Goal: Transaction & Acquisition: Purchase product/service

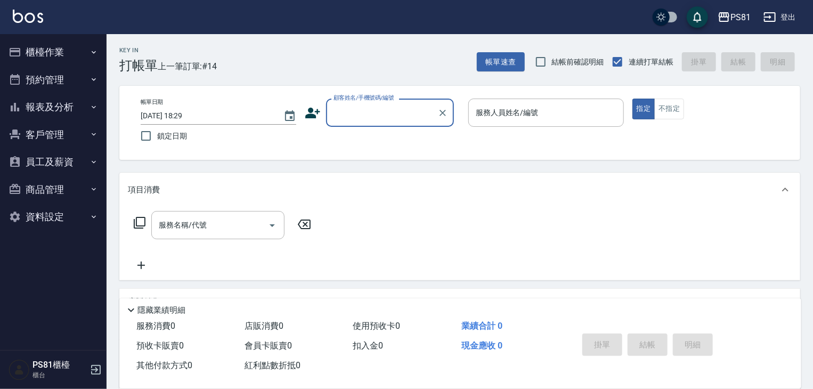
click at [58, 51] on button "櫃檯作業" at bounding box center [53, 52] width 98 height 28
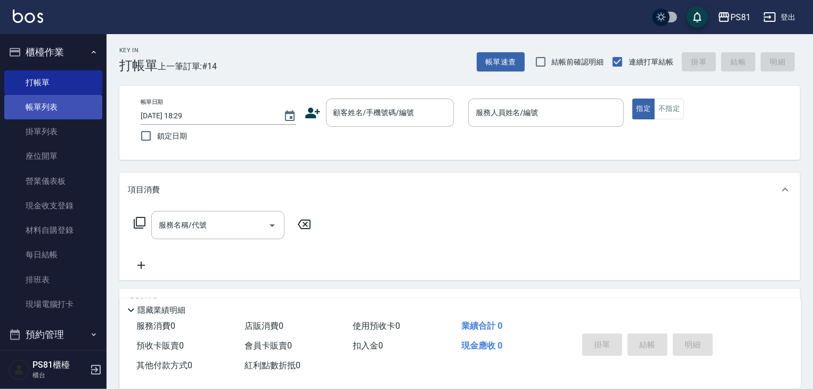
click at [74, 111] on link "帳單列表" at bounding box center [53, 107] width 98 height 25
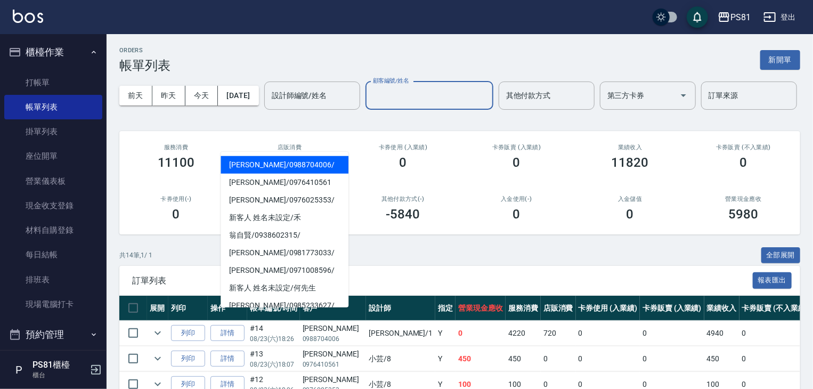
click at [370, 105] on input "顧客編號/姓名" at bounding box center [429, 95] width 118 height 19
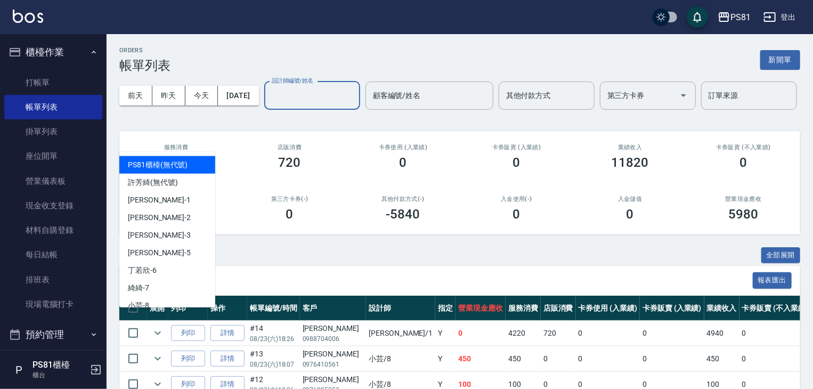
click at [269, 105] on input "設計師編號/姓名" at bounding box center [312, 95] width 86 height 19
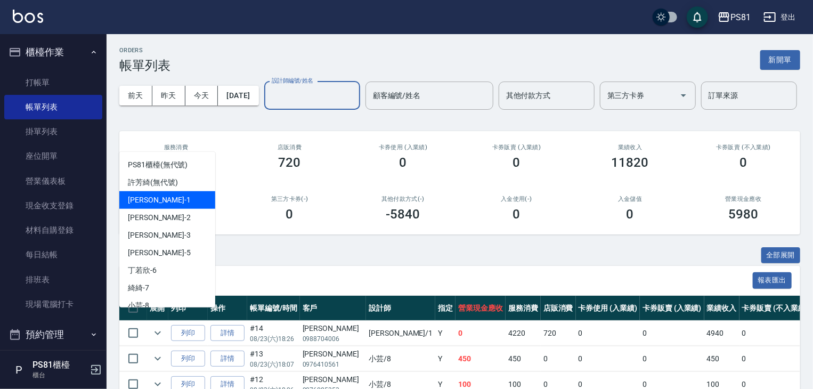
click at [176, 208] on div "[PERSON_NAME] -1" at bounding box center [167, 200] width 96 height 18
type input "[PERSON_NAME]-1"
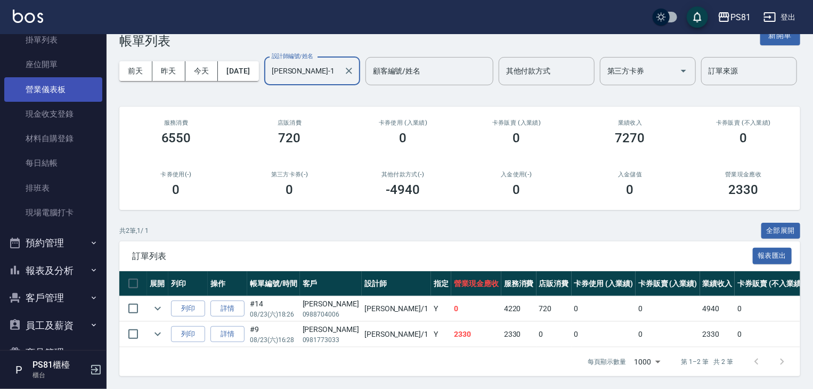
scroll to position [148, 0]
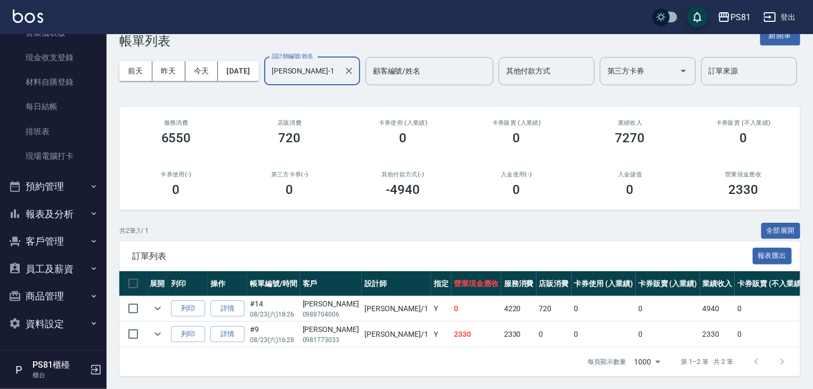
click at [55, 211] on button "報表及分析" at bounding box center [53, 214] width 98 height 28
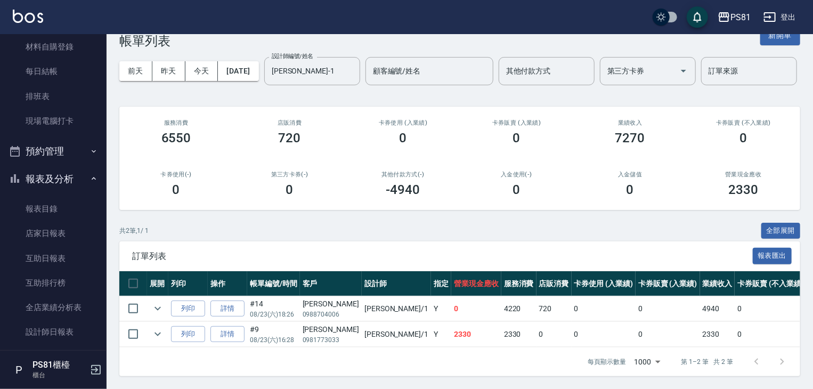
scroll to position [201, 0]
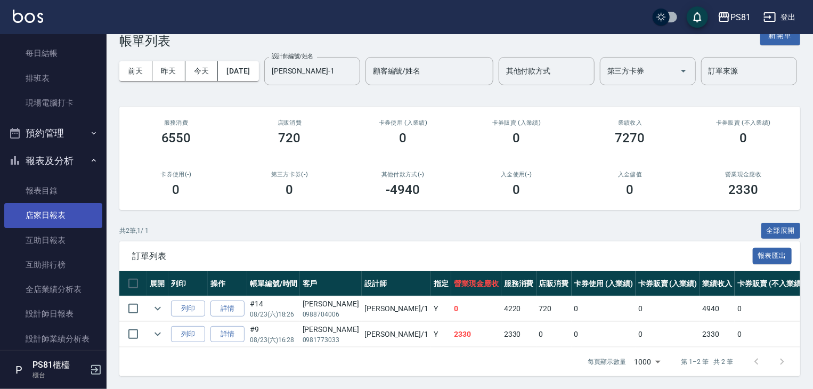
click at [60, 226] on link "店家日報表" at bounding box center [53, 215] width 98 height 25
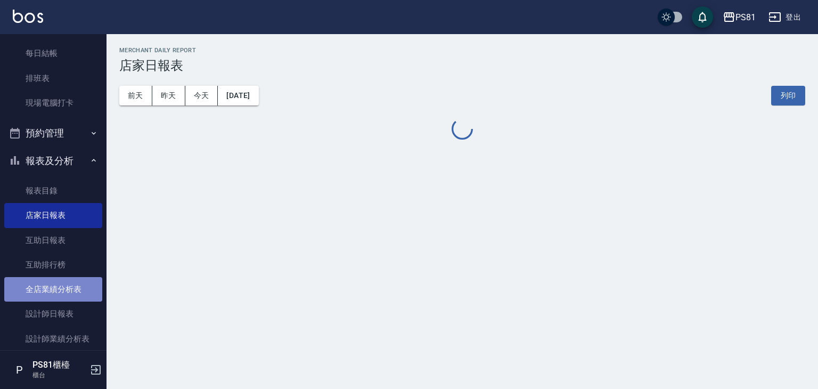
click at [61, 288] on link "全店業績分析表" at bounding box center [53, 289] width 98 height 25
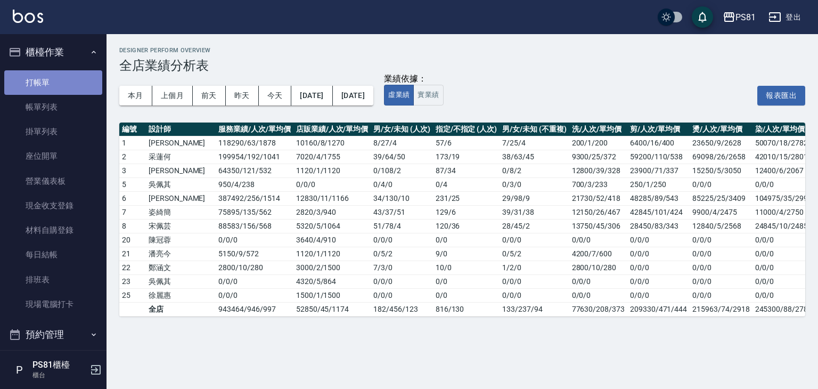
click at [56, 79] on link "打帳單" at bounding box center [53, 82] width 98 height 25
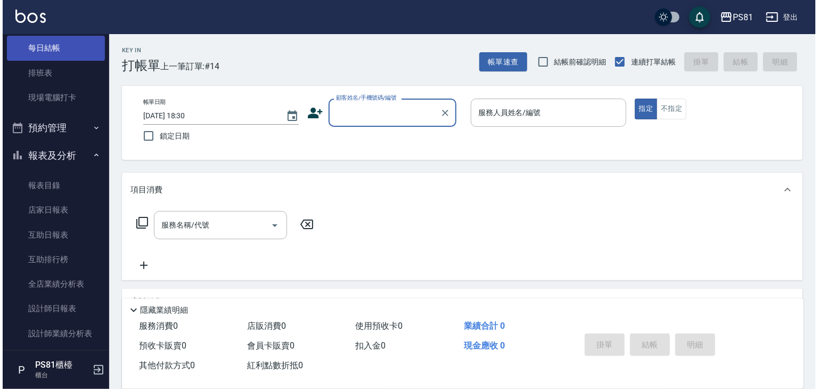
scroll to position [213, 0]
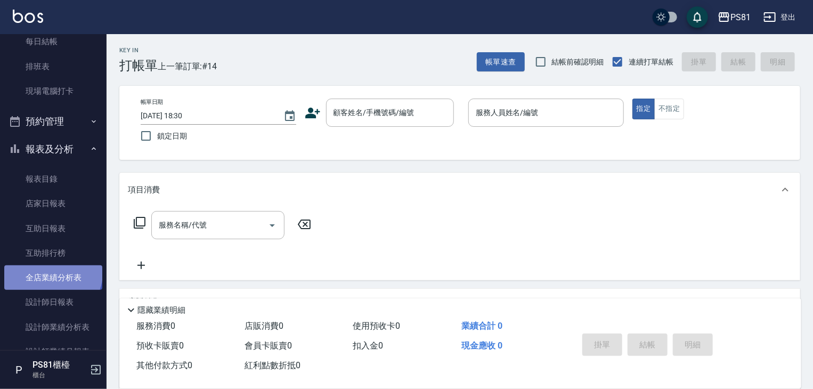
click at [52, 273] on link "全店業績分析表" at bounding box center [53, 277] width 98 height 25
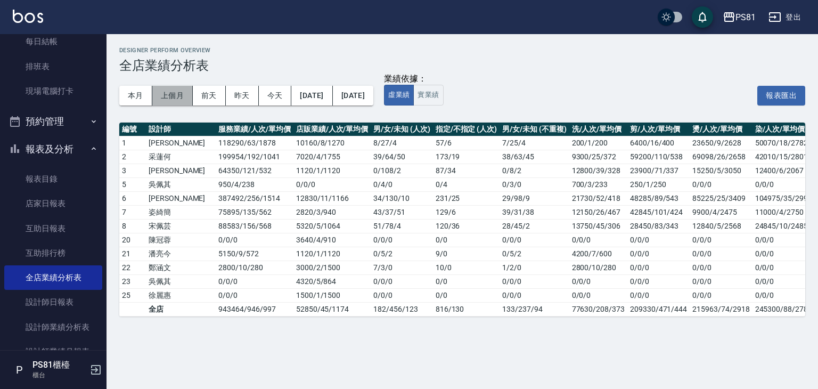
click at [167, 94] on button "上個月" at bounding box center [172, 96] width 40 height 20
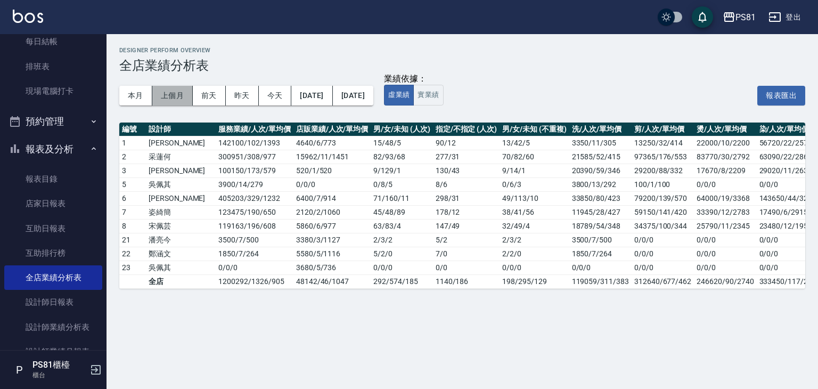
click at [164, 101] on button "上個月" at bounding box center [172, 96] width 40 height 20
click at [139, 93] on button "本月" at bounding box center [135, 96] width 33 height 20
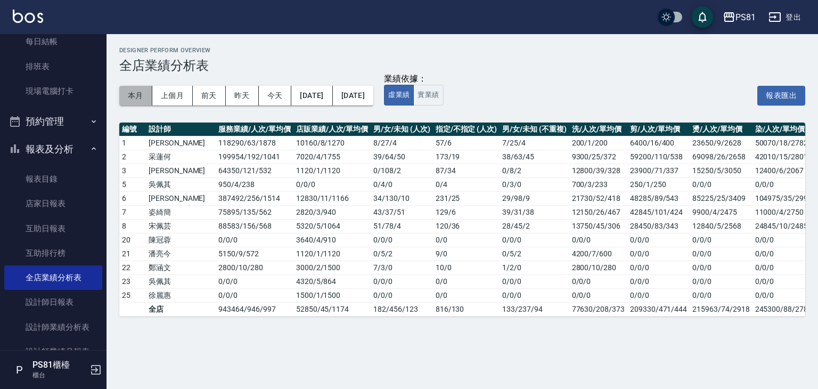
click at [143, 101] on button "本月" at bounding box center [135, 96] width 33 height 20
click at [135, 95] on button "本月" at bounding box center [135, 96] width 33 height 20
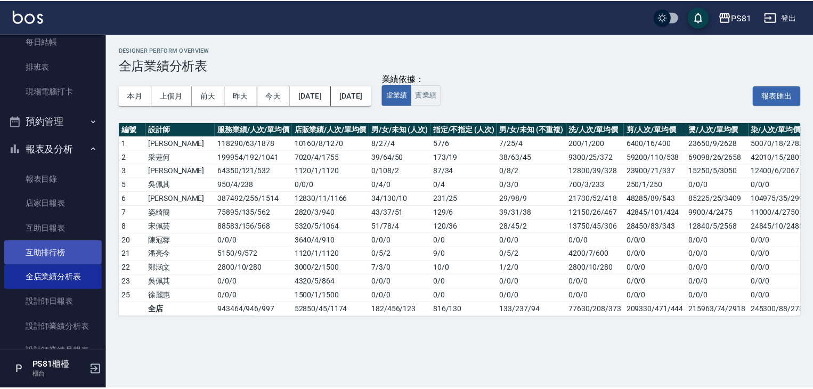
scroll to position [266, 0]
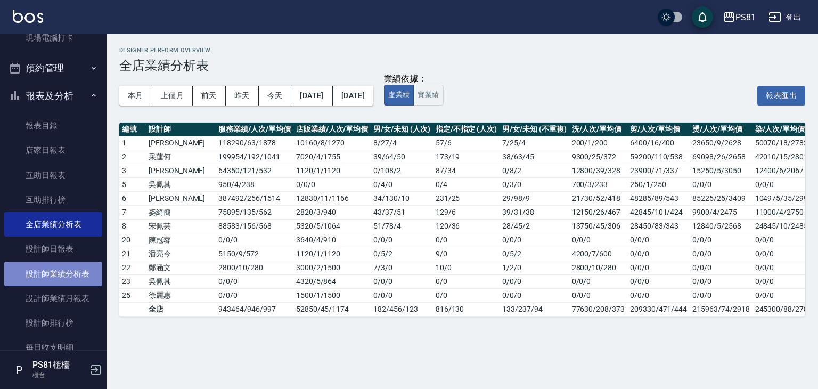
click at [61, 275] on link "設計師業績分析表" at bounding box center [53, 274] width 98 height 25
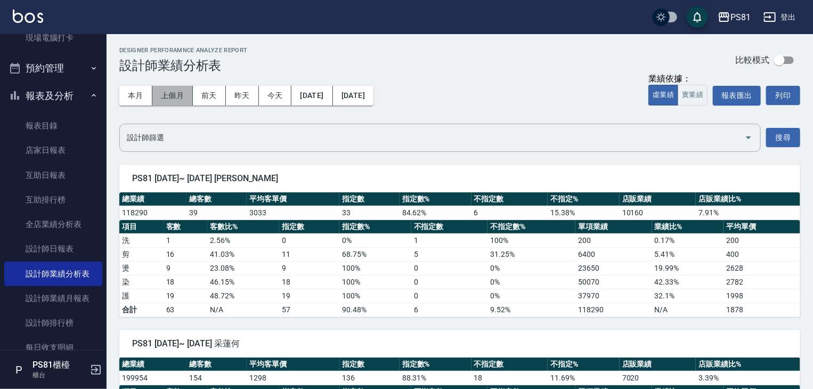
click at [176, 103] on button "上個月" at bounding box center [172, 96] width 40 height 20
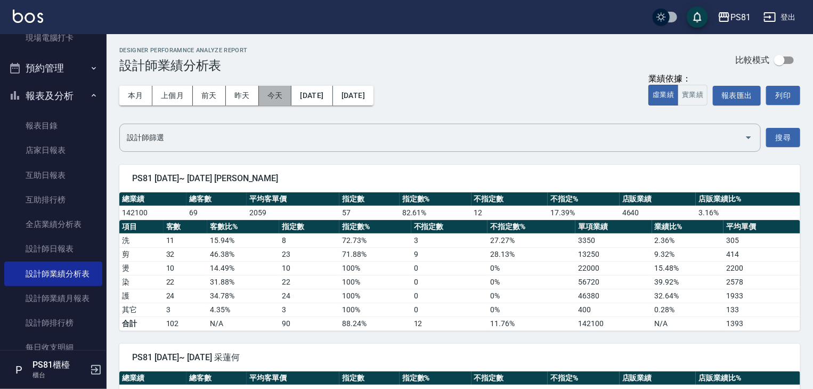
click at [268, 102] on button "今天" at bounding box center [275, 96] width 33 height 20
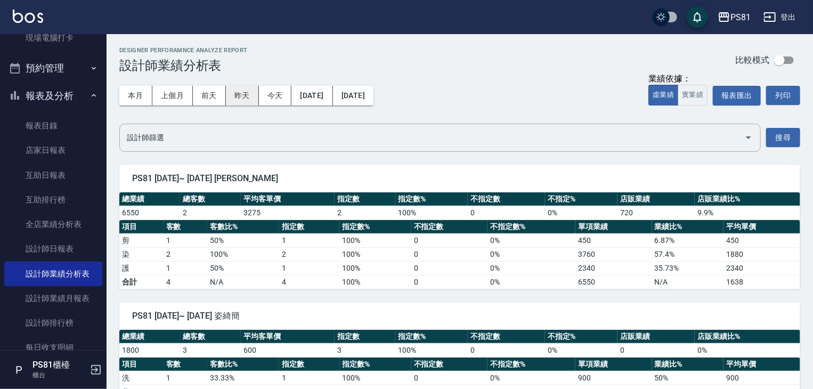
click at [245, 99] on button "昨天" at bounding box center [242, 96] width 33 height 20
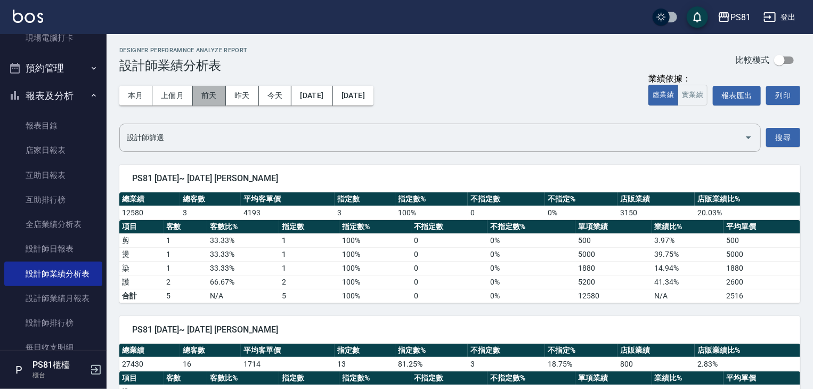
click at [216, 100] on button "前天" at bounding box center [209, 96] width 33 height 20
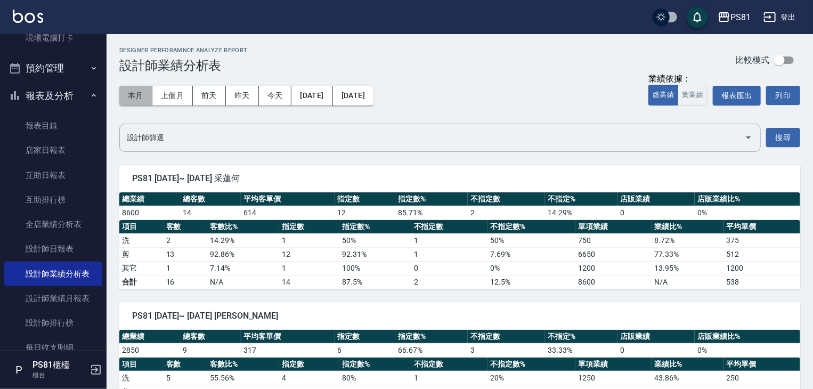
click at [130, 102] on button "本月" at bounding box center [135, 96] width 33 height 20
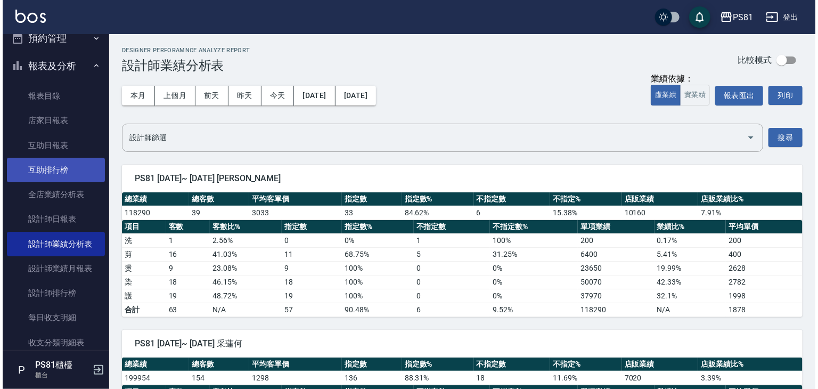
scroll to position [320, 0]
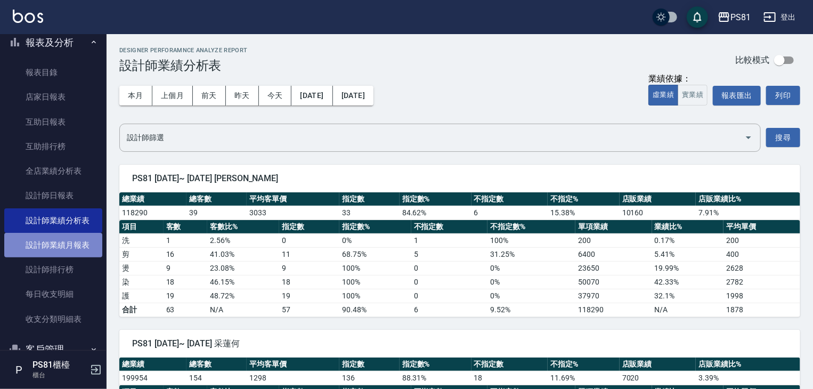
click at [88, 239] on link "設計師業績月報表" at bounding box center [53, 245] width 98 height 25
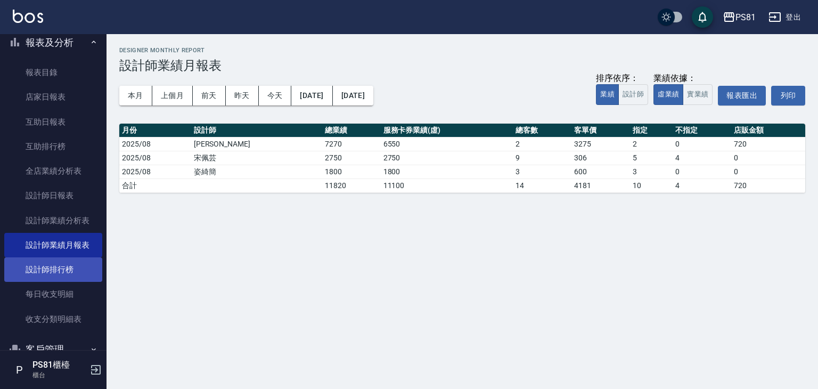
click at [75, 262] on link "設計師排行榜" at bounding box center [53, 269] width 98 height 25
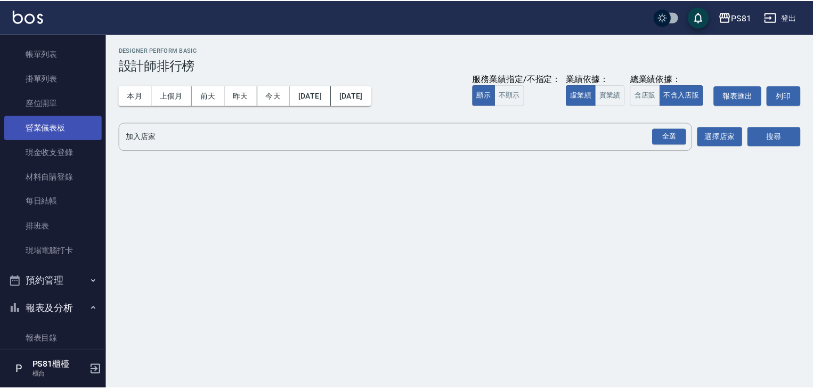
scroll to position [107, 0]
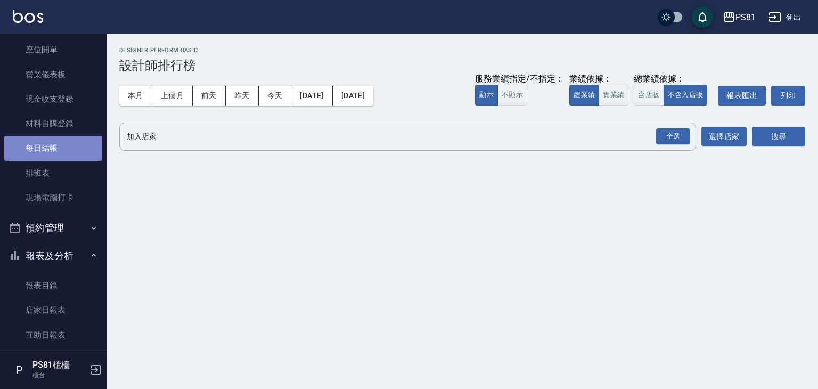
click at [62, 141] on link "每日結帳" at bounding box center [53, 148] width 98 height 25
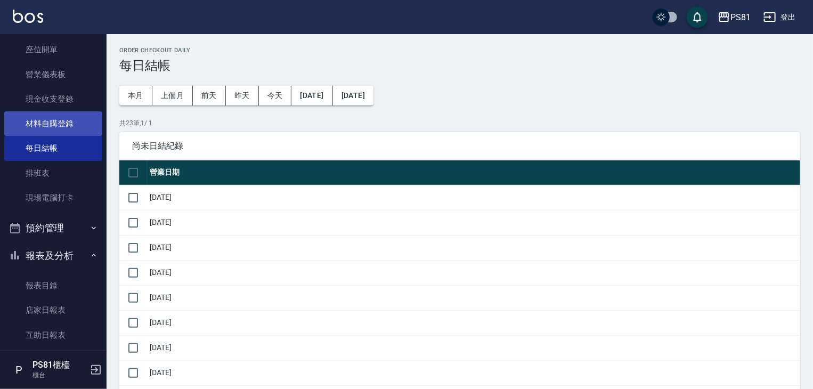
click at [60, 122] on link "材料自購登錄" at bounding box center [53, 123] width 98 height 25
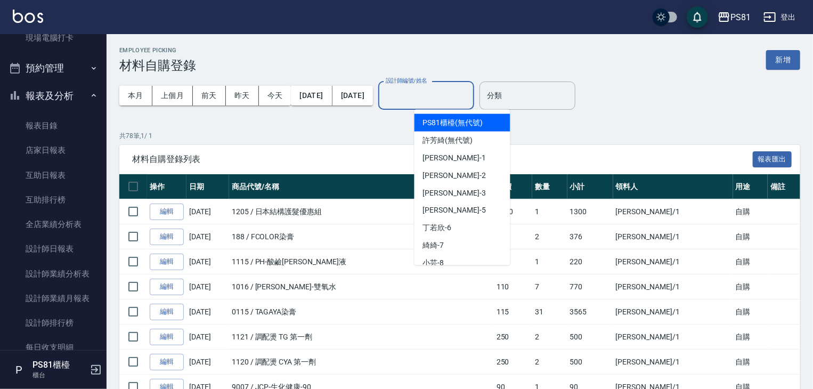
click at [437, 104] on input "設計師編號/姓名" at bounding box center [426, 95] width 86 height 19
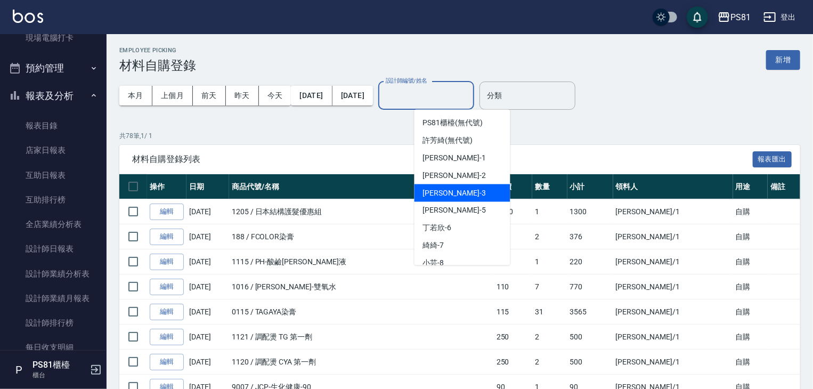
click at [432, 188] on span "[PERSON_NAME] -3" at bounding box center [454, 192] width 63 height 11
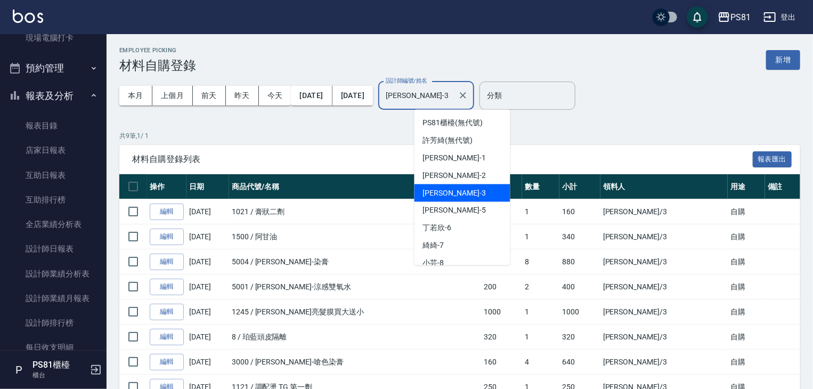
click at [453, 98] on input "[PERSON_NAME]-3" at bounding box center [418, 95] width 70 height 19
click at [428, 176] on span "[DEMOGRAPHIC_DATA] -2" at bounding box center [454, 175] width 63 height 11
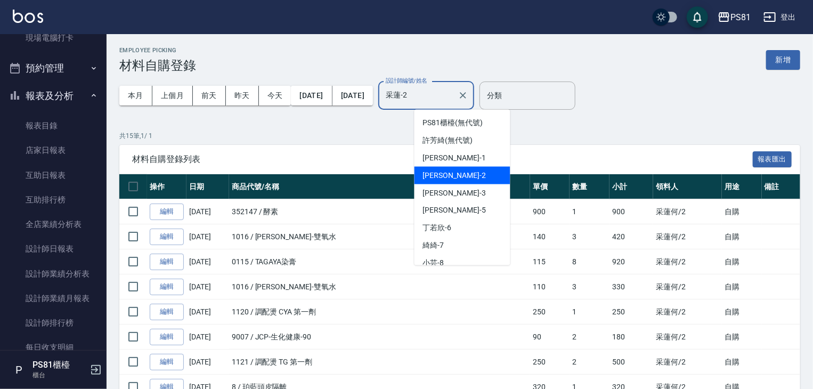
click at [453, 99] on input "采蓮-2" at bounding box center [418, 95] width 70 height 19
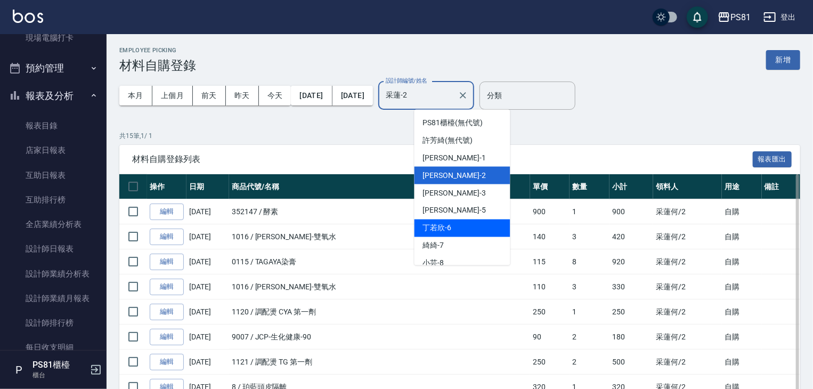
click at [424, 230] on span "[PERSON_NAME]-6" at bounding box center [437, 228] width 29 height 11
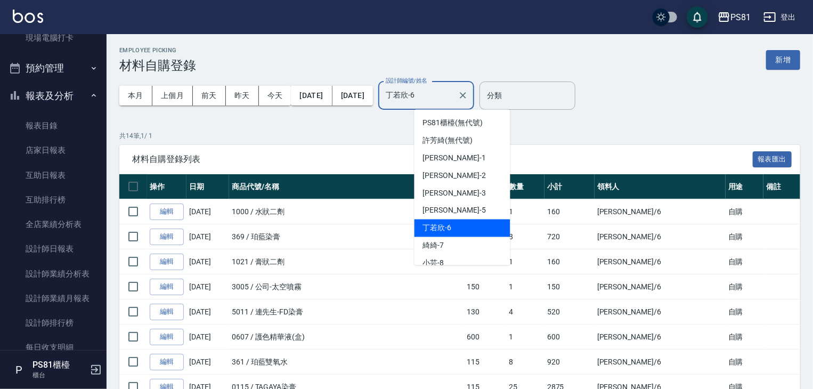
click at [453, 93] on input "丁若欣-6" at bounding box center [418, 95] width 70 height 19
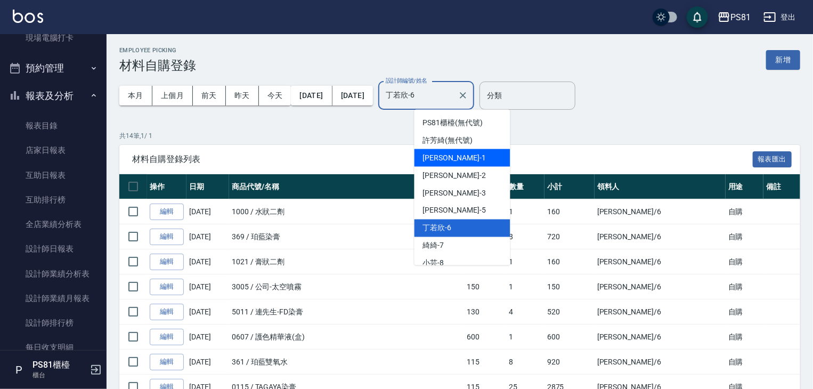
click at [431, 158] on span "[PERSON_NAME] -1" at bounding box center [454, 157] width 63 height 11
type input "[PERSON_NAME]-1"
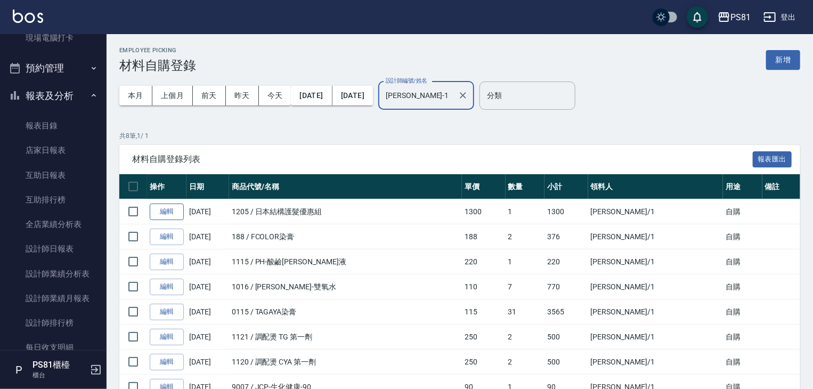
click at [177, 204] on link "編輯" at bounding box center [167, 211] width 34 height 17
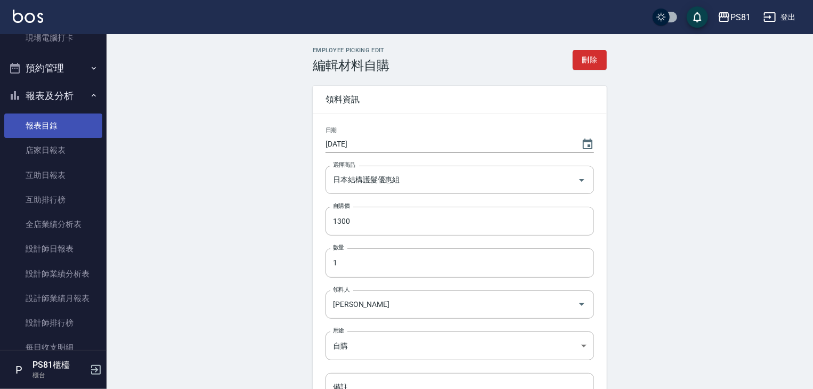
click at [28, 136] on link "報表目錄" at bounding box center [53, 125] width 98 height 25
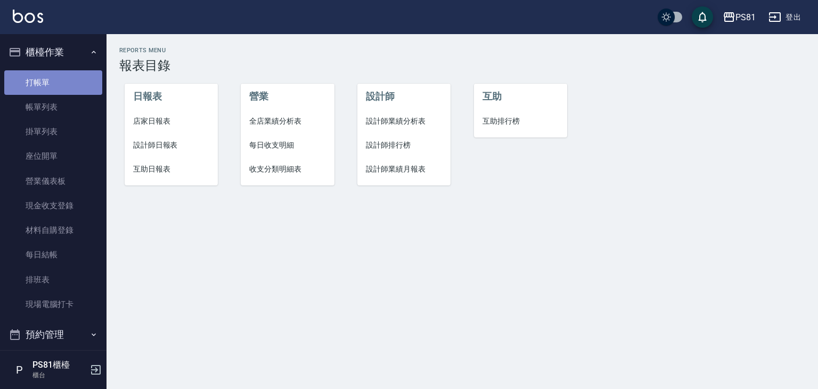
click at [61, 80] on link "打帳單" at bounding box center [53, 82] width 98 height 25
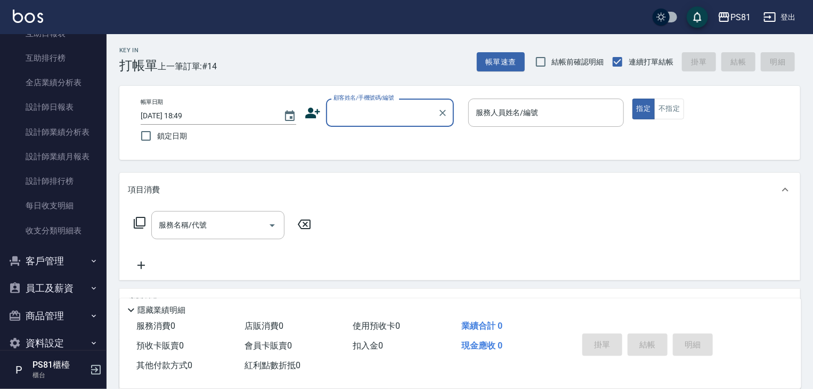
scroll to position [426, 0]
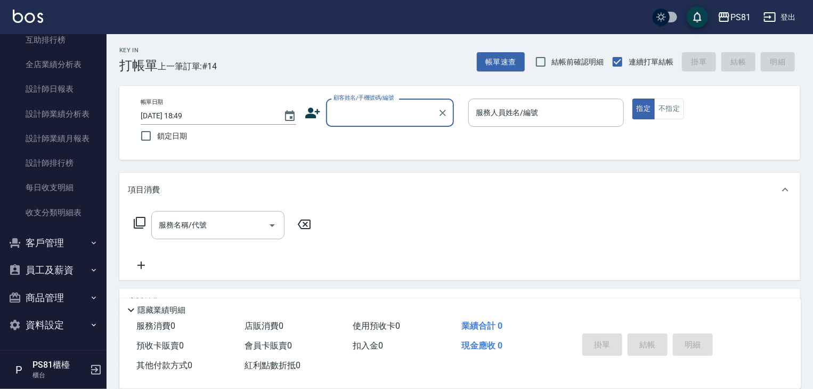
click at [93, 281] on button "員工及薪資" at bounding box center [53, 270] width 98 height 28
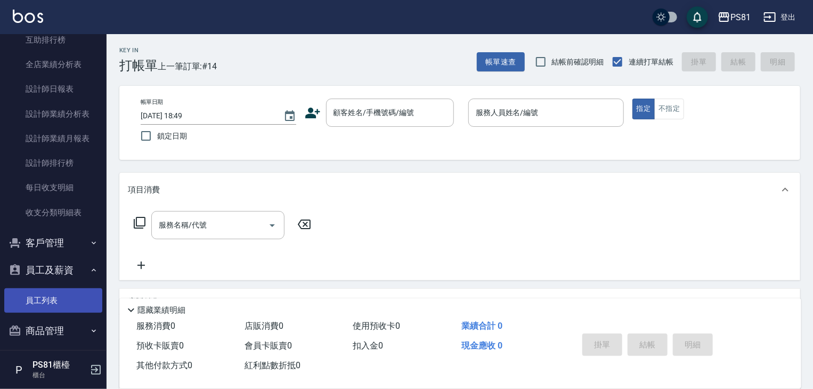
click at [73, 292] on link "員工列表" at bounding box center [53, 300] width 98 height 25
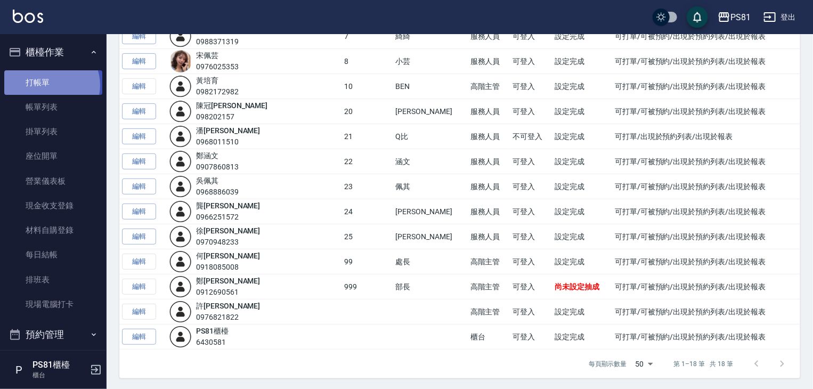
click at [51, 85] on link "打帳單" at bounding box center [53, 82] width 98 height 25
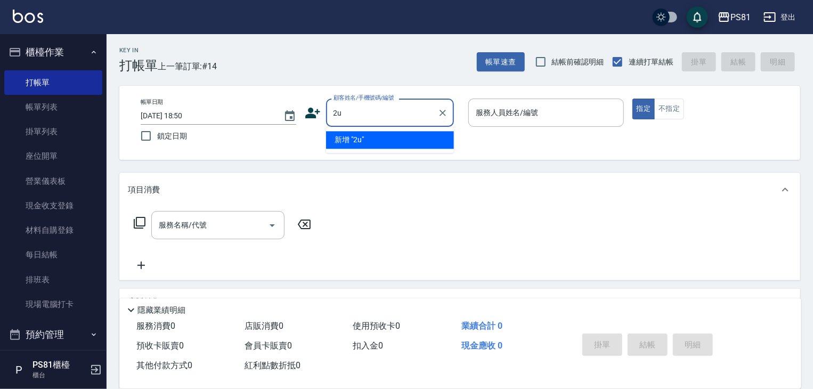
type input "2"
type input "ㄍ"
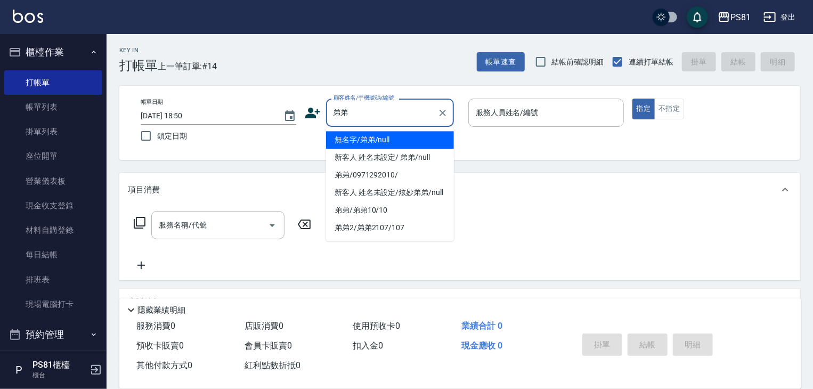
click at [375, 145] on li "無名字/弟弟/null" at bounding box center [390, 140] width 128 height 18
type input "無名字/弟弟/null"
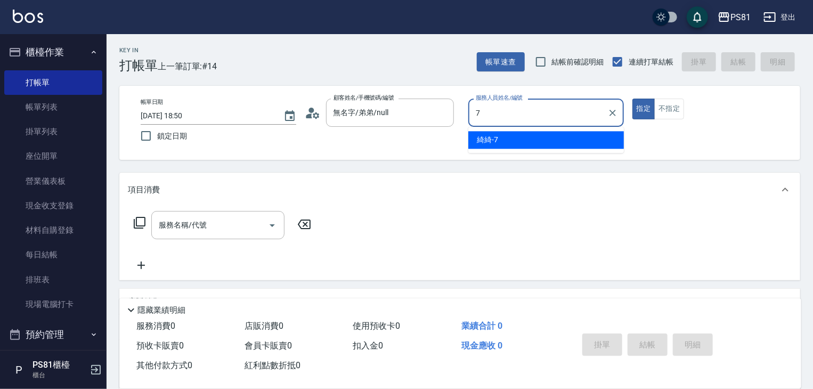
drag, startPoint x: 491, startPoint y: 140, endPoint x: 478, endPoint y: 148, distance: 15.1
click at [492, 142] on span "綺綺 -7" at bounding box center [487, 139] width 21 height 11
type input "綺綺-7"
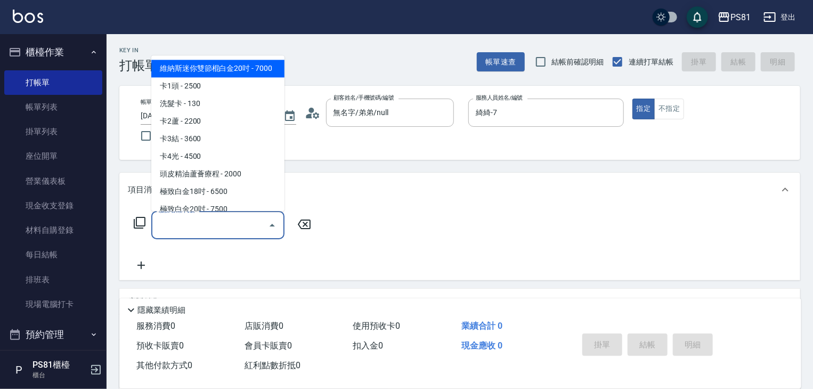
click at [178, 222] on input "服務名稱/代號" at bounding box center [210, 225] width 108 height 19
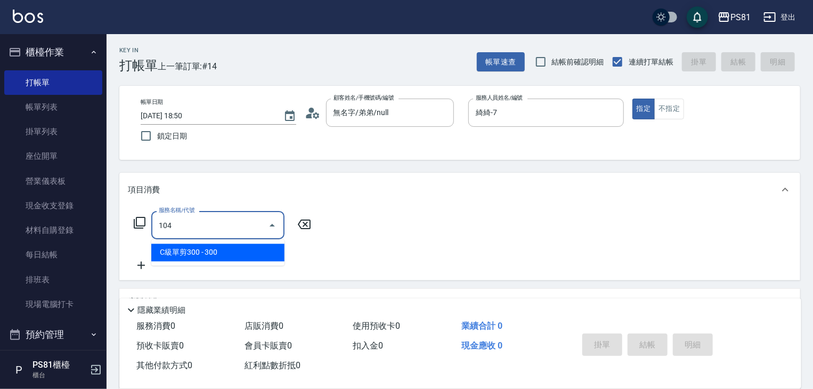
drag, startPoint x: 190, startPoint y: 258, endPoint x: 349, endPoint y: 242, distance: 159.5
click at [193, 256] on span "C級單剪300 - 300" at bounding box center [217, 253] width 133 height 18
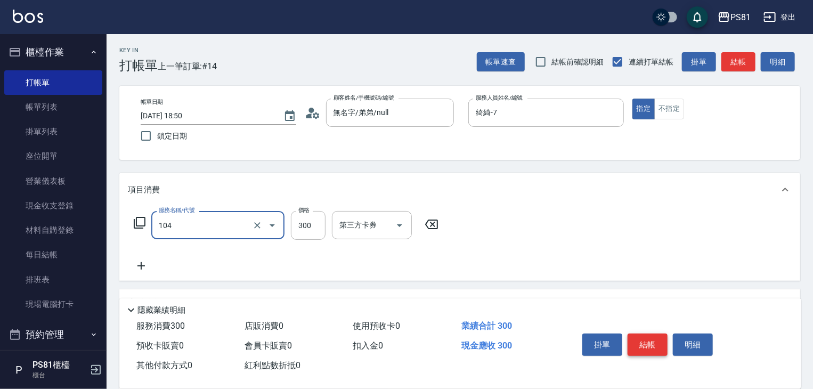
type input "C級單剪300(104)"
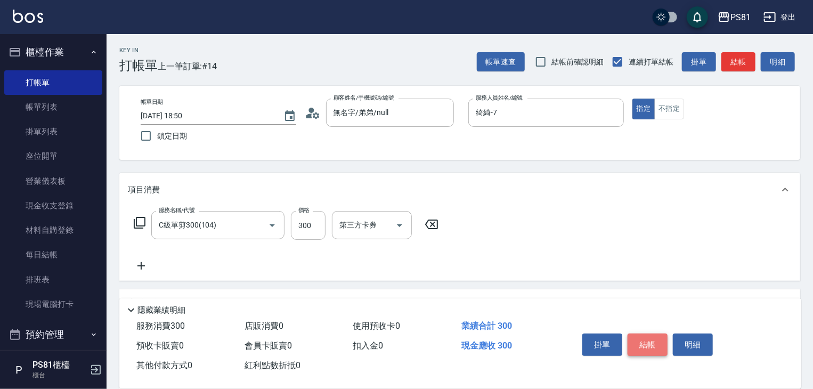
click at [646, 342] on button "結帳" at bounding box center [647, 344] width 40 height 22
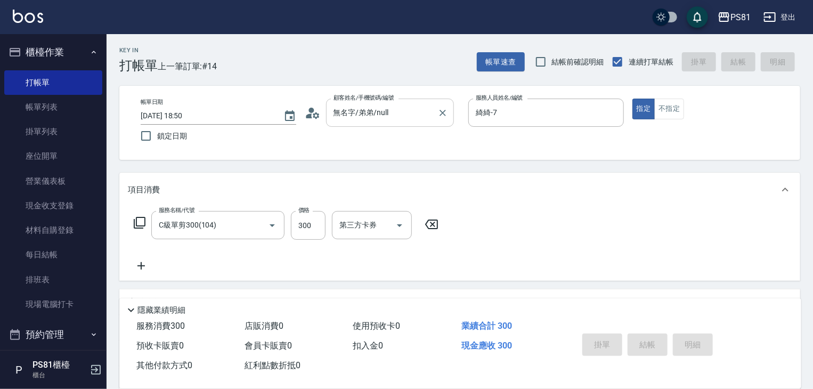
type input "[DATE] 18:51"
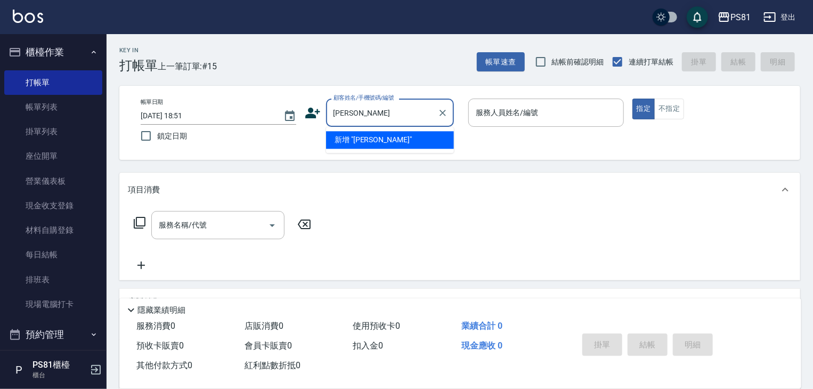
click at [369, 140] on li "新增 "[PERSON_NAME]"" at bounding box center [390, 140] width 128 height 18
type input "[PERSON_NAME]"
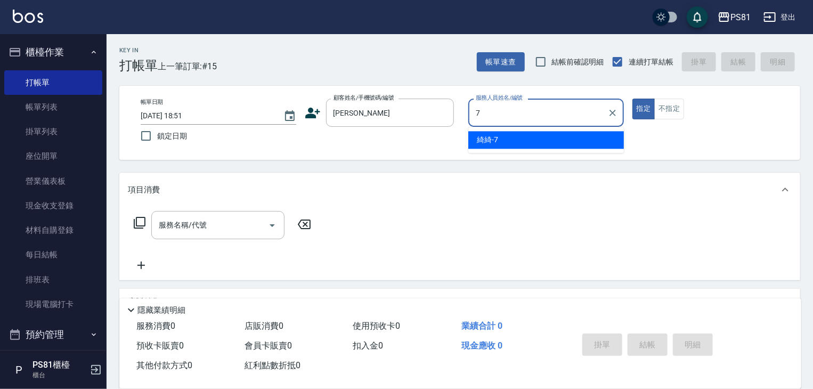
click at [485, 136] on span "綺綺 -7" at bounding box center [487, 139] width 21 height 11
type input "綺綺-7"
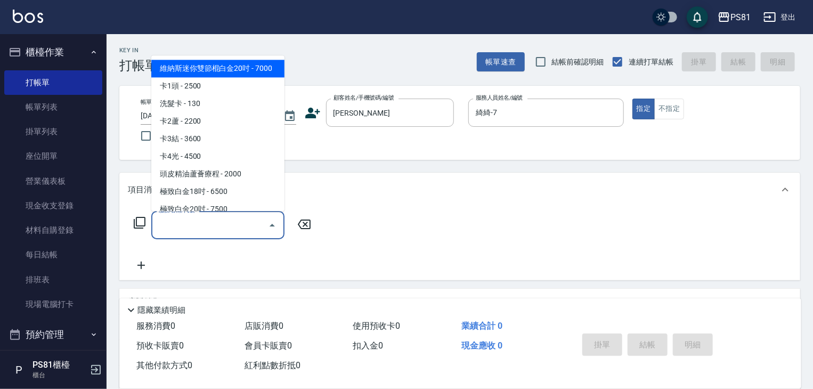
click at [200, 230] on input "服務名稱/代號" at bounding box center [210, 225] width 108 height 19
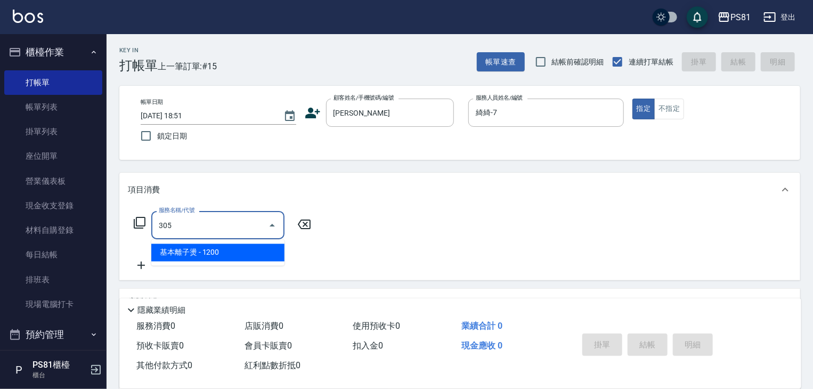
drag, startPoint x: 194, startPoint y: 250, endPoint x: 285, endPoint y: 233, distance: 92.7
click at [199, 248] on span "基本離子燙 - 1200" at bounding box center [217, 253] width 133 height 18
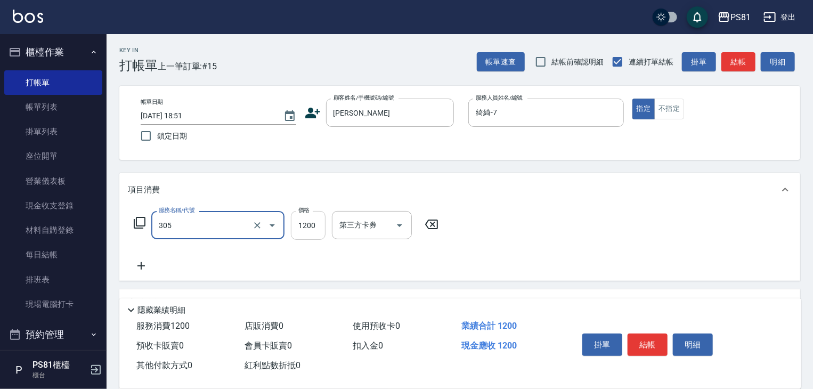
type input "基本離子燙(305)"
click at [306, 228] on input "1200" at bounding box center [308, 225] width 35 height 29
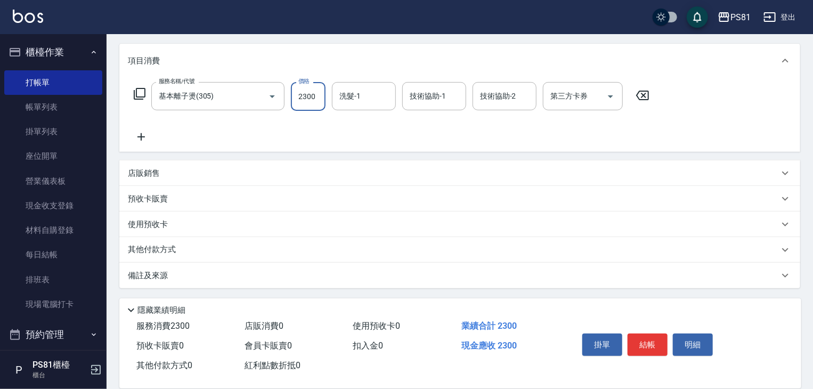
scroll to position [130, 0]
type input "2300"
click at [172, 246] on p "其他付款方式" at bounding box center [154, 249] width 53 height 12
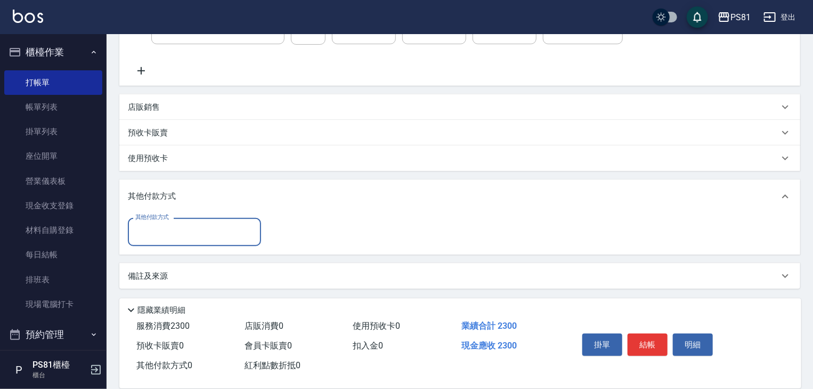
scroll to position [196, 0]
click at [188, 221] on div "其他付款方式" at bounding box center [194, 231] width 133 height 28
drag, startPoint x: 186, startPoint y: 225, endPoint x: 184, endPoint y: 233, distance: 7.8
click at [186, 225] on input "其他付款方式" at bounding box center [195, 231] width 124 height 19
click at [184, 233] on input "其他付款方式" at bounding box center [195, 231] width 124 height 19
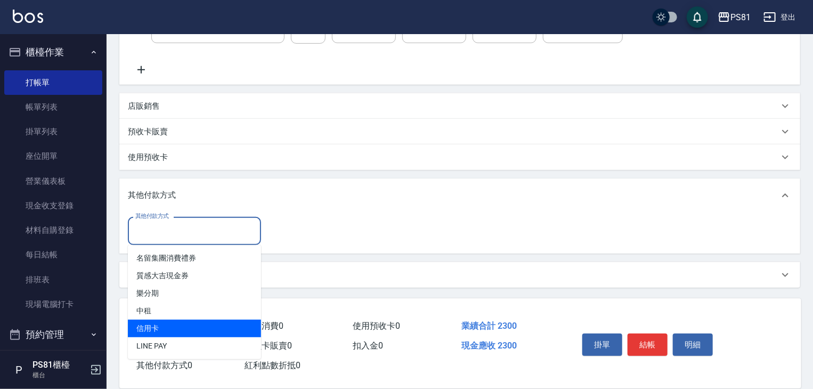
click at [176, 332] on span "信用卡" at bounding box center [194, 329] width 133 height 18
type input "信用卡"
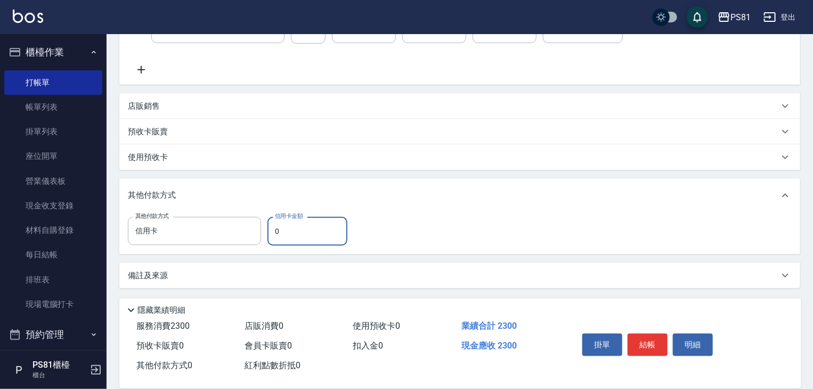
click at [288, 242] on input "0" at bounding box center [307, 231] width 80 height 29
click at [288, 241] on input "0" at bounding box center [307, 231] width 80 height 29
click at [287, 237] on input "0" at bounding box center [307, 231] width 80 height 29
click at [286, 236] on input "0" at bounding box center [307, 231] width 80 height 29
click at [285, 235] on input "0" at bounding box center [307, 231] width 80 height 29
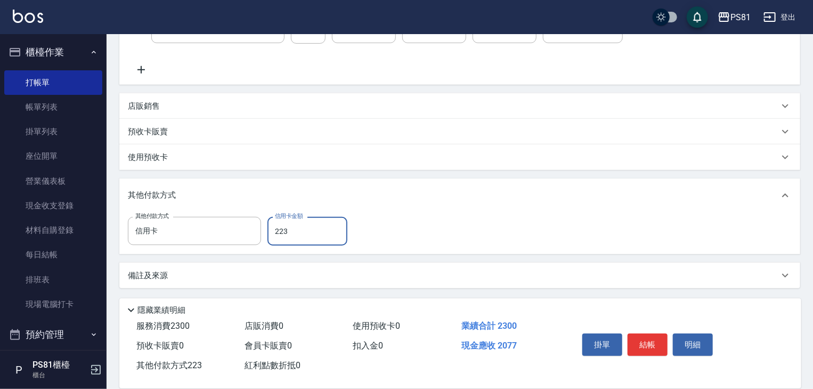
click at [285, 235] on input "223" at bounding box center [307, 231] width 80 height 29
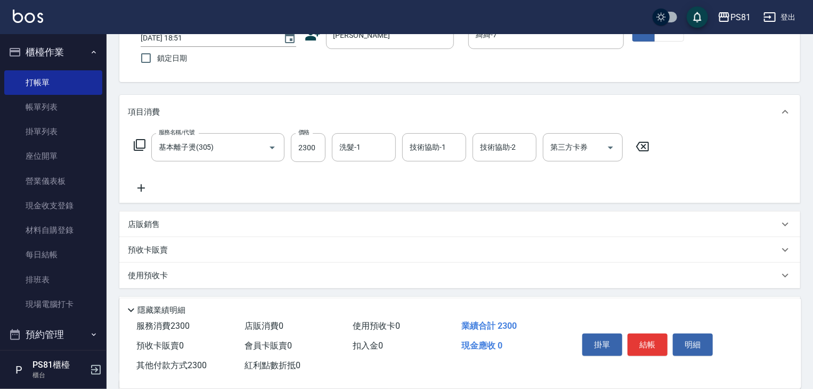
scroll to position [0, 0]
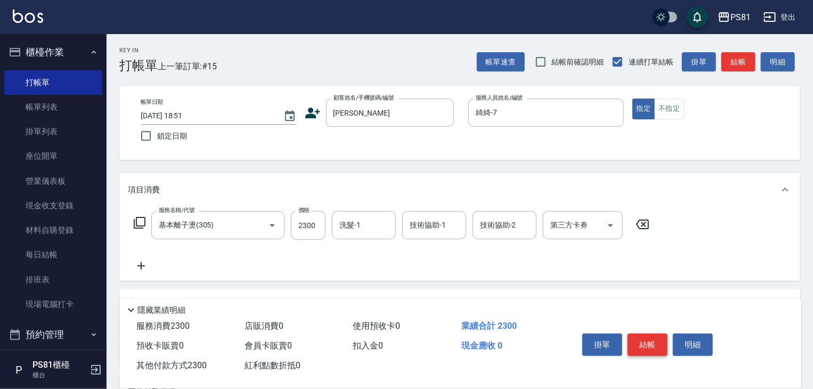
type input "2300"
click at [640, 346] on button "結帳" at bounding box center [647, 344] width 40 height 22
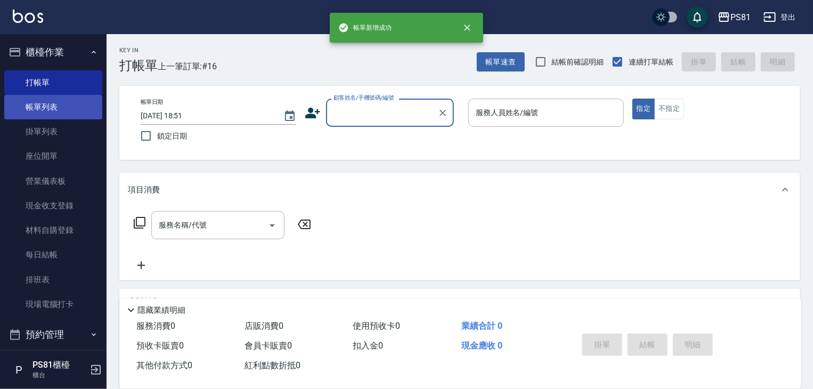
click at [65, 112] on link "帳單列表" at bounding box center [53, 107] width 98 height 25
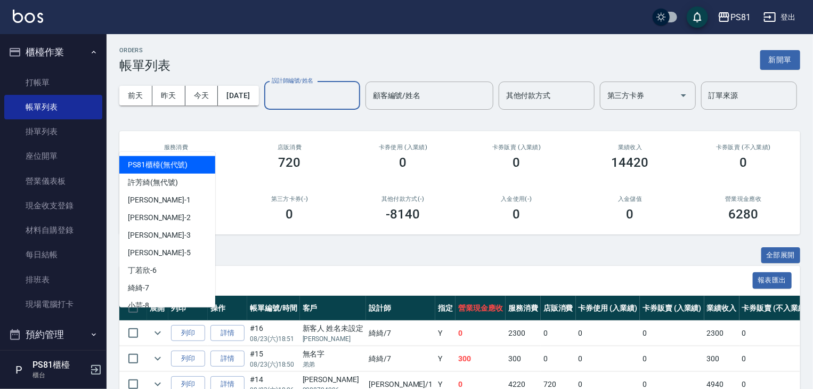
click at [269, 105] on input "設計師編號/姓名" at bounding box center [312, 95] width 86 height 19
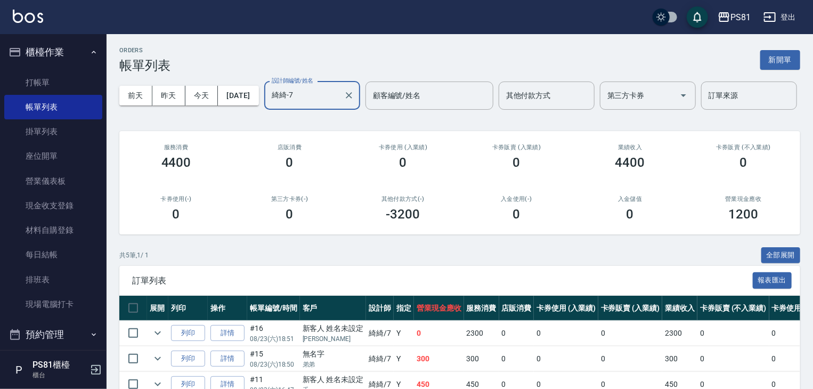
scroll to position [142, 0]
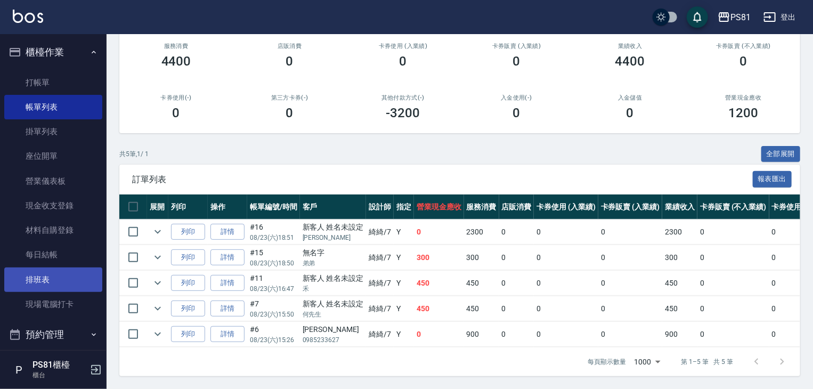
type input "綺綺-7"
click at [56, 279] on link "排班表" at bounding box center [53, 279] width 98 height 25
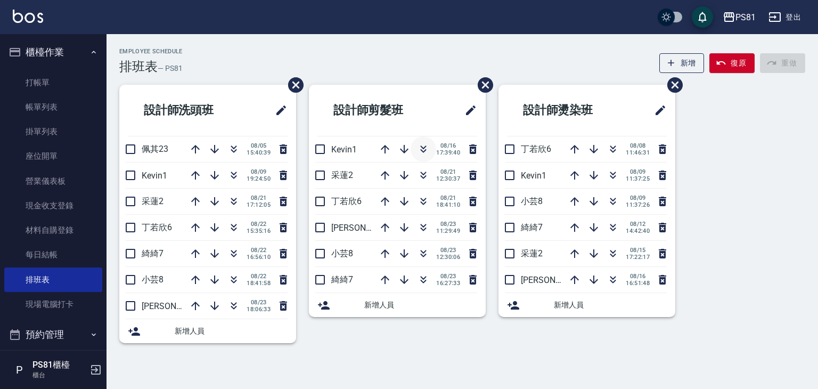
click at [423, 152] on icon "button" at bounding box center [424, 151] width 6 height 4
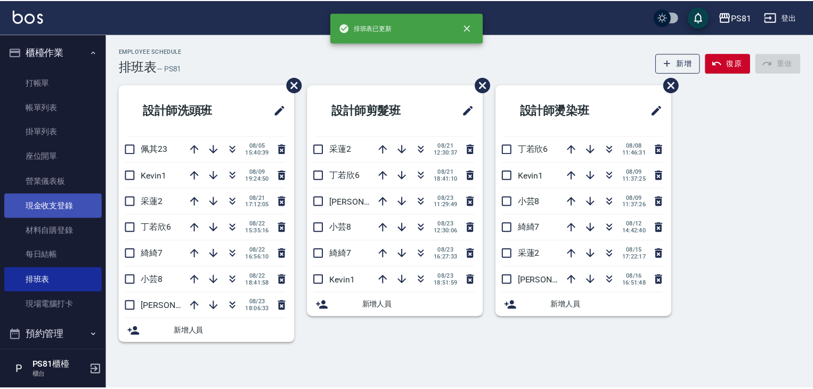
scroll to position [213, 0]
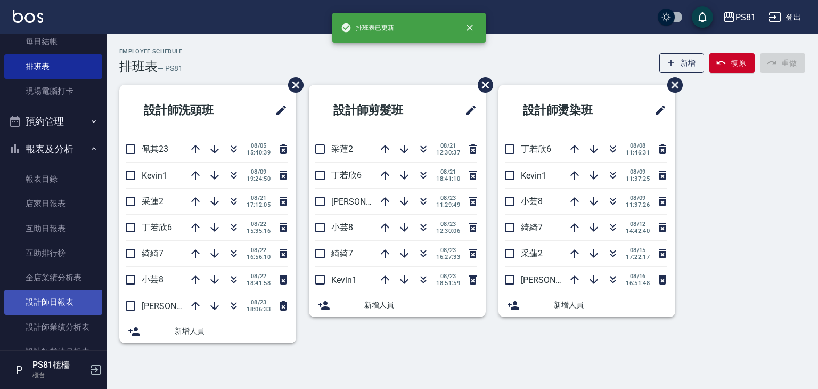
click at [67, 295] on link "設計師日報表" at bounding box center [53, 302] width 98 height 25
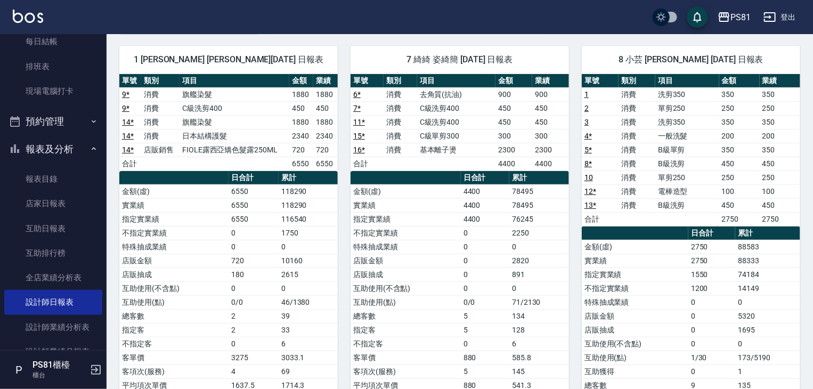
scroll to position [8, 0]
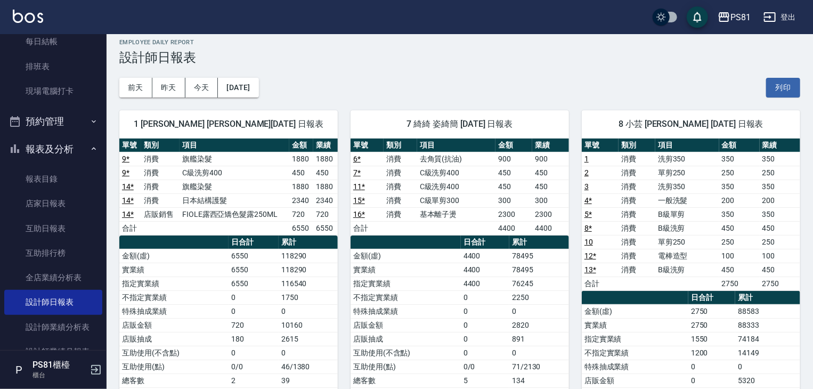
click at [520, 256] on td "78495" at bounding box center [539, 256] width 60 height 14
click at [526, 260] on td "78495" at bounding box center [539, 256] width 60 height 14
click at [527, 260] on td "78495" at bounding box center [539, 256] width 60 height 14
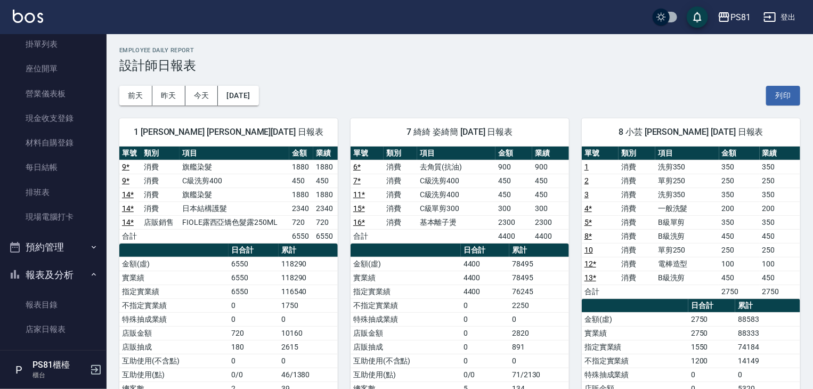
scroll to position [0, 0]
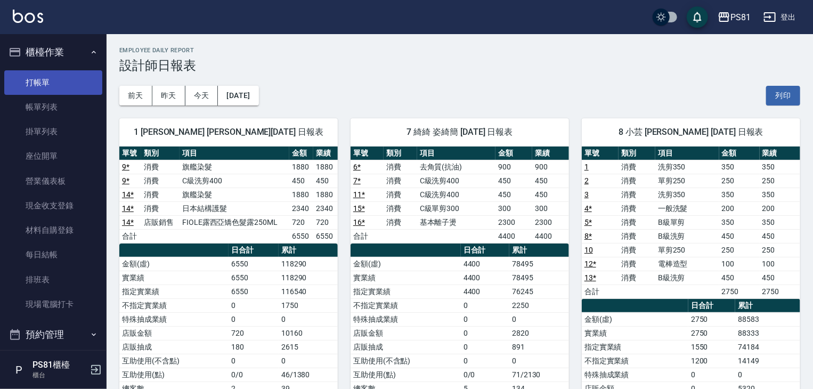
click at [38, 81] on link "打帳單" at bounding box center [53, 82] width 98 height 25
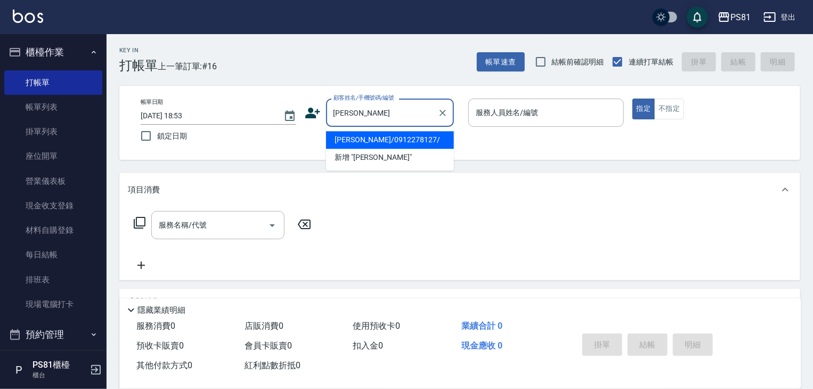
click at [399, 138] on li "[PERSON_NAME]/0912278127/" at bounding box center [390, 140] width 128 height 18
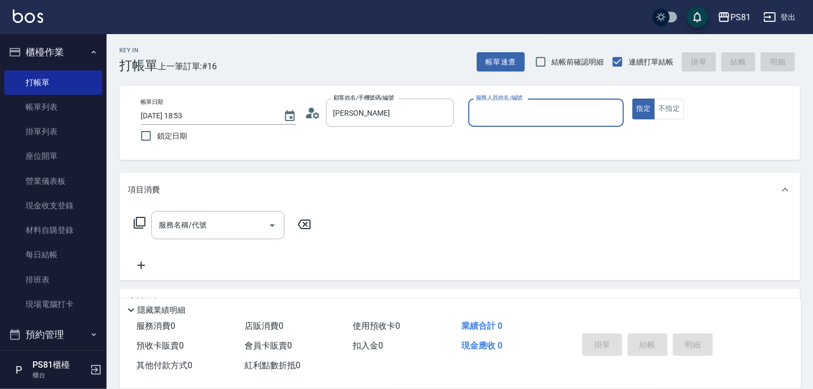
type input "[PERSON_NAME]/0912278127/"
type input "小芸-8"
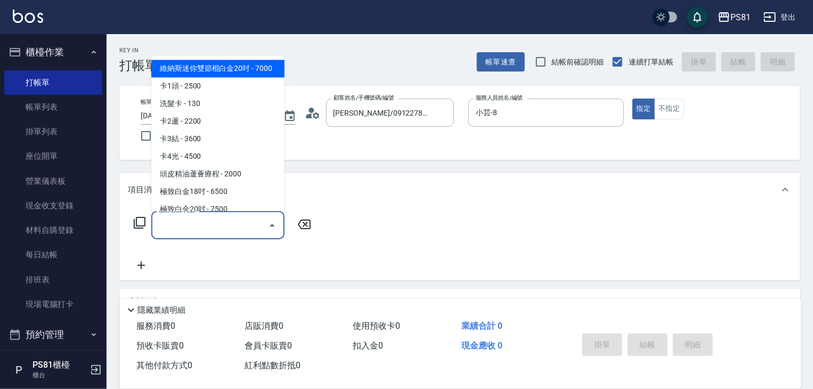
click at [223, 221] on input "服務名稱/代號" at bounding box center [210, 225] width 108 height 19
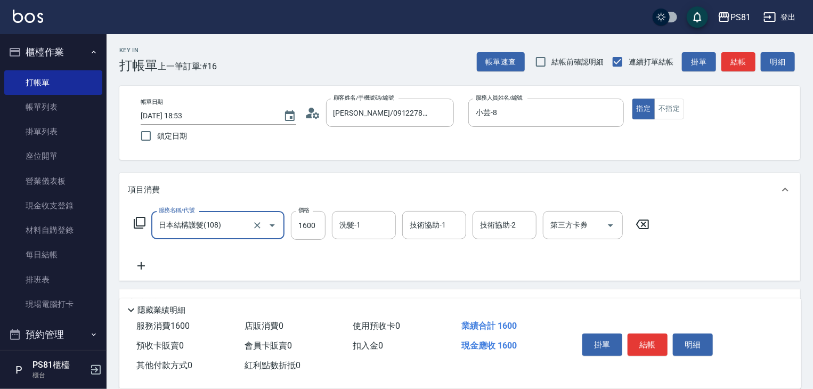
type input "日本結構護髮(108)"
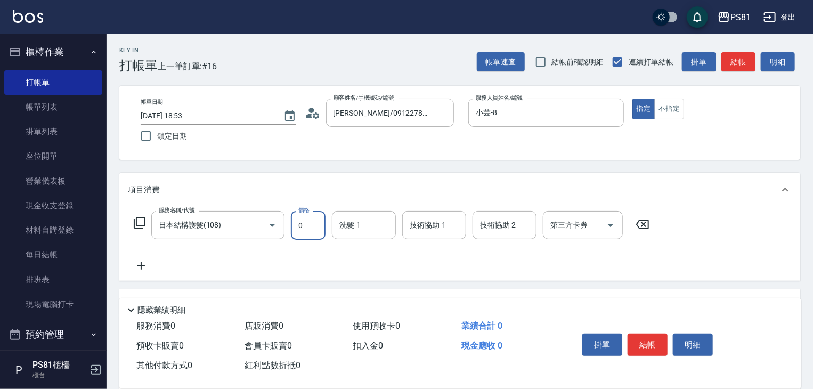
type input "0"
type input "[PERSON_NAME]-20"
type input "3"
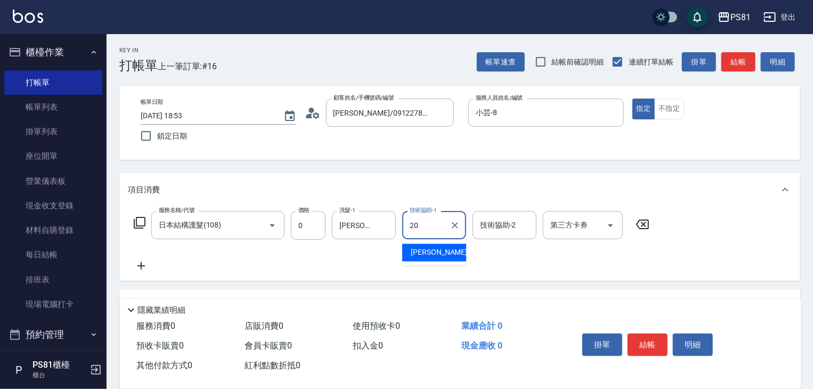
type input "[PERSON_NAME]-20"
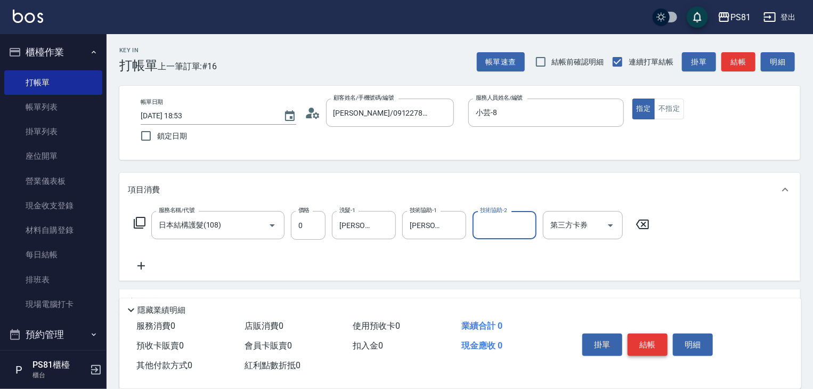
click at [638, 338] on button "結帳" at bounding box center [647, 344] width 40 height 22
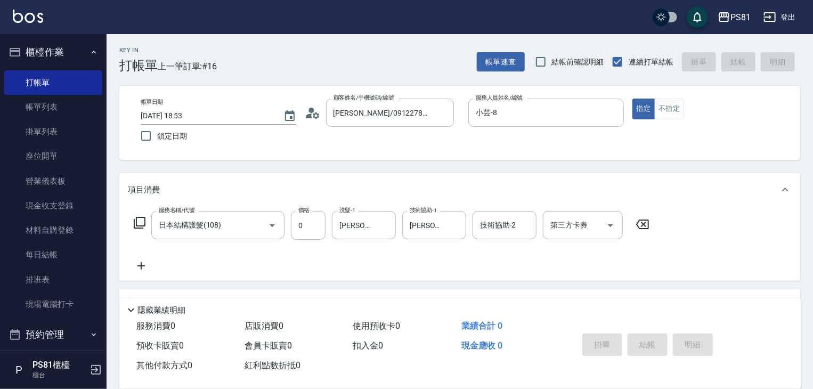
type input "[DATE] 19:17"
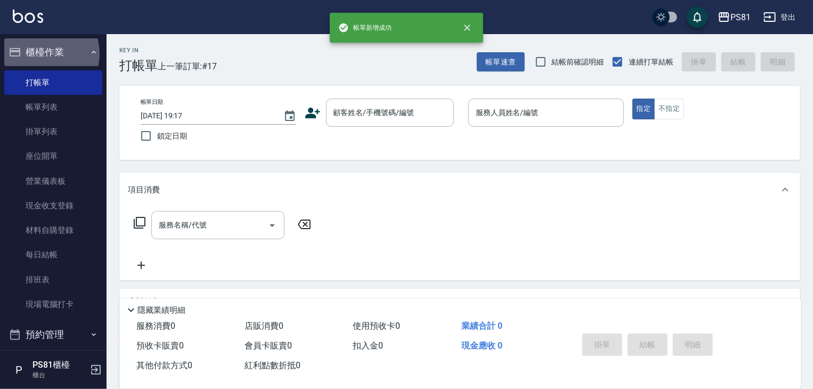
click at [39, 54] on button "櫃檯作業" at bounding box center [53, 52] width 98 height 28
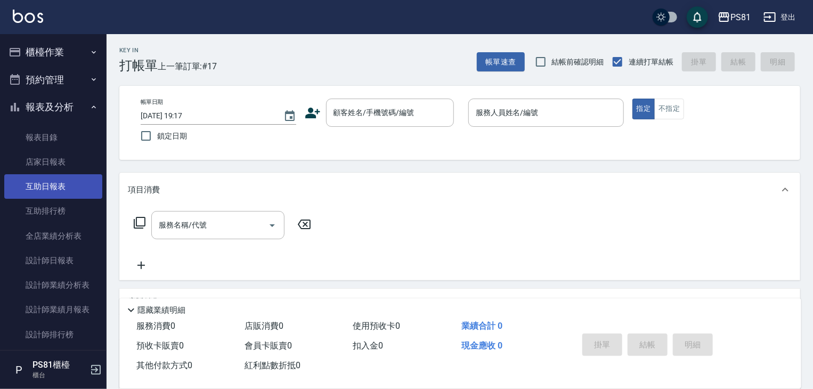
click at [55, 188] on link "互助日報表" at bounding box center [53, 186] width 98 height 25
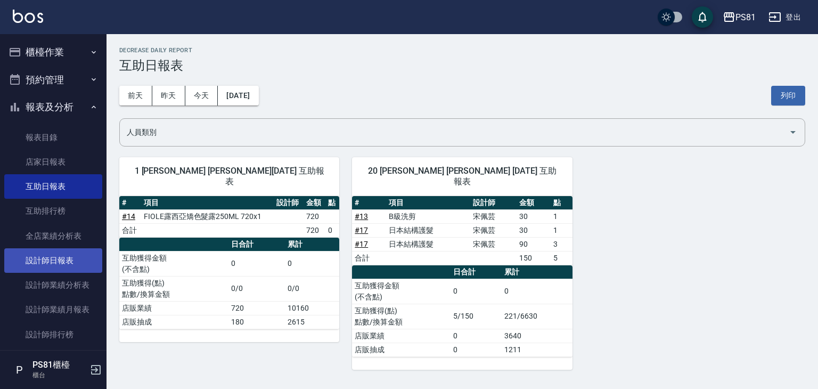
click at [77, 252] on link "設計師日報表" at bounding box center [53, 260] width 98 height 25
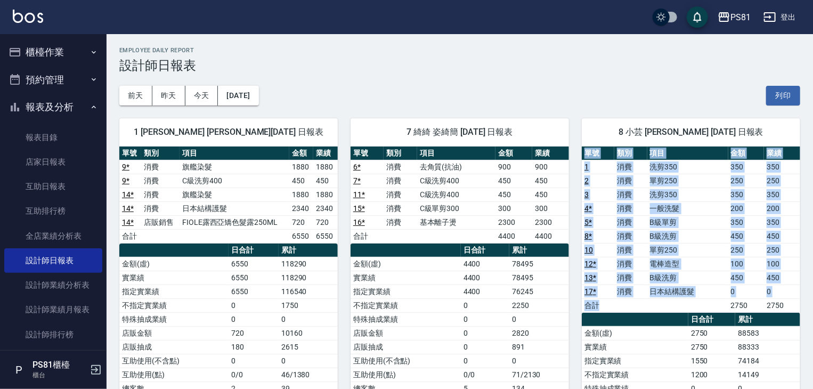
drag, startPoint x: 722, startPoint y: 298, endPoint x: 817, endPoint y: 305, distance: 95.6
click at [812, 305] on html "PS81 登出 櫃檯作業 打帳單 帳單列表 掛單列表 座位開單 營業儀表板 現金收支登錄 材料自購登錄 每日結帳 排班表 現場電腦打卡 預約管理 預約管理 單…" at bounding box center [406, 287] width 813 height 574
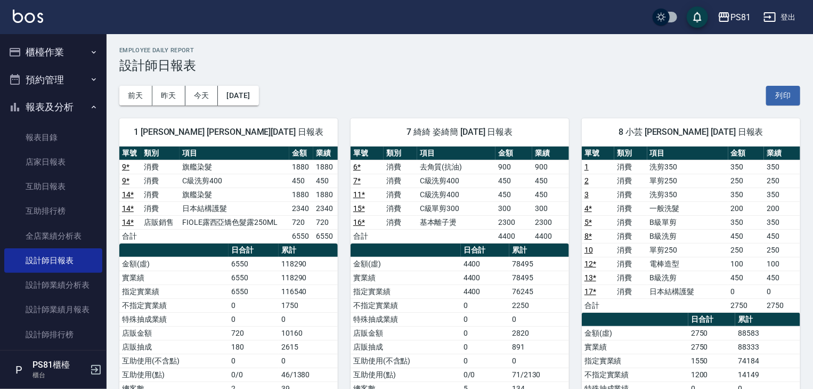
click at [699, 271] on td "B級洗剪" at bounding box center [687, 278] width 81 height 14
click at [40, 102] on button "報表及分析" at bounding box center [53, 107] width 98 height 28
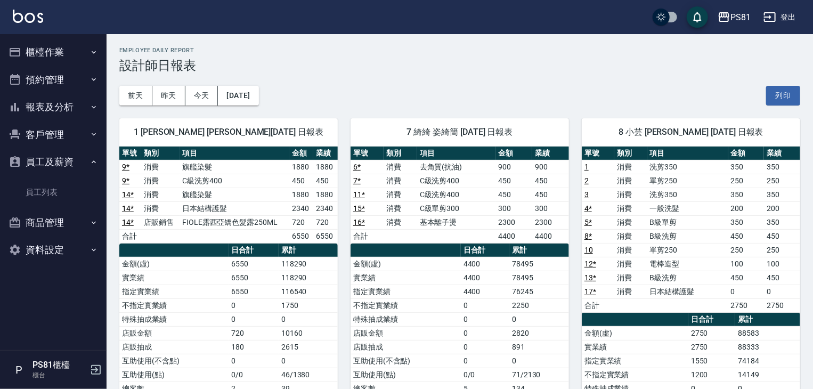
click at [71, 46] on button "櫃檯作業" at bounding box center [53, 52] width 98 height 28
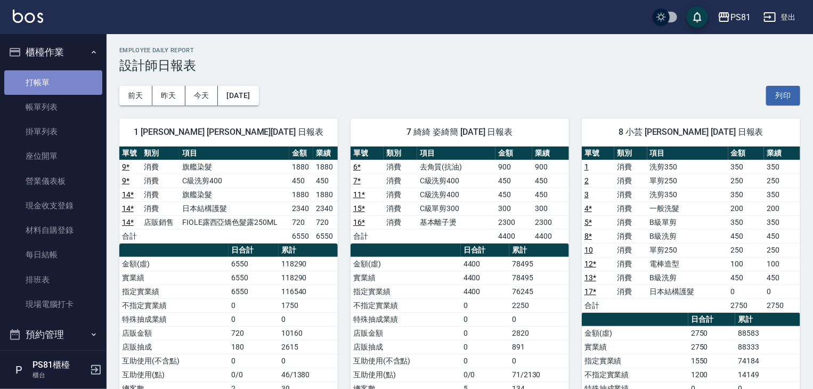
click at [62, 78] on link "打帳單" at bounding box center [53, 82] width 98 height 25
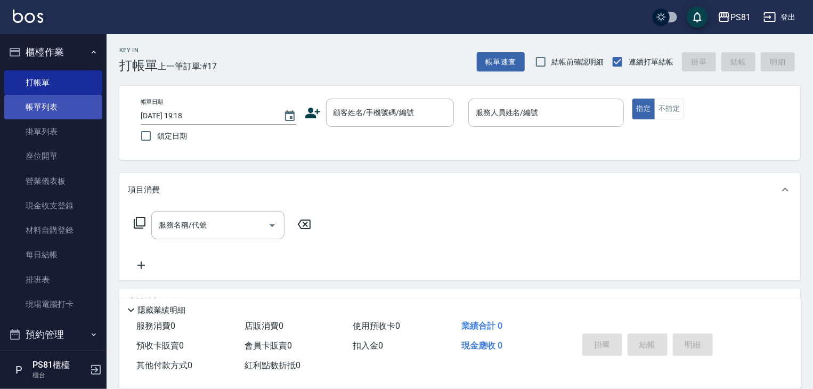
click at [62, 118] on link "帳單列表" at bounding box center [53, 107] width 98 height 25
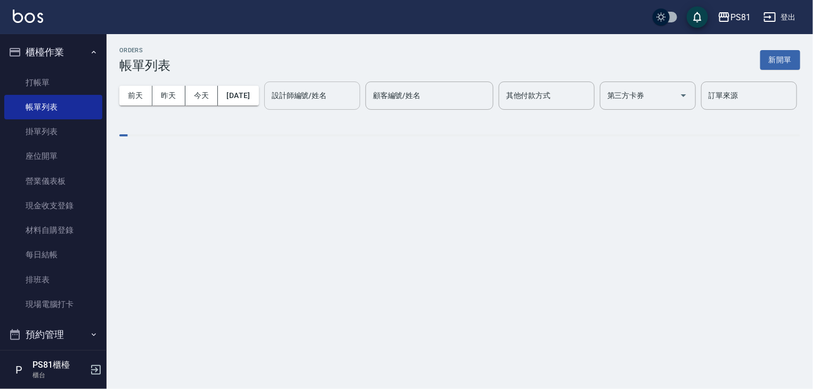
click at [269, 105] on input "設計師編號/姓名" at bounding box center [312, 95] width 86 height 19
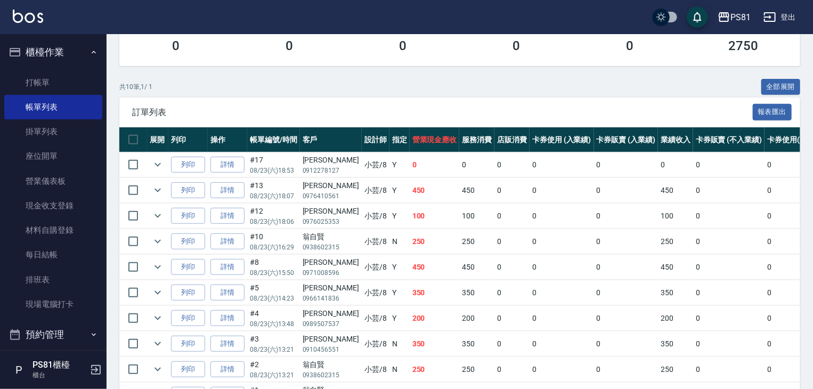
scroll to position [268, 0]
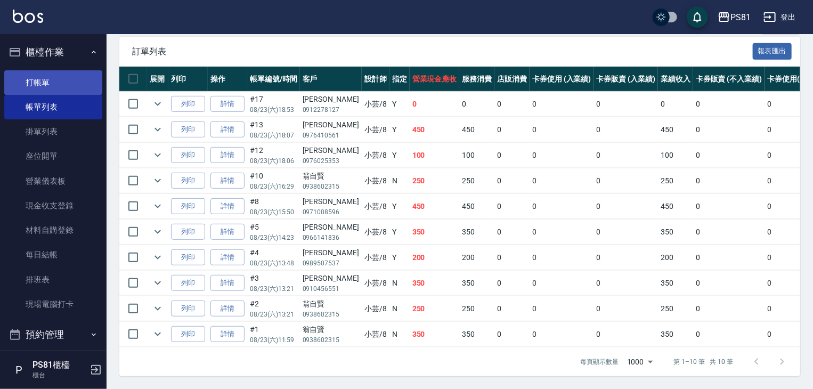
type input "小芸-8"
click at [39, 78] on link "打帳單" at bounding box center [53, 82] width 98 height 25
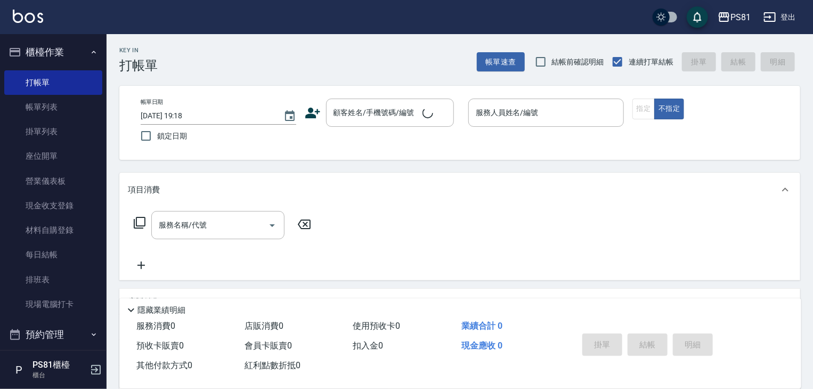
click at [160, 61] on div "Key In 打帳單 帳單速查 結帳前確認明細 連續打單結帳 掛單 結帳 明細" at bounding box center [453, 53] width 693 height 39
drag, startPoint x: 372, startPoint y: 99, endPoint x: 371, endPoint y: 106, distance: 7.6
click at [373, 101] on div "顧客姓名/手機號碼/編號" at bounding box center [390, 113] width 128 height 28
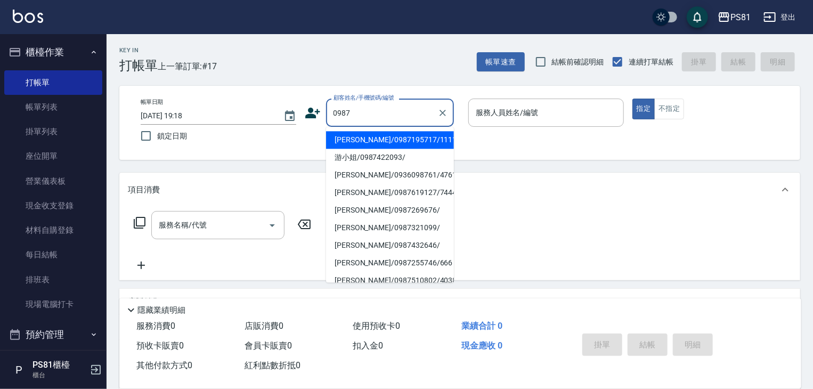
click at [383, 137] on li "[PERSON_NAME]/0987195717/111111" at bounding box center [390, 140] width 128 height 18
type input "[PERSON_NAME]/0987195717/111111"
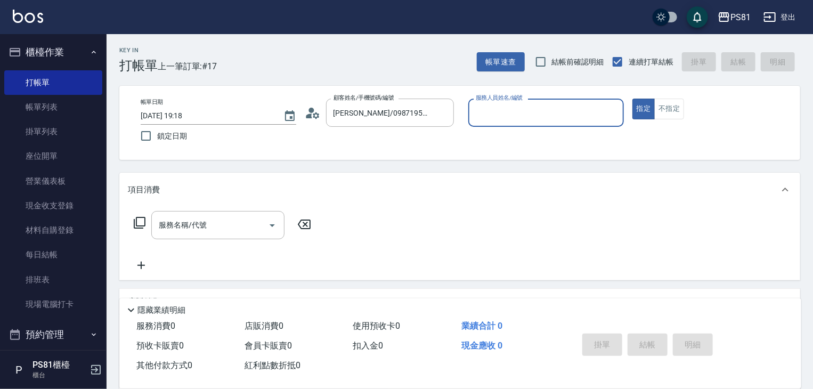
click at [505, 113] on input "服務人員姓名/編號" at bounding box center [546, 112] width 146 height 19
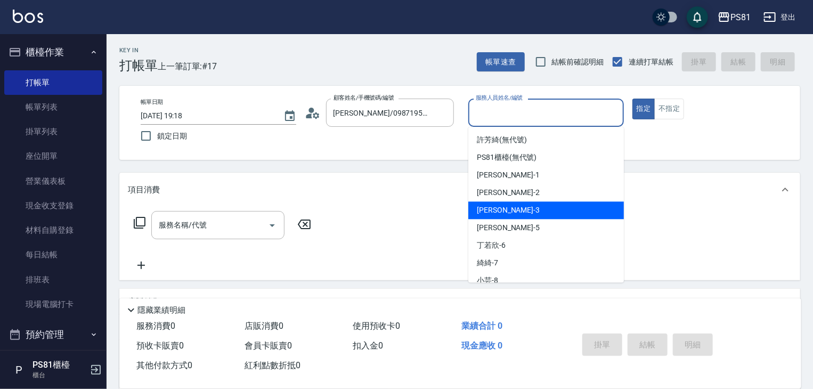
drag, startPoint x: 481, startPoint y: 205, endPoint x: 456, endPoint y: 214, distance: 27.3
click at [481, 204] on div "[PERSON_NAME] -3" at bounding box center [546, 210] width 156 height 18
type input "[PERSON_NAME]-3"
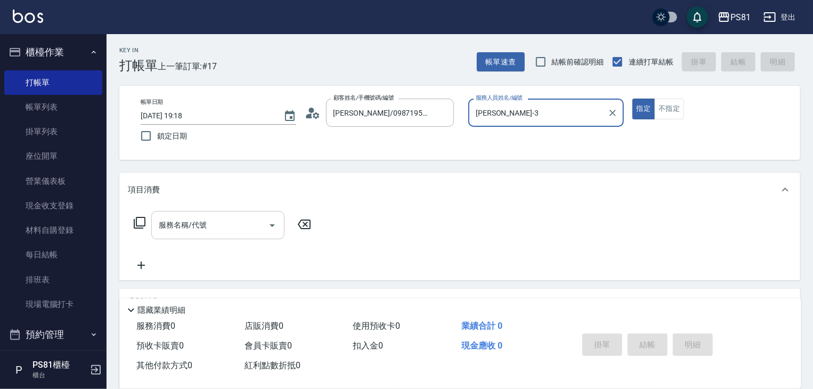
click at [222, 223] on input "服務名稱/代號" at bounding box center [210, 225] width 108 height 19
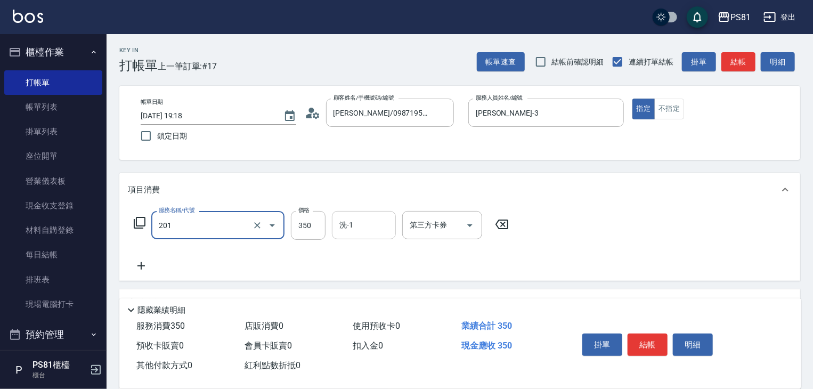
click at [333, 225] on div "洗-1" at bounding box center [364, 225] width 64 height 28
type input "洗剪350(201)"
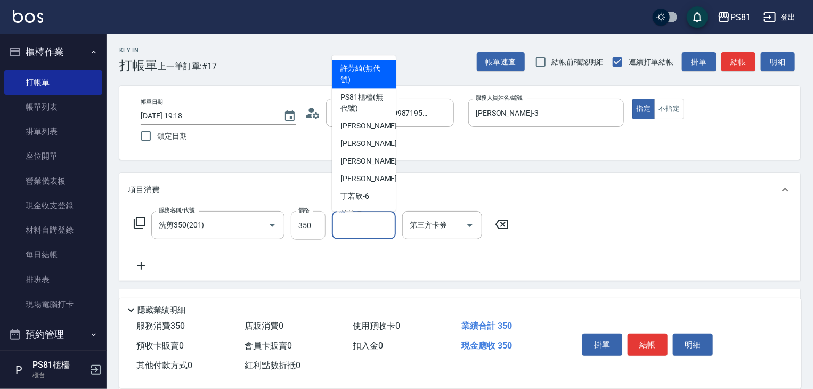
click at [324, 226] on input "350" at bounding box center [308, 225] width 35 height 29
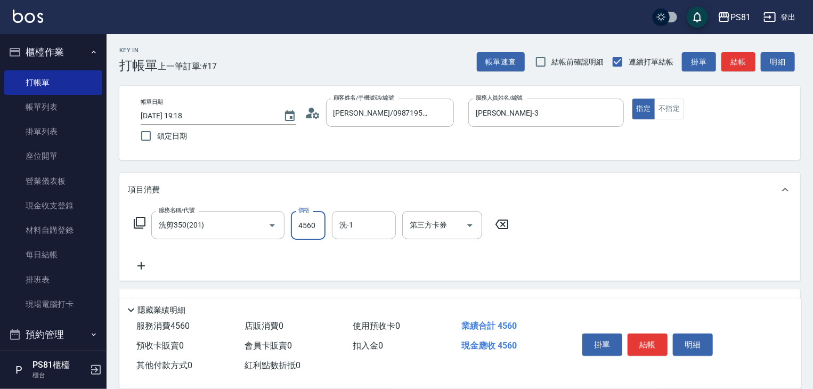
type input "4560"
type input "+"
click at [313, 220] on input "4560" at bounding box center [308, 225] width 35 height 29
type input "450"
click at [647, 340] on button "結帳" at bounding box center [647, 344] width 40 height 22
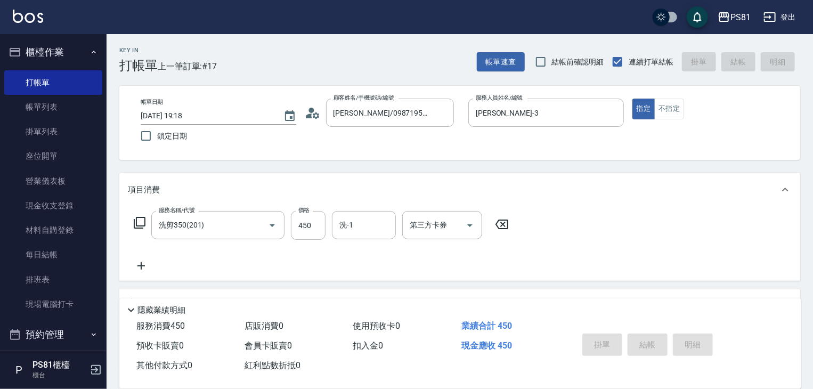
type input "[DATE] 19:20"
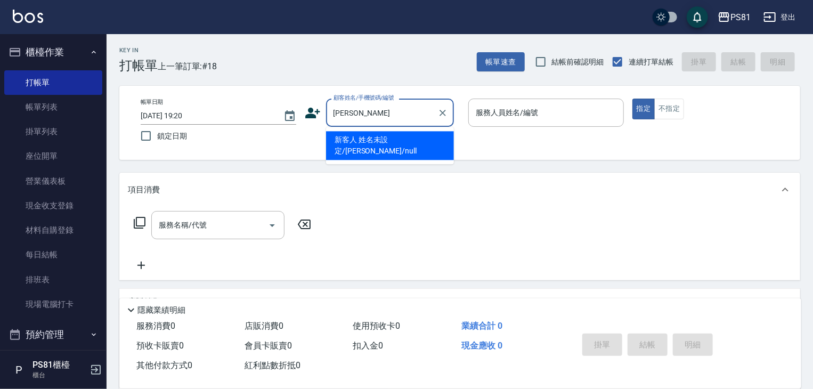
click at [415, 139] on li "新客人 姓名未設定/[PERSON_NAME]/null" at bounding box center [390, 145] width 128 height 29
type input "新客人 姓名未設定/[PERSON_NAME]/null"
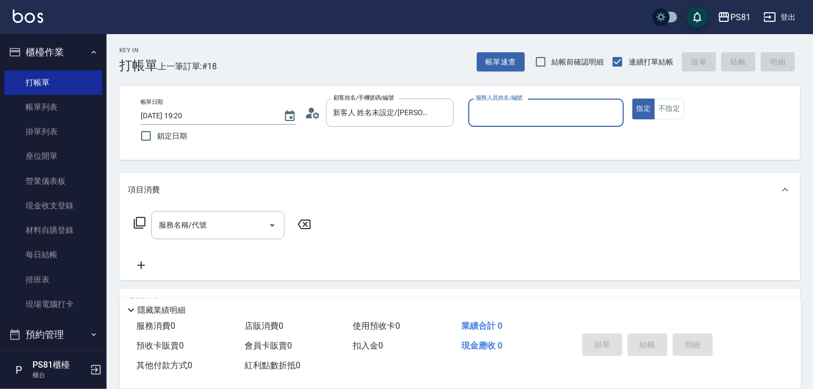
click at [490, 112] on input "服務人員姓名/編號" at bounding box center [546, 112] width 146 height 19
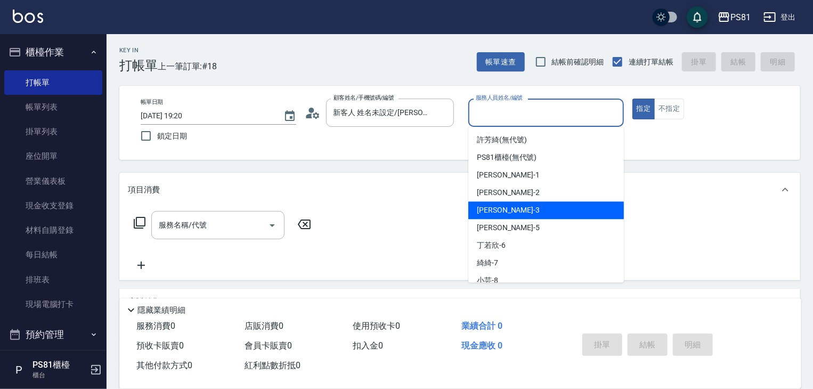
click at [502, 204] on div "[PERSON_NAME] -3" at bounding box center [546, 210] width 156 height 18
type input "[PERSON_NAME]-3"
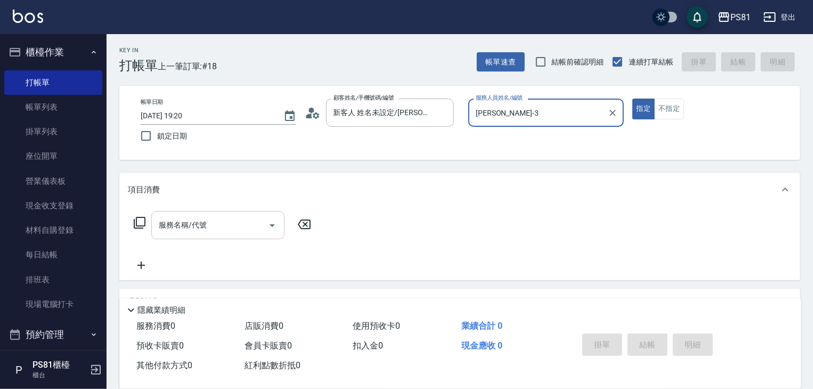
click at [255, 223] on input "服務名稱/代號" at bounding box center [210, 225] width 108 height 19
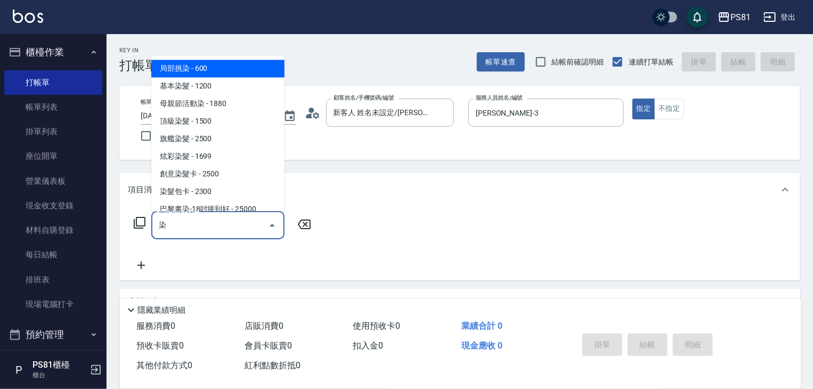
click at [251, 81] on span "基本染髮 - 1200" at bounding box center [217, 86] width 133 height 18
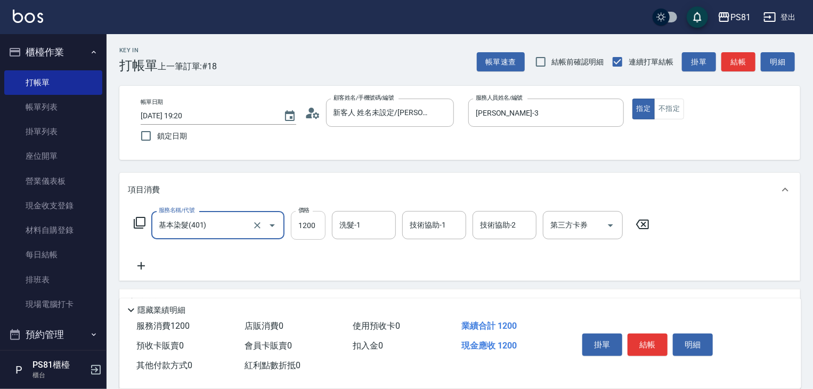
type input "基本染髮(401)"
click at [313, 219] on input "1200" at bounding box center [308, 225] width 35 height 29
type input "1550"
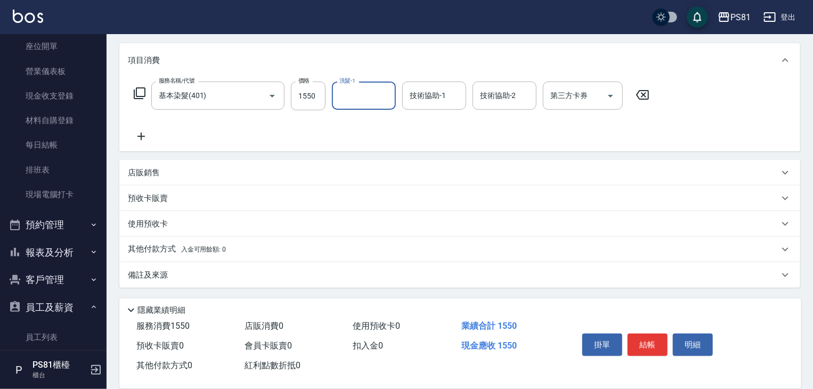
scroll to position [181, 0]
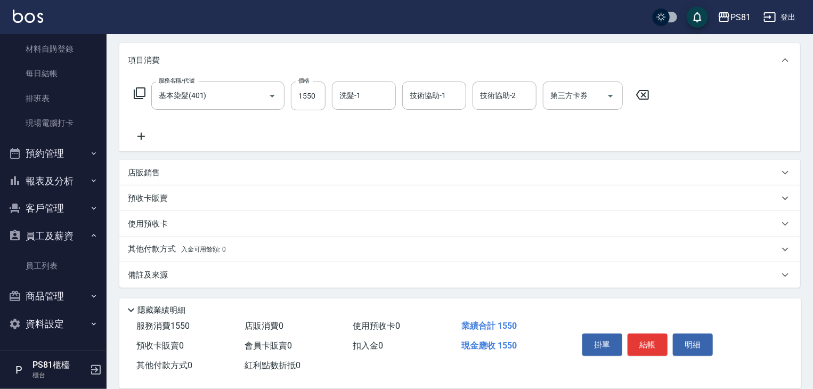
click at [195, 246] on span "入金可用餘額: 0" at bounding box center [203, 249] width 45 height 7
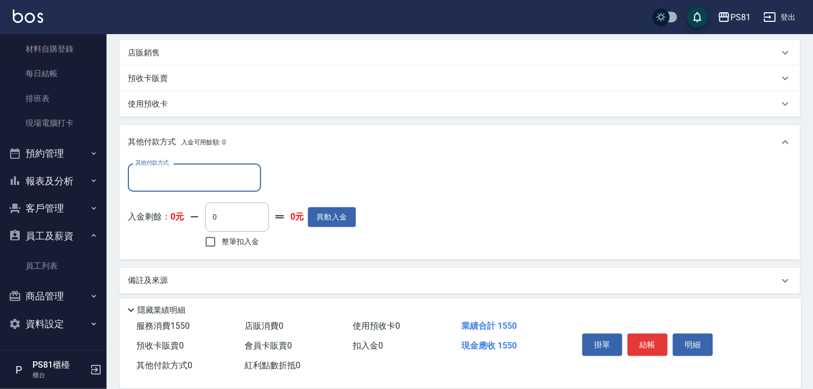
scroll to position [251, 0]
drag, startPoint x: 181, startPoint y: 178, endPoint x: 175, endPoint y: 185, distance: 9.1
click at [180, 178] on input "其他付款方式" at bounding box center [195, 175] width 124 height 19
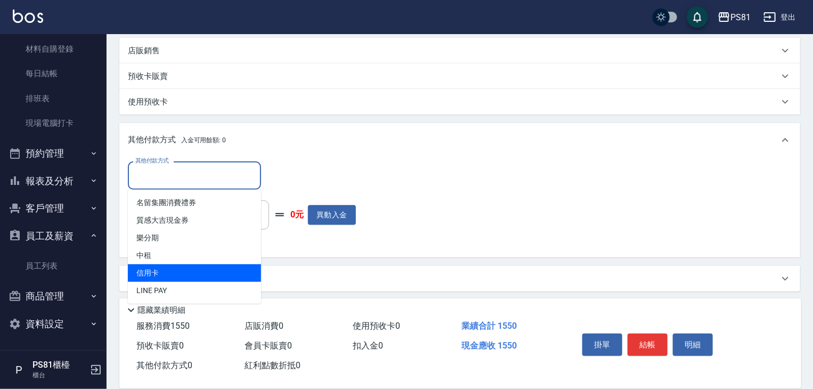
click at [176, 268] on span "信用卡" at bounding box center [194, 273] width 133 height 18
type input "信用卡"
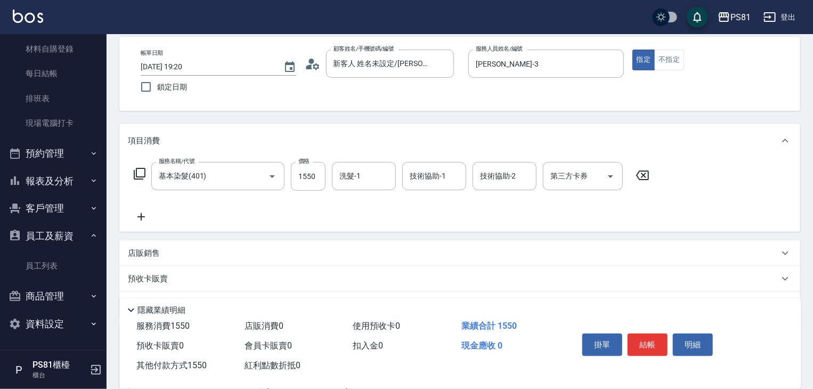
scroll to position [0, 0]
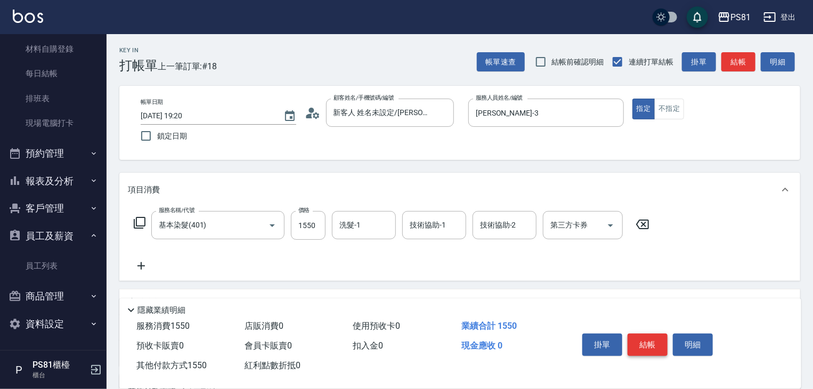
type input "1550"
click at [660, 336] on button "結帳" at bounding box center [647, 344] width 40 height 22
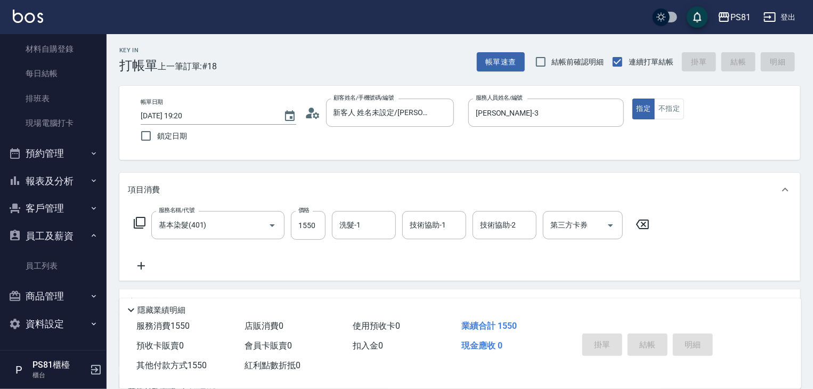
type input "[DATE] 19:21"
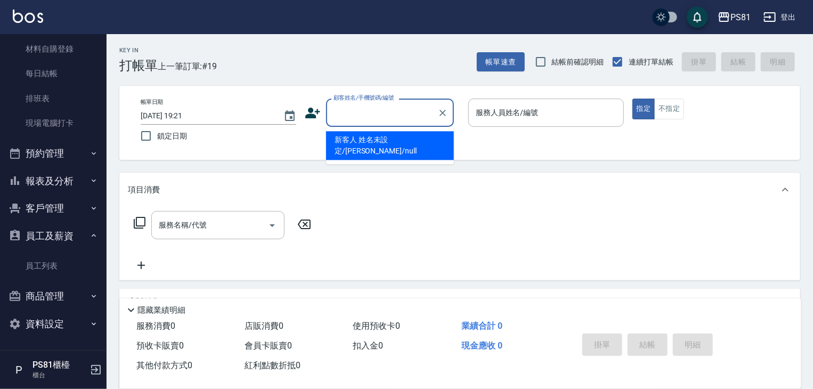
click at [373, 115] on input "顧客姓名/手機號碼/編號" at bounding box center [382, 112] width 102 height 19
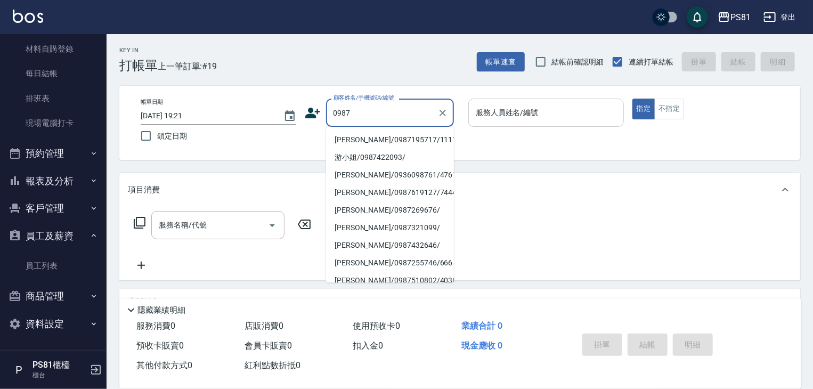
drag, startPoint x: 396, startPoint y: 138, endPoint x: 504, endPoint y: 122, distance: 108.8
click at [397, 137] on li "[PERSON_NAME]/0987195717/111111" at bounding box center [390, 140] width 128 height 18
type input "[PERSON_NAME]/0987195717/111111"
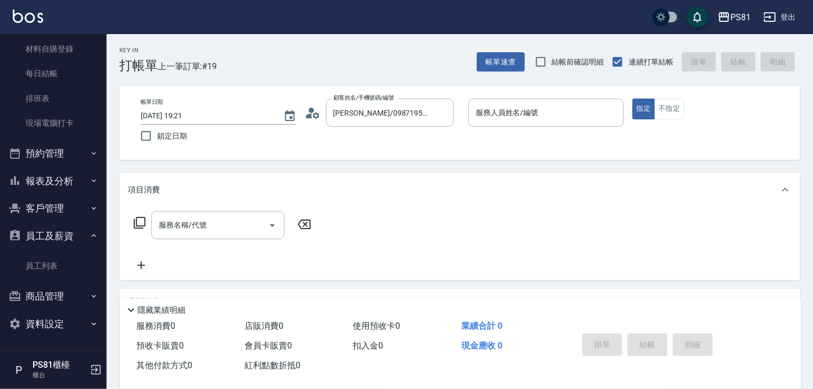
drag, startPoint x: 673, startPoint y: 96, endPoint x: 667, endPoint y: 106, distance: 11.5
click at [672, 99] on div "帳單日期 [DATE] 19:21 鎖定日期 顧客姓名/手機號碼/編號 [PERSON_NAME]/0987195717/111111 顧客姓名/手機號碼/編…" at bounding box center [459, 123] width 681 height 74
drag, startPoint x: 667, startPoint y: 106, endPoint x: 593, endPoint y: 118, distance: 74.4
click at [662, 107] on button "不指定" at bounding box center [669, 109] width 30 height 21
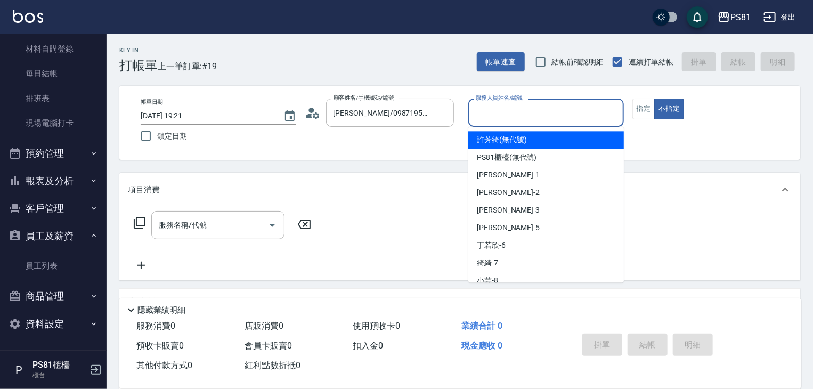
drag, startPoint x: 560, startPoint y: 116, endPoint x: 534, endPoint y: 146, distance: 39.6
click at [558, 119] on input "服務人員姓名/編號" at bounding box center [546, 112] width 146 height 19
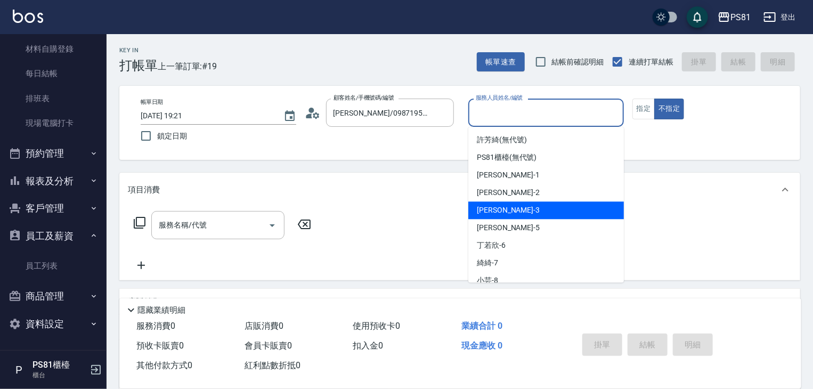
drag, startPoint x: 505, startPoint y: 216, endPoint x: 440, endPoint y: 226, distance: 65.2
click at [498, 217] on div "[PERSON_NAME] -3" at bounding box center [546, 210] width 156 height 18
type input "[PERSON_NAME]-3"
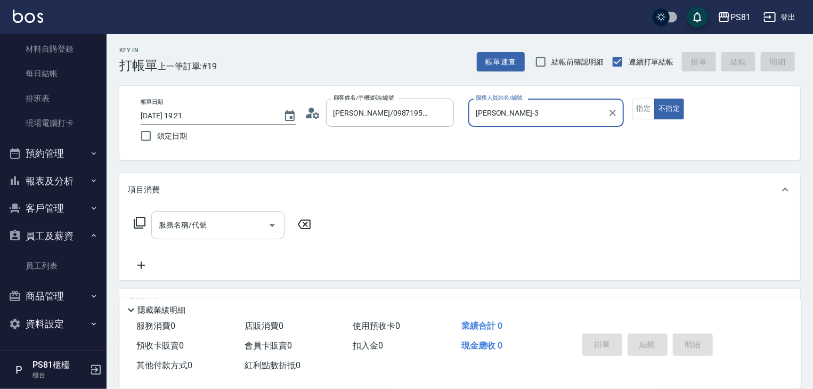
click at [205, 228] on input "服務名稱/代號" at bounding box center [210, 225] width 108 height 19
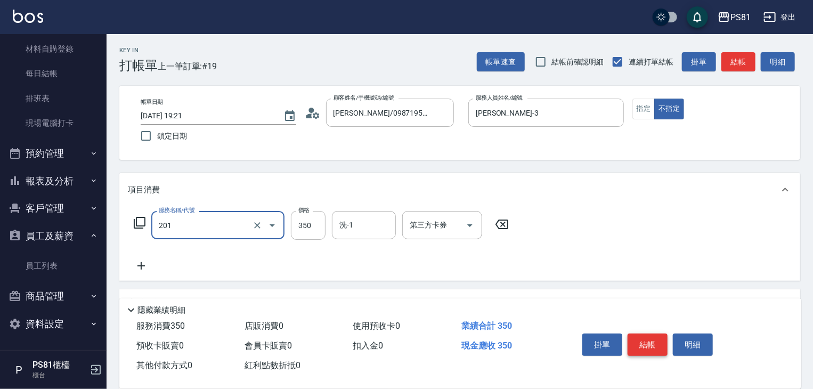
type input "洗剪350(201)"
click at [650, 333] on button "結帳" at bounding box center [647, 344] width 40 height 22
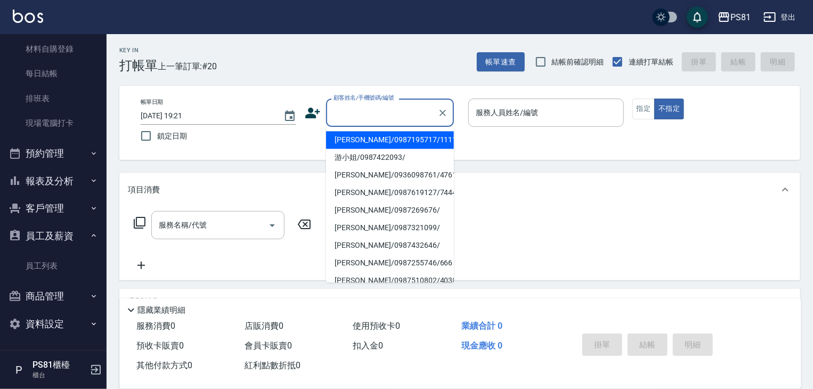
click at [354, 109] on input "顧客姓名/手機號碼/編號" at bounding box center [382, 112] width 102 height 19
drag, startPoint x: 357, startPoint y: 141, endPoint x: 578, endPoint y: 112, distance: 223.4
click at [365, 140] on li "[PERSON_NAME]/0987195717/111111" at bounding box center [390, 140] width 128 height 18
type input "[PERSON_NAME]/0987195717/111111"
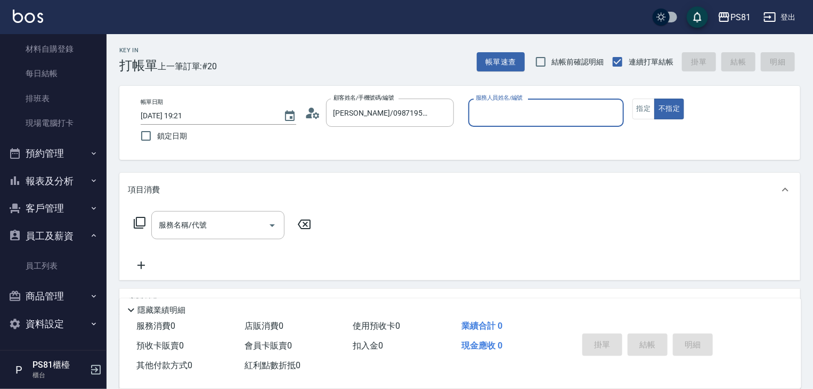
drag, startPoint x: 554, startPoint y: 104, endPoint x: 550, endPoint y: 109, distance: 6.1
click at [550, 109] on input "服務人員姓名/編號" at bounding box center [546, 112] width 146 height 19
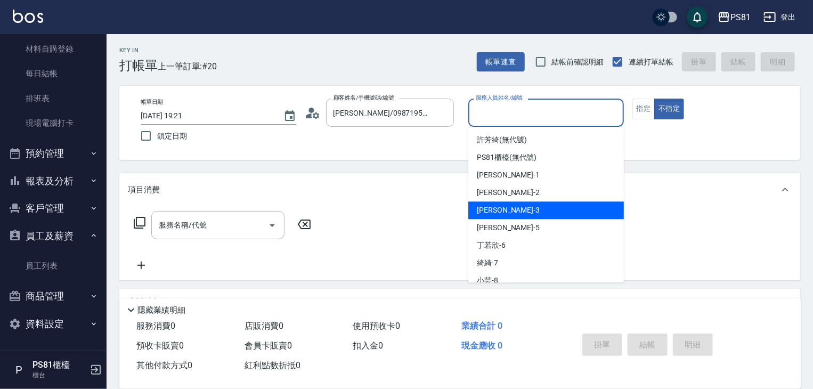
drag, startPoint x: 492, startPoint y: 211, endPoint x: 497, endPoint y: 210, distance: 5.4
click at [492, 211] on span "[PERSON_NAME] -3" at bounding box center [508, 210] width 63 height 11
type input "[PERSON_NAME]-3"
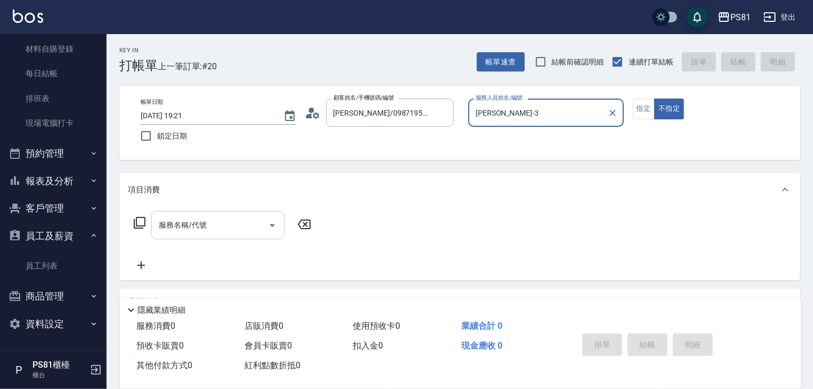
click at [197, 215] on div "服務名稱/代號" at bounding box center [217, 225] width 133 height 28
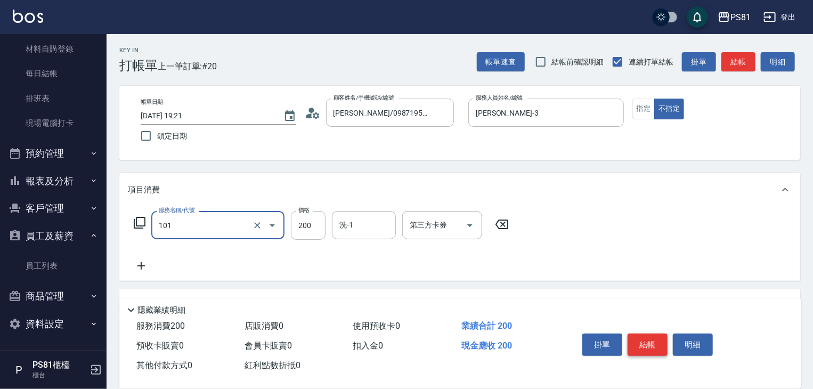
type input "一般洗髮(101)"
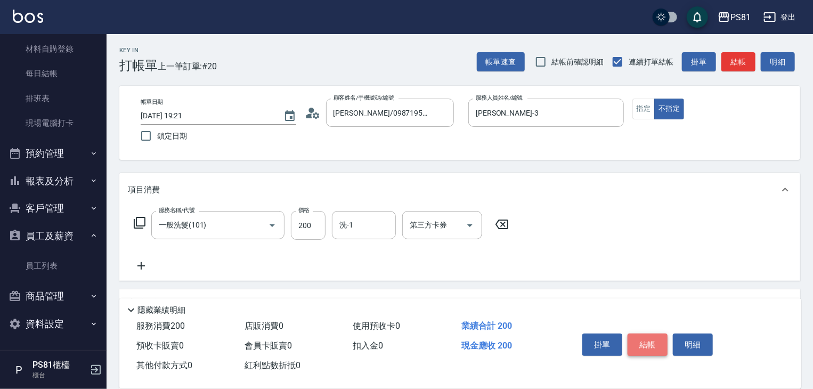
click at [651, 336] on button "結帳" at bounding box center [647, 344] width 40 height 22
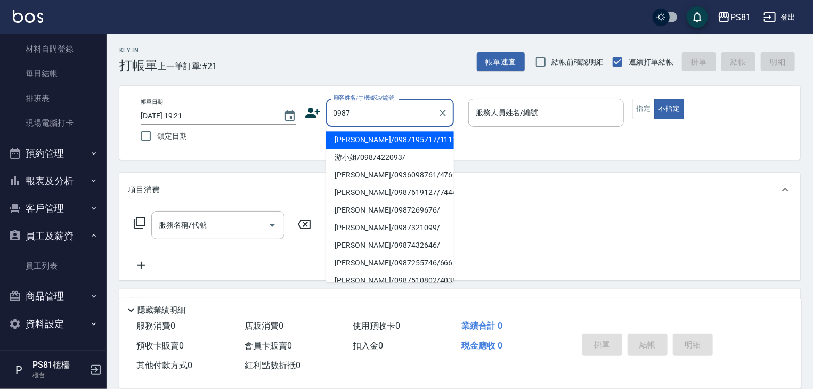
click at [374, 134] on li "[PERSON_NAME]/0987195717/111111" at bounding box center [390, 140] width 128 height 18
type input "[PERSON_NAME]/0987195717/111111"
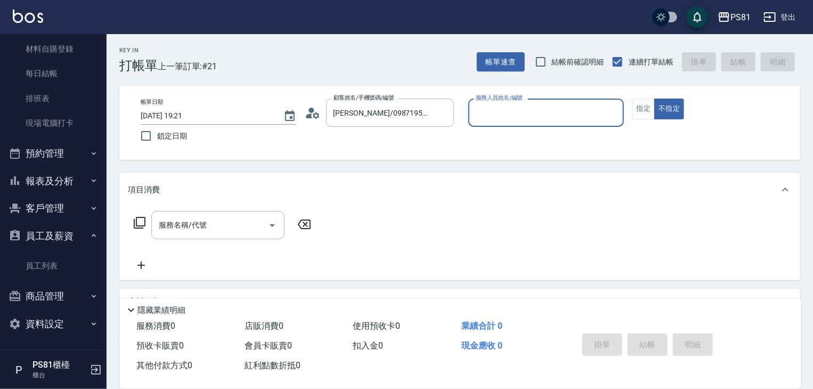
click at [500, 102] on div "服務人員姓名/編號" at bounding box center [546, 113] width 156 height 28
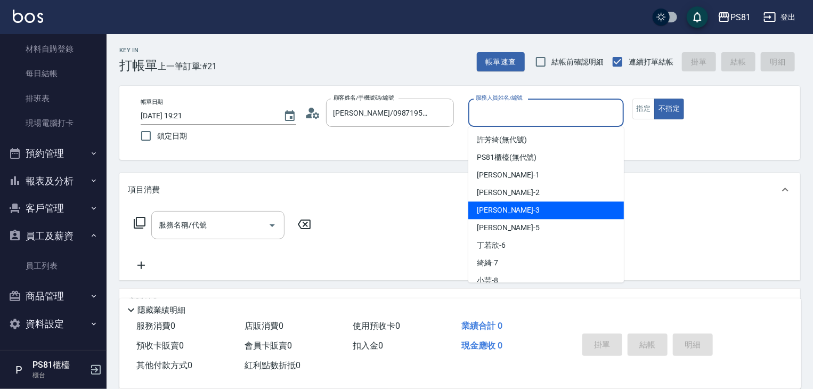
click at [510, 207] on div "[PERSON_NAME] -3" at bounding box center [546, 210] width 156 height 18
type input "[PERSON_NAME]-3"
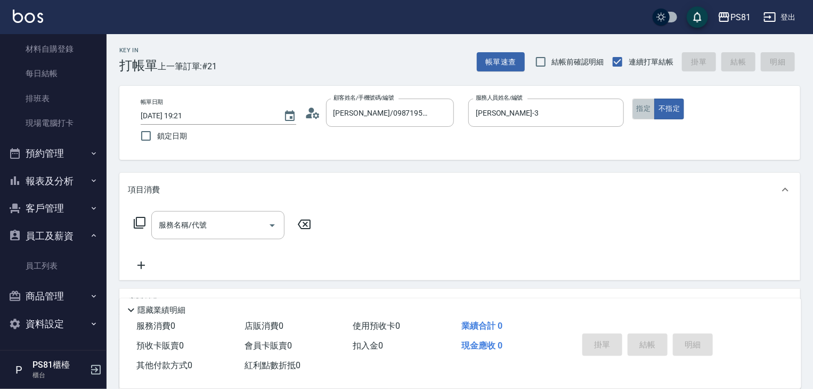
click at [645, 100] on button "指定" at bounding box center [643, 109] width 23 height 21
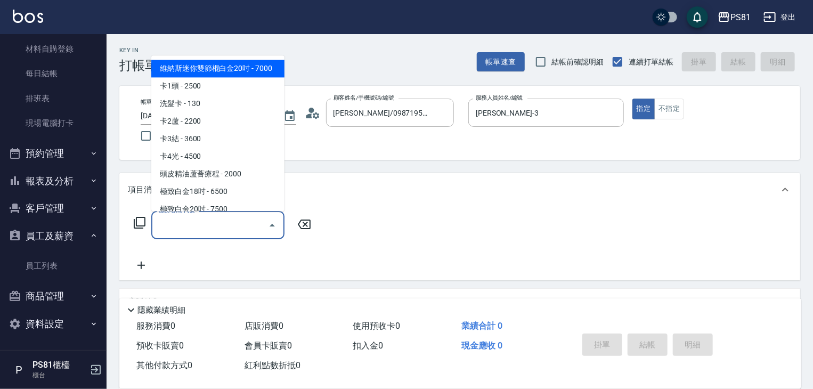
click at [234, 222] on input "服務名稱/代號" at bounding box center [210, 225] width 108 height 19
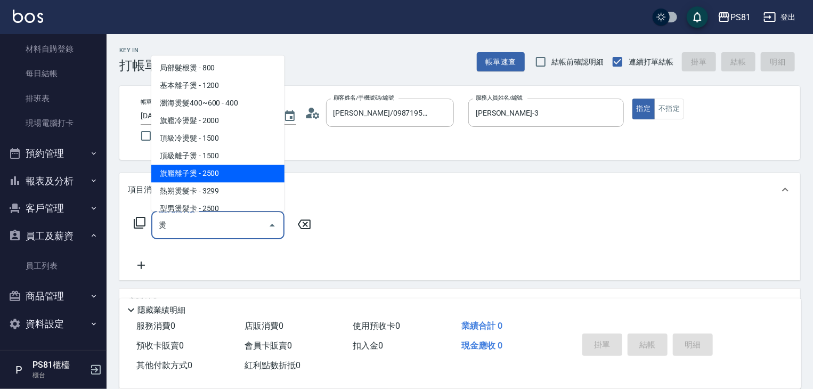
scroll to position [4, 0]
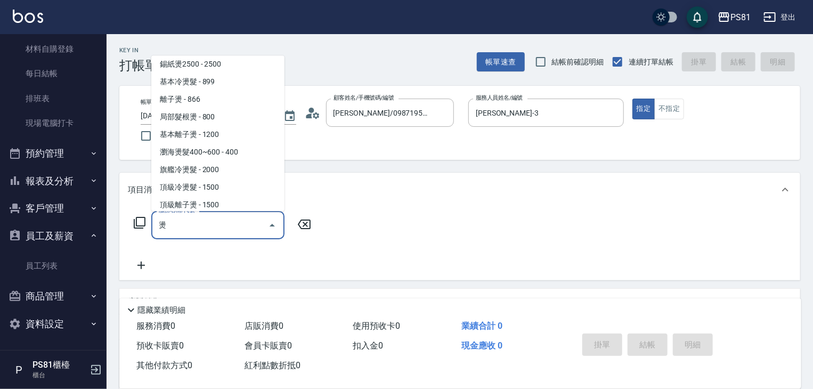
click at [234, 172] on span "旗艦冷燙髮 - 2000" at bounding box center [217, 170] width 133 height 18
type input "旗艦冷燙髮(310)"
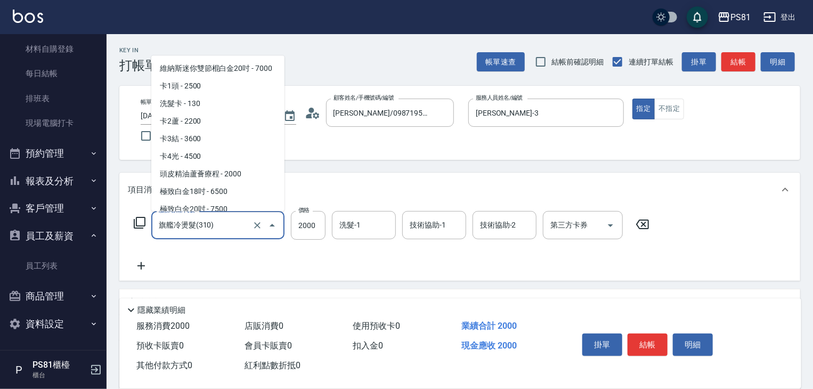
scroll to position [1150, 0]
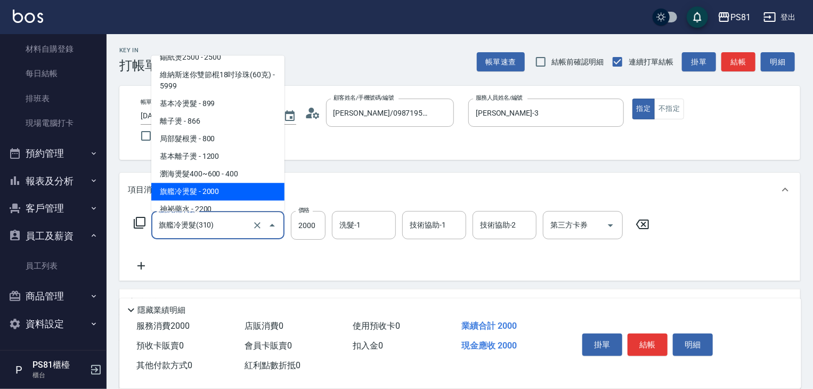
drag, startPoint x: 218, startPoint y: 226, endPoint x: 151, endPoint y: 233, distance: 67.4
click at [136, 240] on div "服務名稱/代號 旗艦冷燙髮(310) 服務名稱/代號 價格 2000 價格 洗髮-1 洗髮-1 技術協助-1 技術協助-1 技術協助-2 技術協助-2 第三方…" at bounding box center [392, 241] width 528 height 61
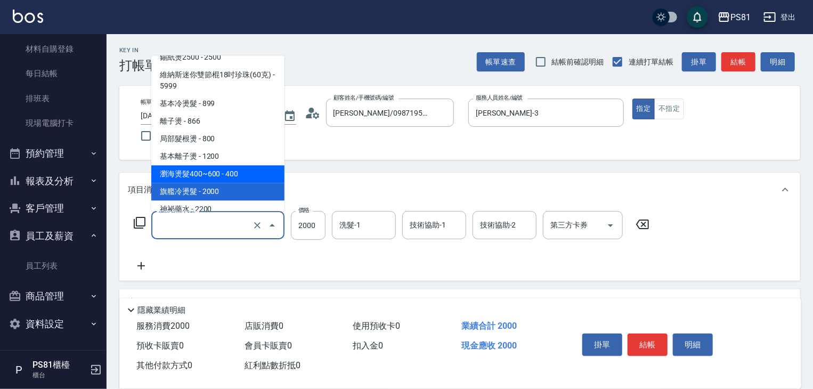
scroll to position [4, 0]
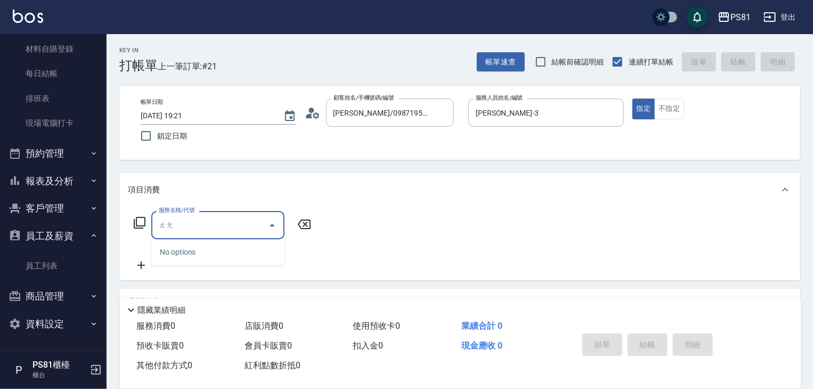
type input "燙"
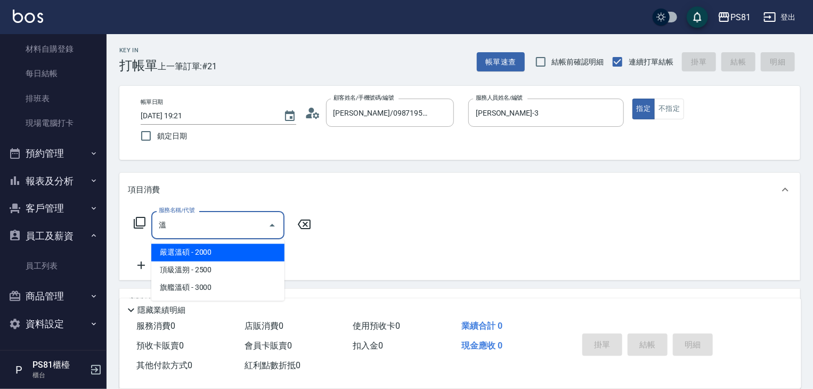
click at [219, 250] on span "嚴選溫碩 - 2000" at bounding box center [217, 253] width 133 height 18
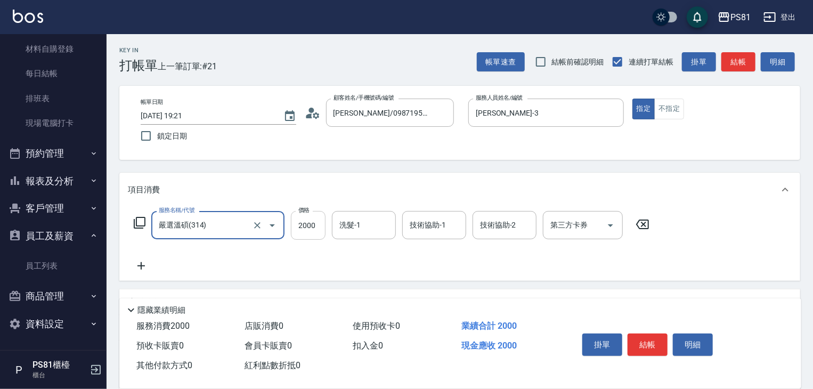
type input "嚴選溫碩(314)"
click at [312, 228] on input "2000" at bounding box center [308, 225] width 35 height 29
type input "3600"
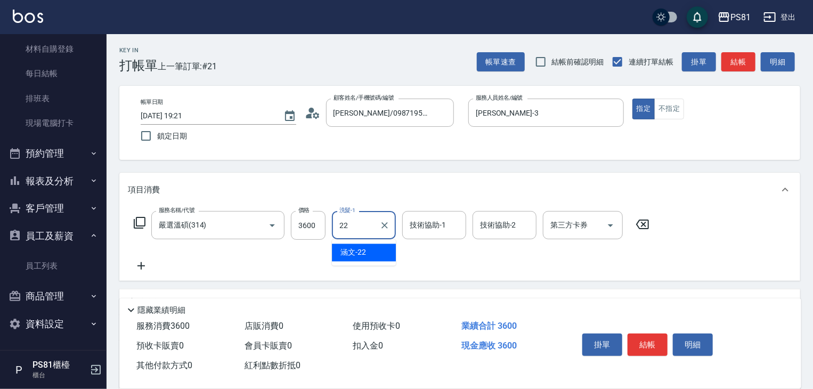
type input "涵文-22"
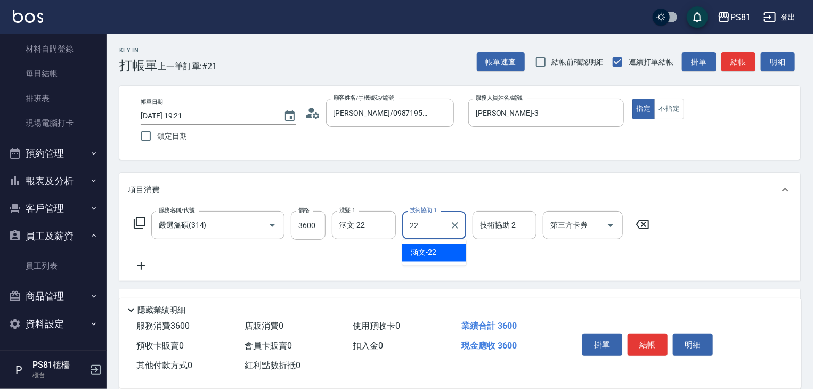
type input "涵文-22"
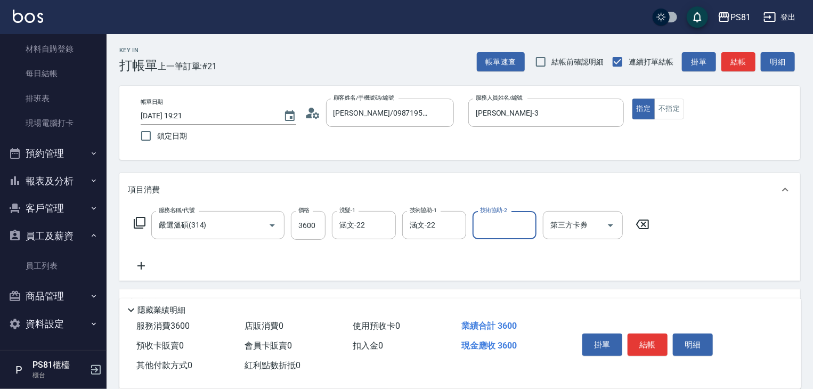
drag, startPoint x: 140, startPoint y: 262, endPoint x: 183, endPoint y: 282, distance: 47.4
click at [143, 263] on icon at bounding box center [141, 265] width 27 height 13
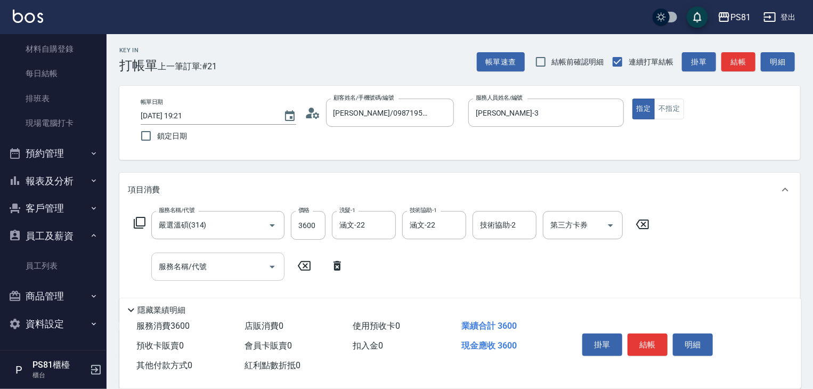
drag, startPoint x: 217, startPoint y: 287, endPoint x: 218, endPoint y: 280, distance: 7.5
click at [217, 283] on div "服務名稱/代號 [PERSON_NAME](314) 服務名稱/代號 價格 3600 價格 洗髮-1 涵文-22 洗髮-1 技術協助-1 涵文-22 技術協助…" at bounding box center [392, 262] width 528 height 102
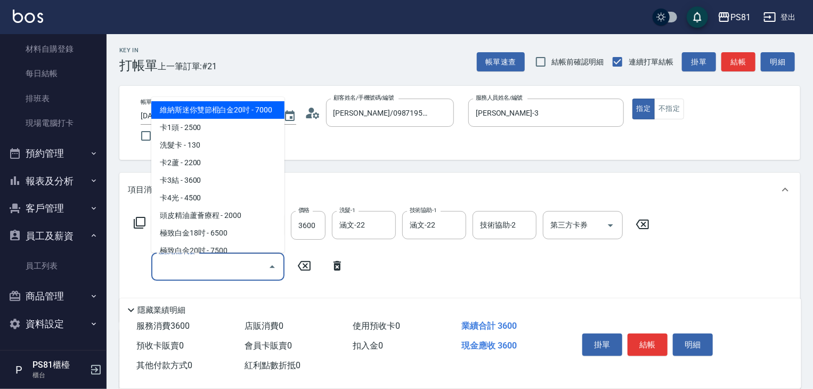
click at [211, 258] on input "服務名稱/代號" at bounding box center [210, 266] width 108 height 19
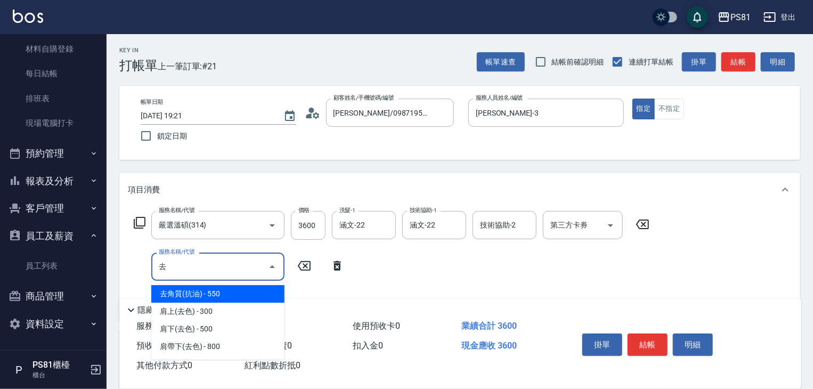
drag, startPoint x: 230, startPoint y: 292, endPoint x: 414, endPoint y: 351, distance: 193.0
click at [239, 295] on span "去角質(抗油) - 550" at bounding box center [217, 294] width 133 height 18
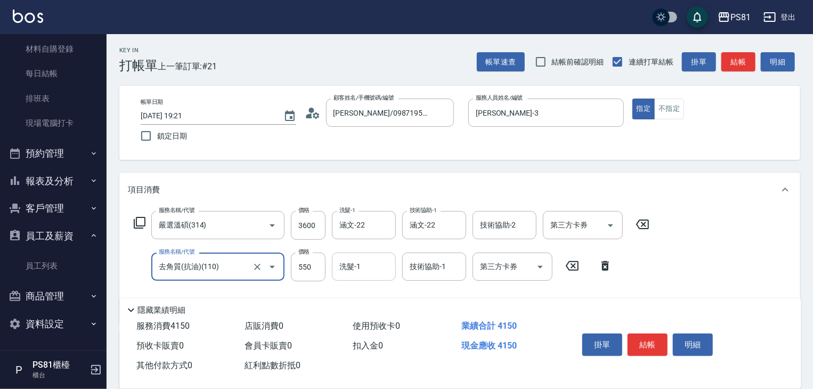
type input "去角質(抗油)(110)"
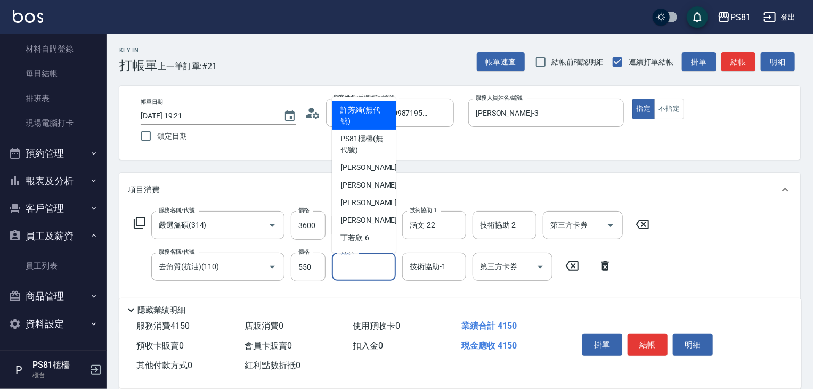
click at [379, 269] on input "洗髮-1" at bounding box center [364, 266] width 54 height 19
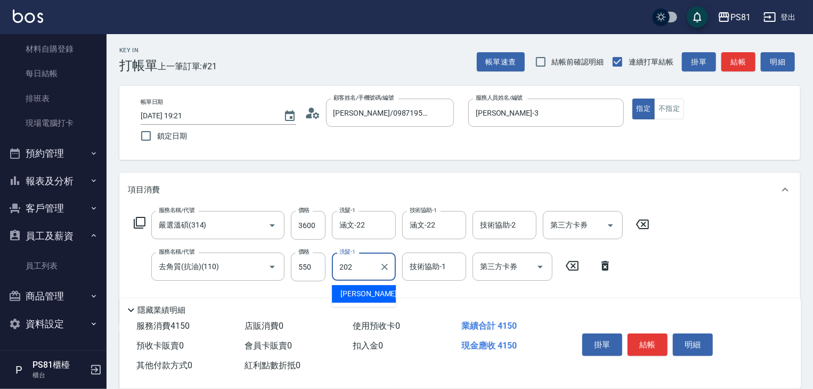
type input "202"
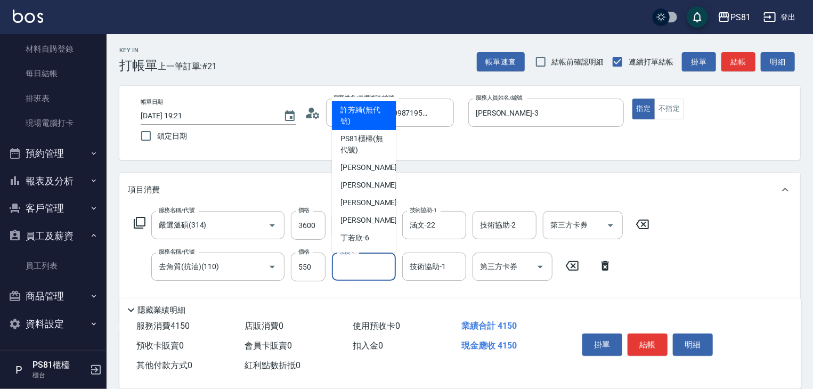
click at [358, 267] on input "洗髮-1" at bounding box center [364, 266] width 54 height 19
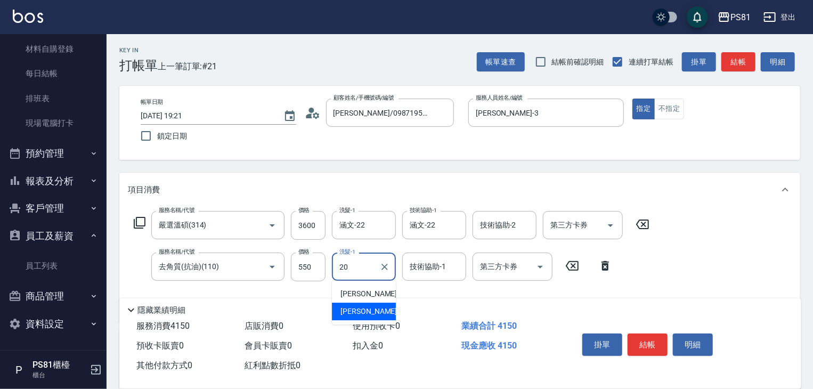
type input "[PERSON_NAME]-20"
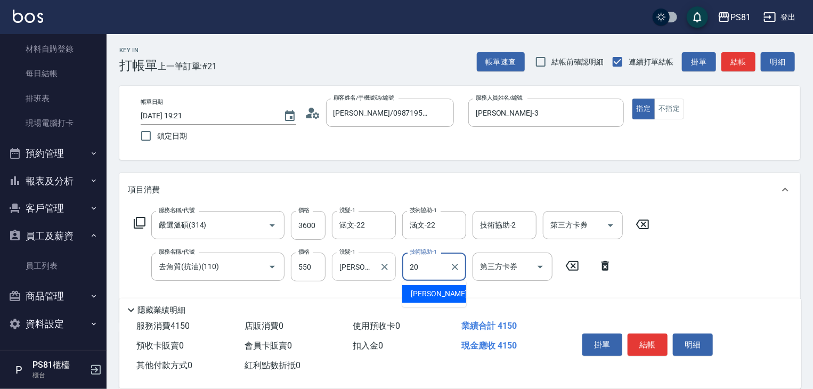
type input "[PERSON_NAME]-20"
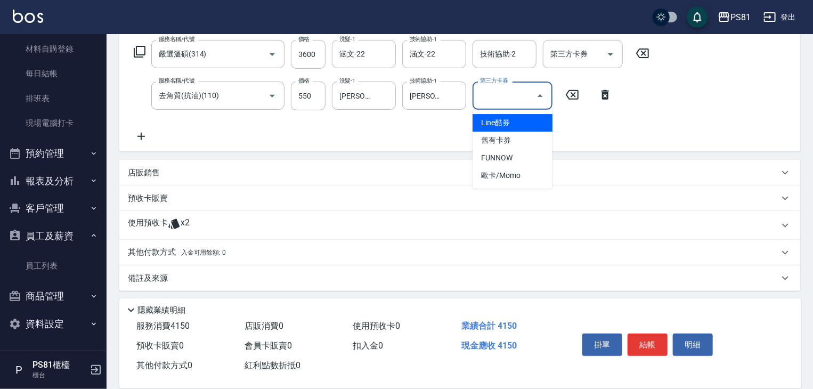
scroll to position [174, 0]
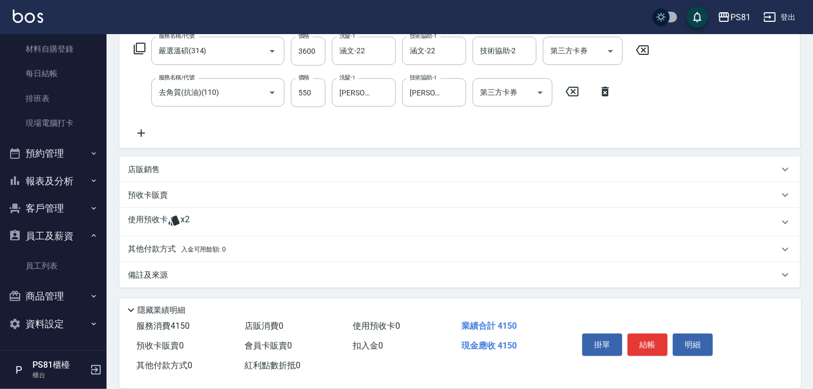
click at [154, 126] on div "服務名稱/代號 [PERSON_NAME](314) 服務名稱/代號 價格 3600 價格 洗髮-1 涵文-22 洗髮-1 技術協助-1 涵文-22 技術協助…" at bounding box center [392, 88] width 528 height 103
click at [140, 128] on icon at bounding box center [141, 133] width 27 height 13
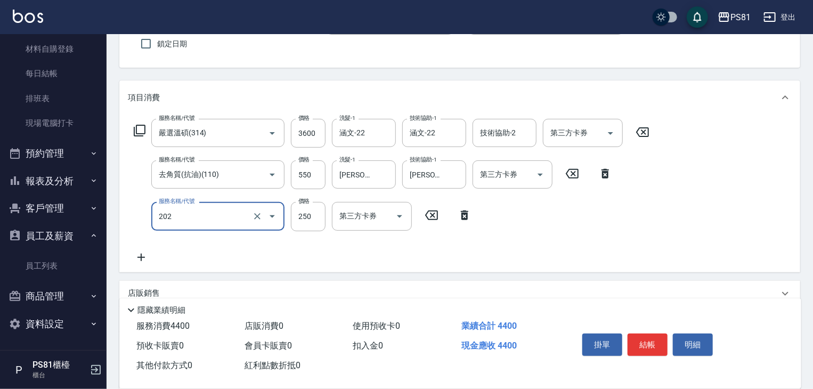
scroll to position [160, 0]
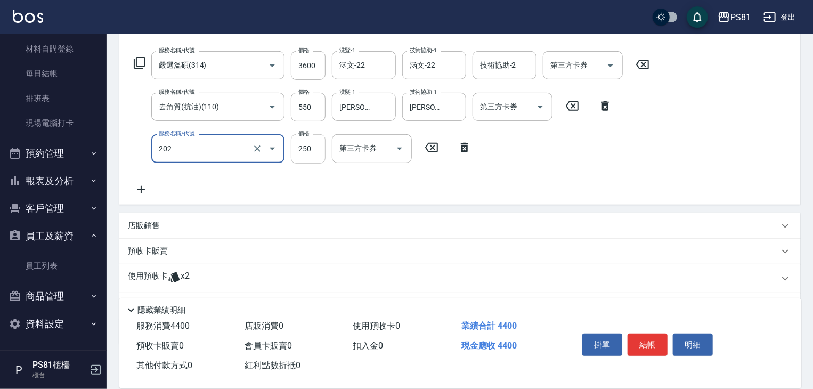
type input "單剪250(202)"
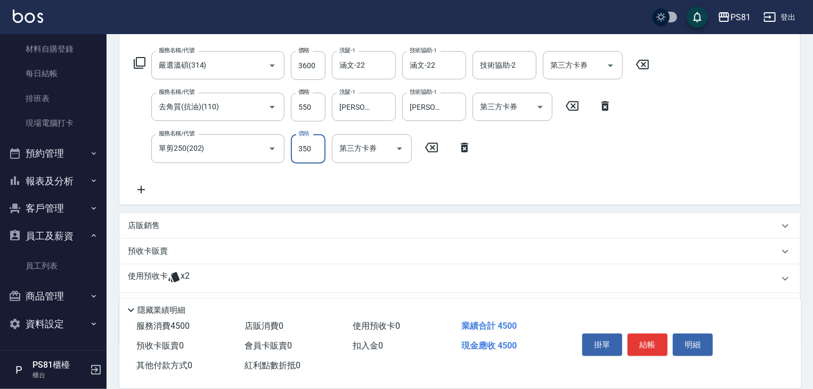
type input "350"
drag, startPoint x: 516, startPoint y: 120, endPoint x: 523, endPoint y: 115, distance: 8.9
click at [522, 115] on div "服務名稱/代號 嚴選溫碩(314) 服務名稱/代號 價格 3600 價格 洗髮-1 涵文-22 洗髮-1 技術協助-1 涵文-22 技術協助-1 技術協助-2…" at bounding box center [392, 123] width 528 height 144
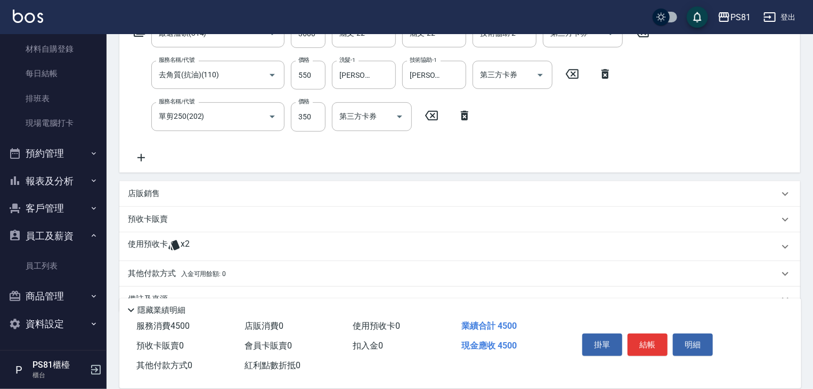
scroll to position [216, 0]
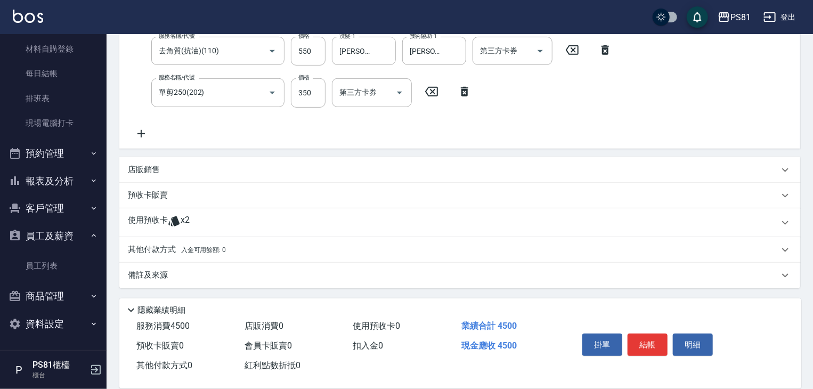
click at [176, 254] on p "其他付款方式 入金可用餘額: 0" at bounding box center [177, 250] width 98 height 12
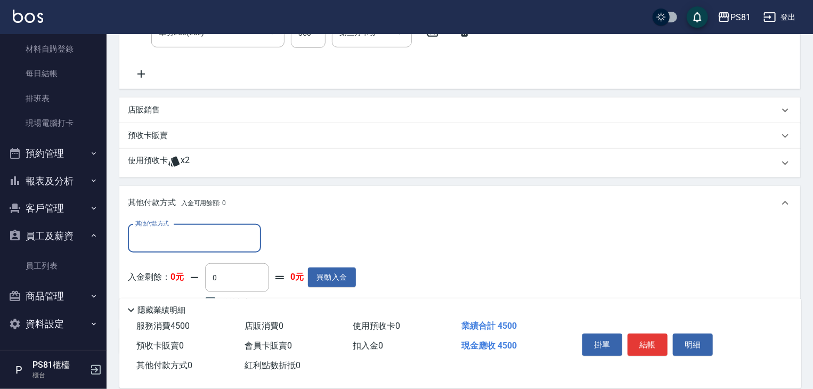
scroll to position [341, 0]
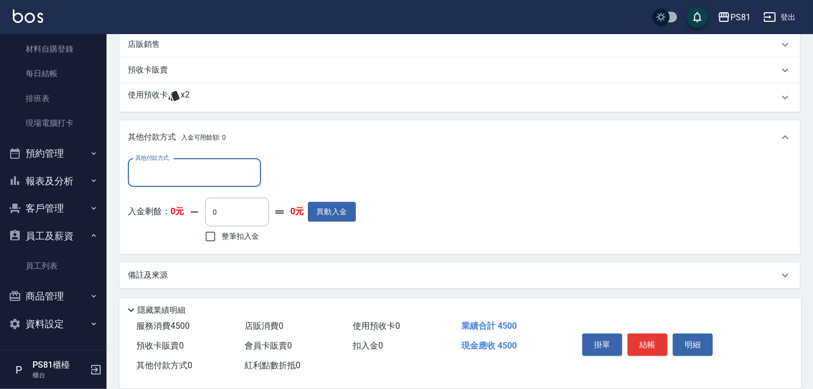
drag, startPoint x: 143, startPoint y: 151, endPoint x: 151, endPoint y: 173, distance: 23.4
click at [145, 157] on div "其他付款方式 入金可用餘額: 0 其他付款方式 其他付款方式 入金剩餘： 0元 0 ​ 整筆扣入金 0元 異動入金" at bounding box center [459, 187] width 681 height 134
click at [151, 173] on input "其他付款方式" at bounding box center [195, 173] width 124 height 19
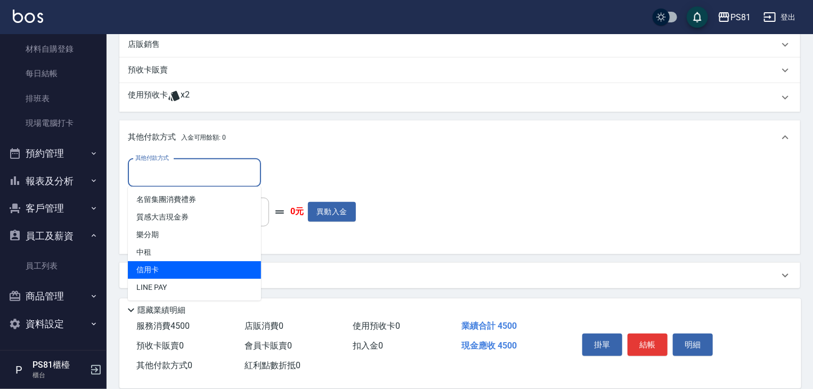
click at [175, 274] on span "信用卡" at bounding box center [194, 270] width 133 height 18
type input "信用卡"
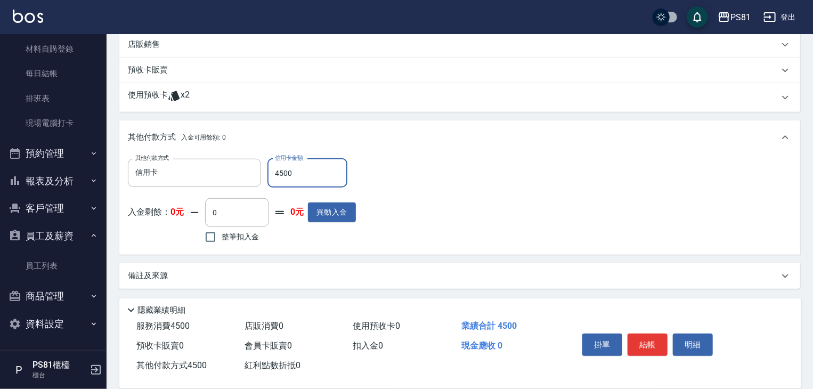
type input "4500"
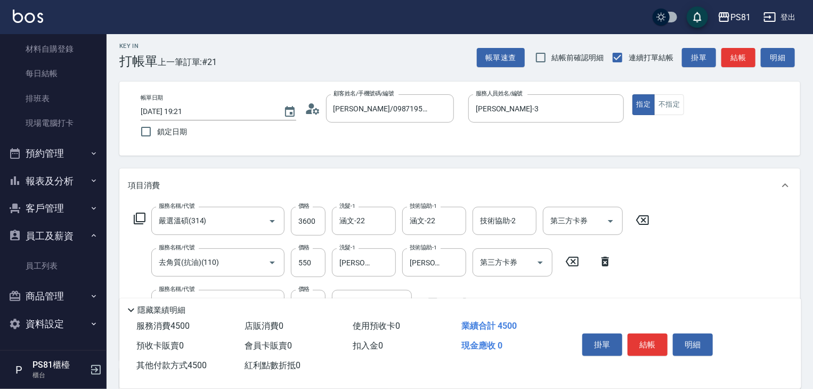
scroll to position [0, 0]
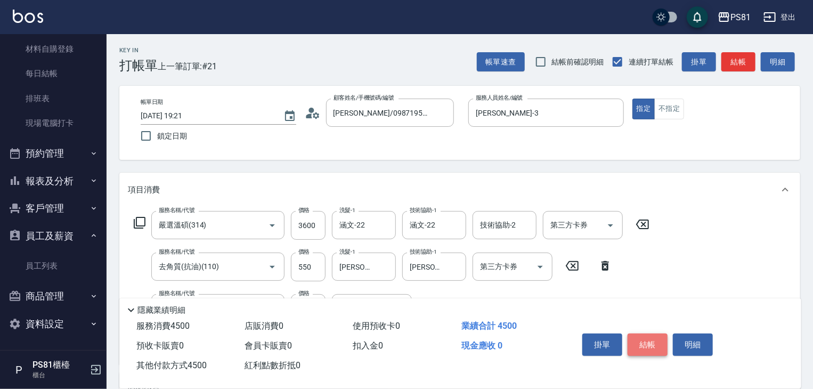
click at [644, 345] on button "結帳" at bounding box center [647, 344] width 40 height 22
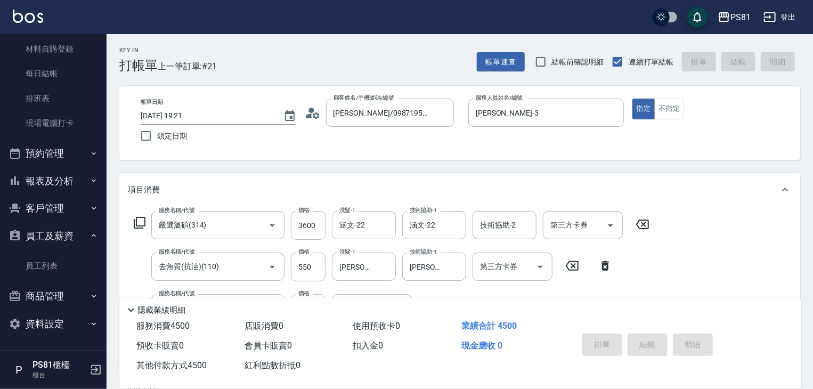
type input "[DATE] 19:23"
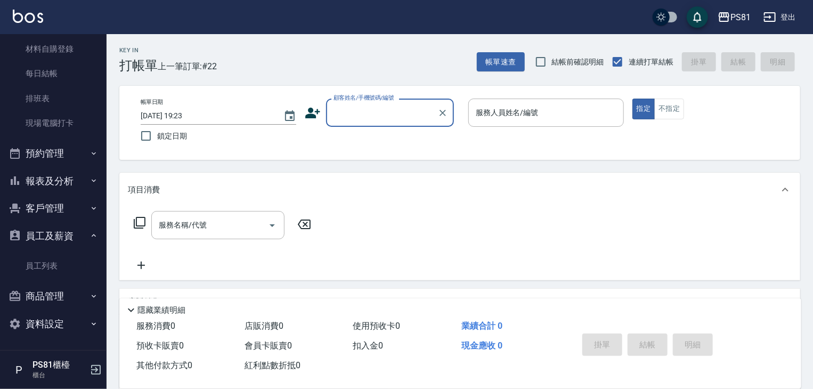
drag, startPoint x: 394, startPoint y: 119, endPoint x: 389, endPoint y: 122, distance: 6.0
click at [394, 119] on input "顧客姓名/手機號碼/編號" at bounding box center [382, 112] width 102 height 19
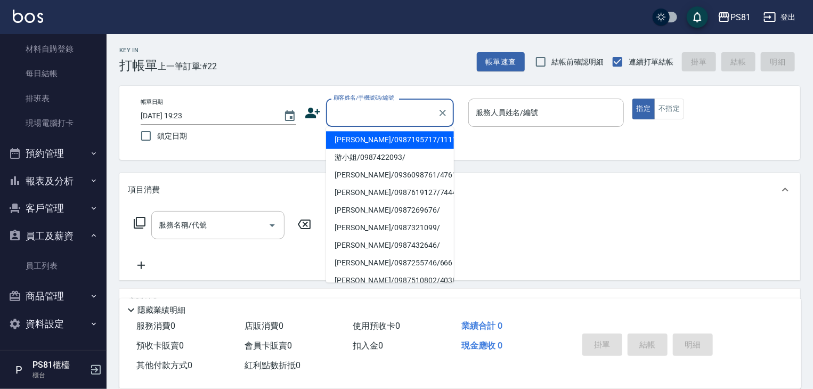
drag, startPoint x: 379, startPoint y: 143, endPoint x: 445, endPoint y: 135, distance: 66.5
click at [390, 142] on li "[PERSON_NAME]/0987195717/111111" at bounding box center [390, 140] width 128 height 18
type input "[PERSON_NAME]/0987195717/111111"
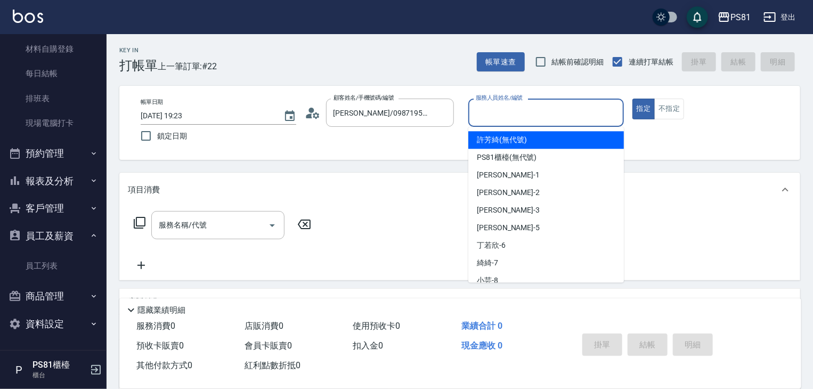
click at [504, 119] on input "服務人員姓名/編號" at bounding box center [546, 112] width 146 height 19
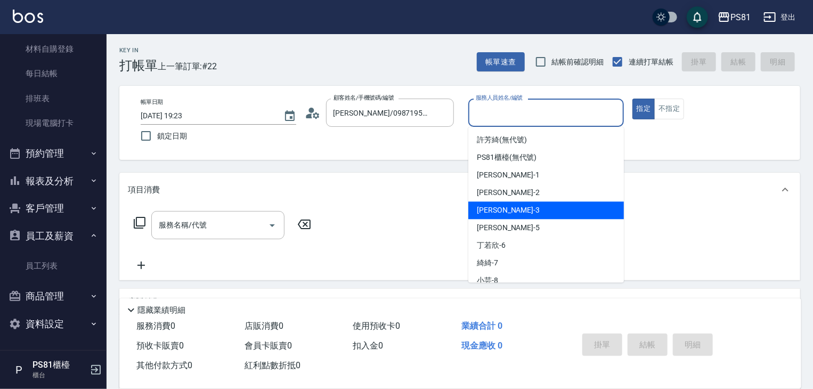
click at [505, 211] on div "[PERSON_NAME] -3" at bounding box center [546, 210] width 156 height 18
type input "[PERSON_NAME]-3"
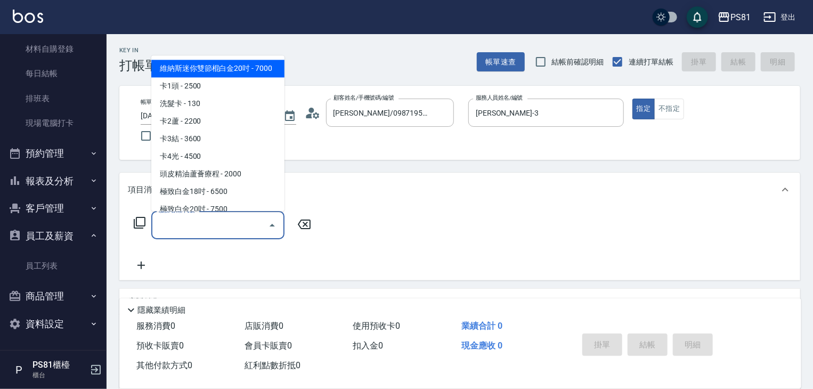
click at [211, 219] on input "服務名稱/代號" at bounding box center [210, 225] width 108 height 19
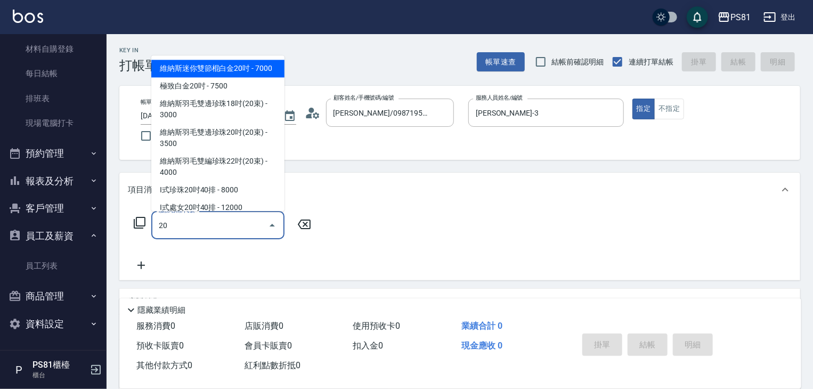
type input "2"
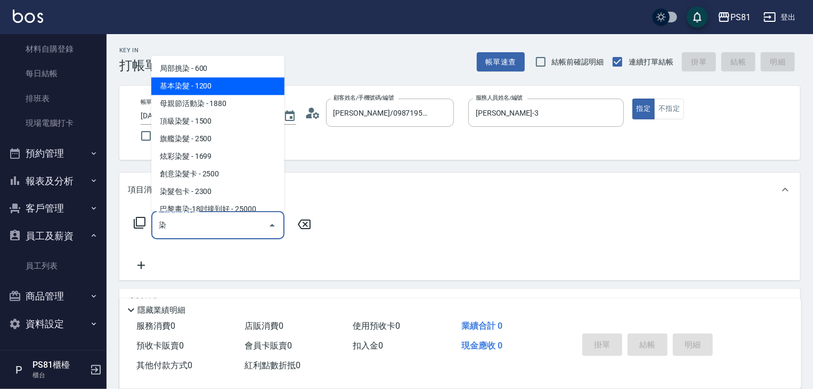
click at [209, 82] on span "基本染髮 - 1200" at bounding box center [217, 86] width 133 height 18
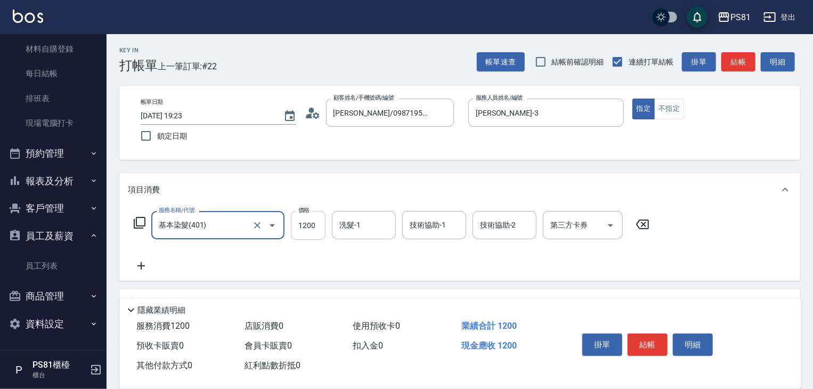
type input "基本染髮(401)"
click at [316, 232] on input "1200" at bounding box center [308, 225] width 35 height 29
type input "1350"
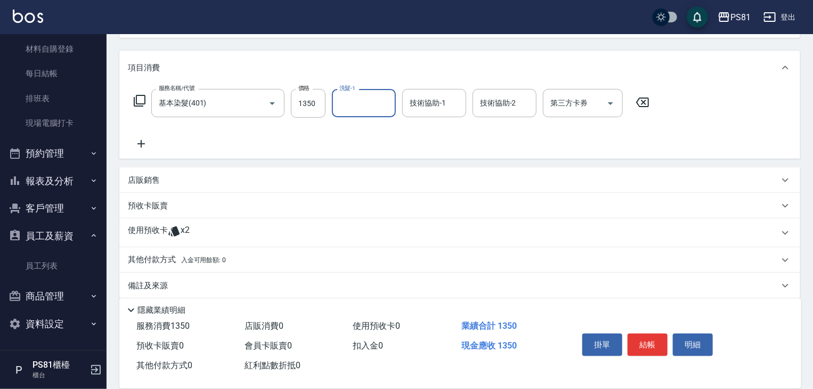
scroll to position [133, 0]
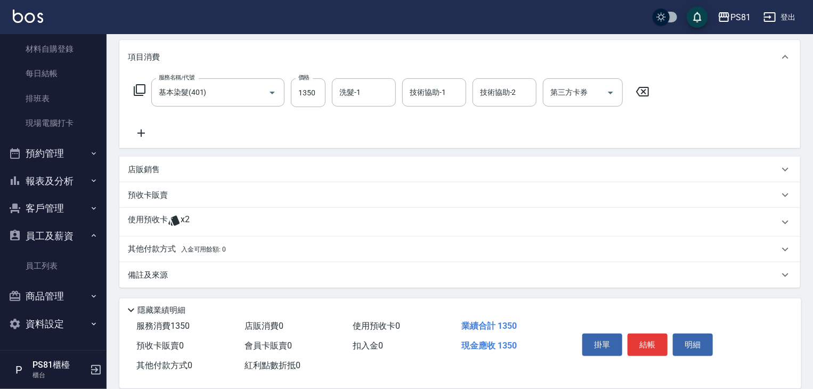
click at [168, 175] on div "店販銷售" at bounding box center [459, 170] width 681 height 26
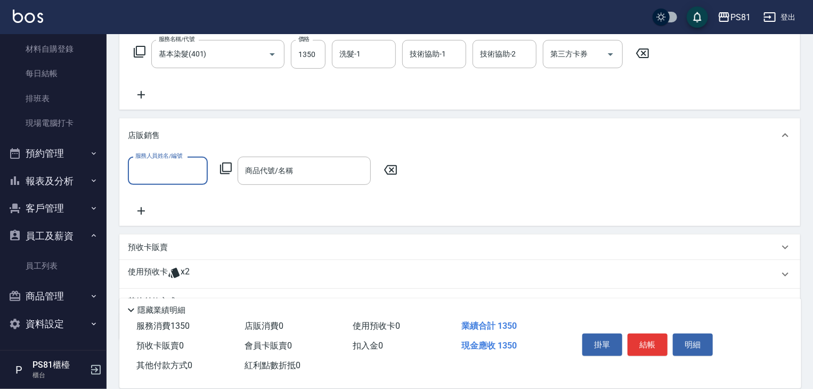
scroll to position [223, 0]
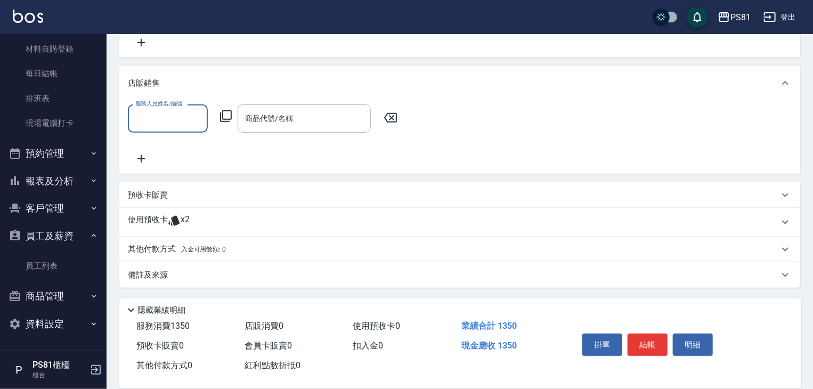
click at [205, 241] on div "其他付款方式 入金可用餘額: 0" at bounding box center [459, 249] width 681 height 26
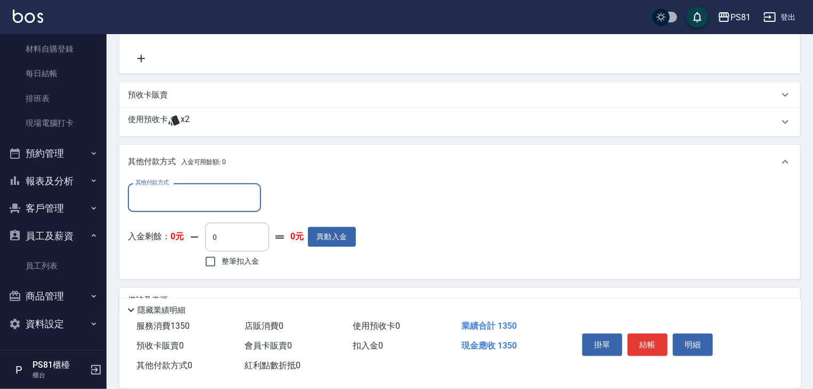
scroll to position [345, 0]
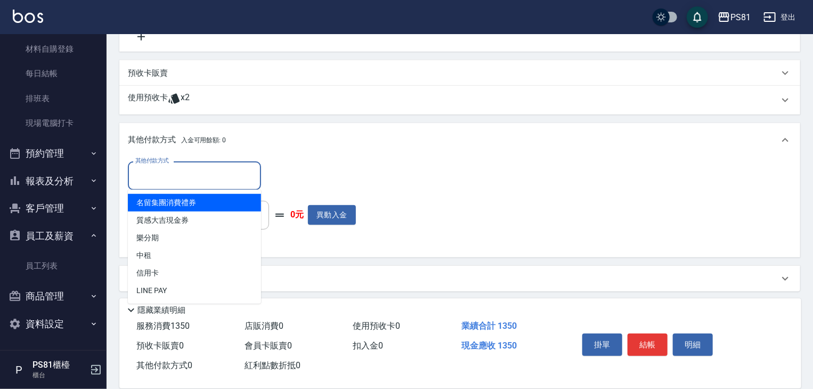
click at [164, 168] on input "其他付款方式" at bounding box center [195, 175] width 124 height 19
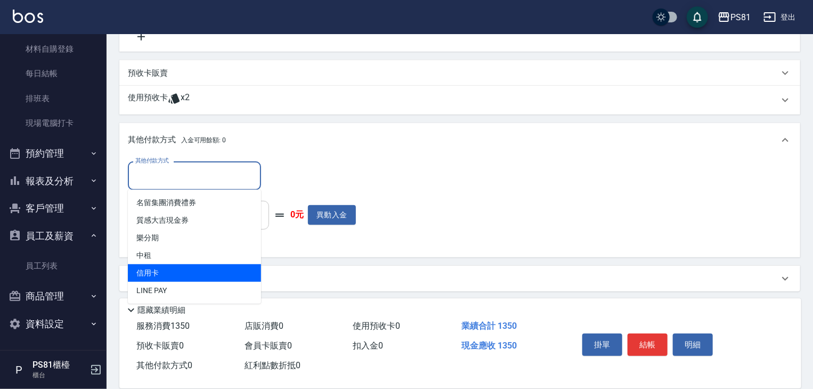
drag, startPoint x: 166, startPoint y: 272, endPoint x: 251, endPoint y: 205, distance: 108.6
click at [166, 271] on span "信用卡" at bounding box center [194, 273] width 133 height 18
type input "信用卡"
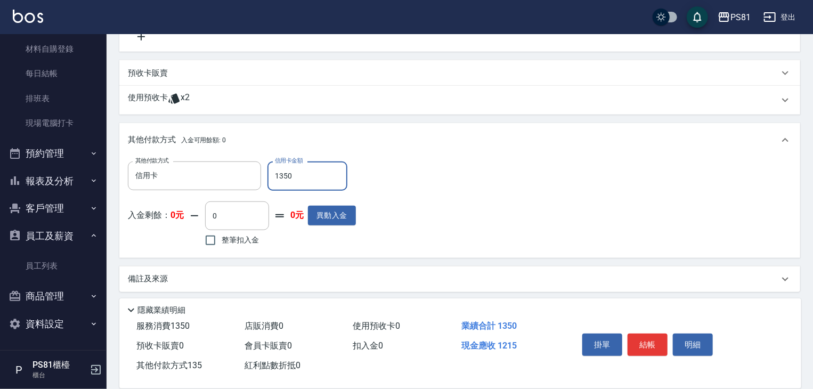
type input "1350"
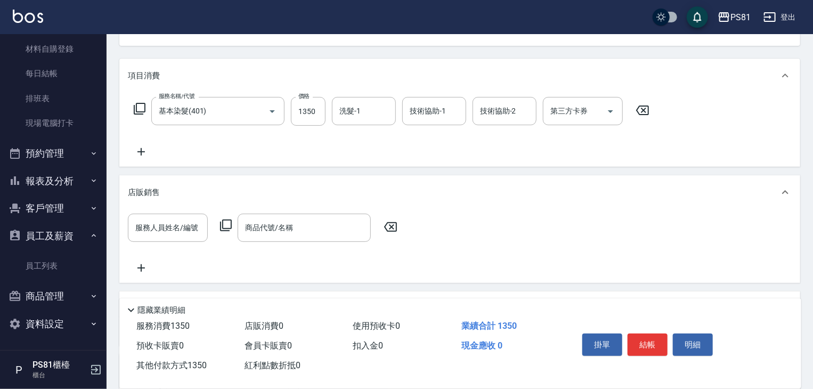
scroll to position [0, 0]
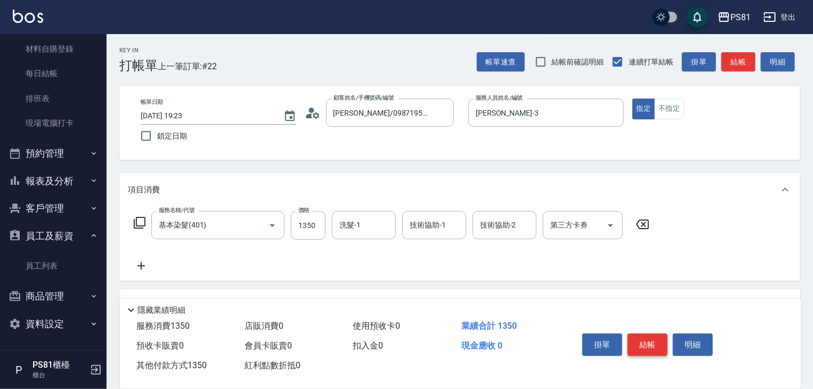
click at [631, 341] on button "結帳" at bounding box center [647, 344] width 40 height 22
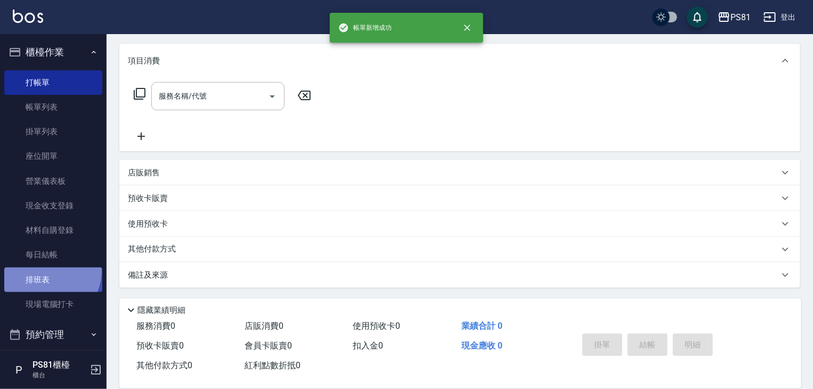
click at [50, 271] on link "排班表" at bounding box center [53, 279] width 98 height 25
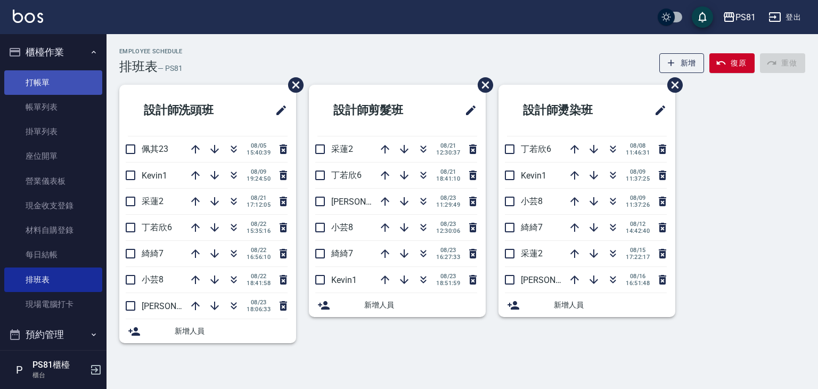
click at [57, 83] on link "打帳單" at bounding box center [53, 82] width 98 height 25
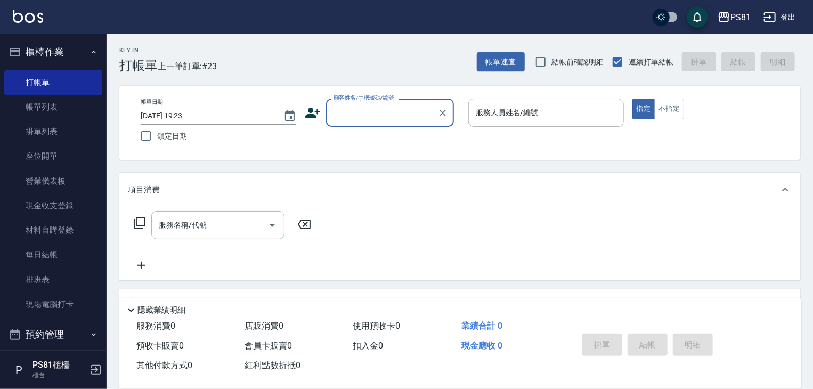
click at [379, 110] on input "顧客姓名/手機號碼/編號" at bounding box center [382, 112] width 102 height 19
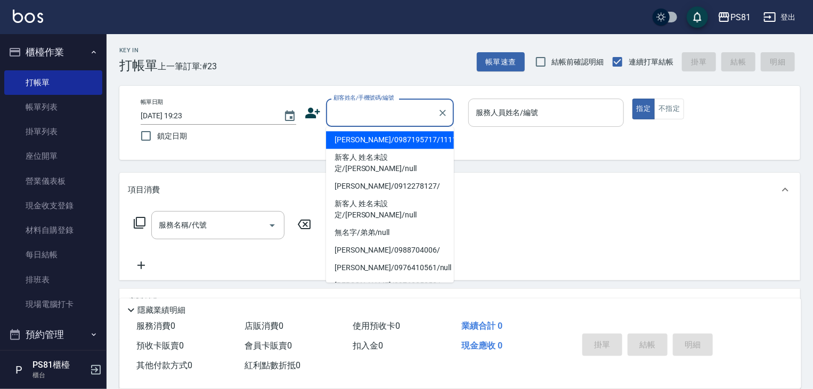
drag, startPoint x: 375, startPoint y: 142, endPoint x: 546, endPoint y: 116, distance: 173.4
click at [382, 139] on li "[PERSON_NAME]/0987195717/111111" at bounding box center [390, 140] width 128 height 18
type input "[PERSON_NAME]/0987195717/111111"
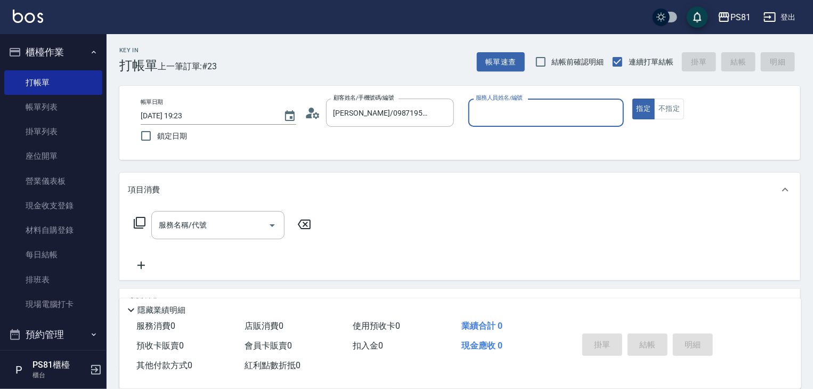
click at [517, 105] on input "服務人員姓名/編號" at bounding box center [546, 112] width 146 height 19
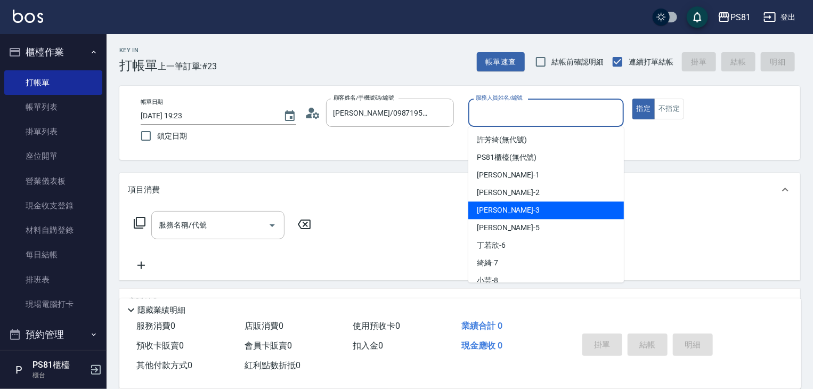
click at [503, 213] on div "[PERSON_NAME] -3" at bounding box center [546, 210] width 156 height 18
type input "[PERSON_NAME]-3"
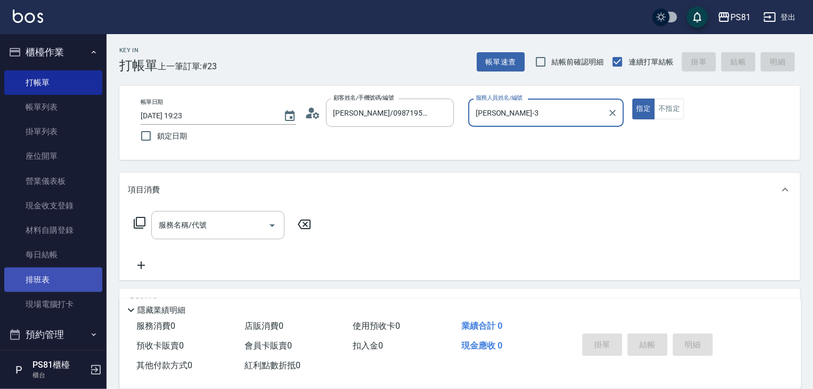
click at [70, 277] on link "排班表" at bounding box center [53, 279] width 98 height 25
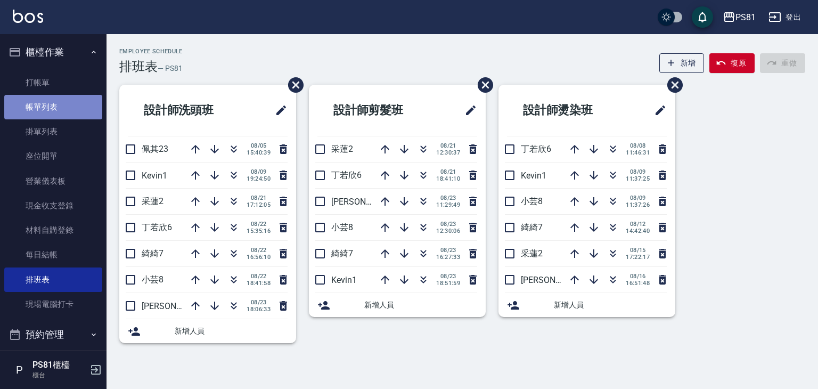
click at [55, 111] on link "帳單列表" at bounding box center [53, 107] width 98 height 25
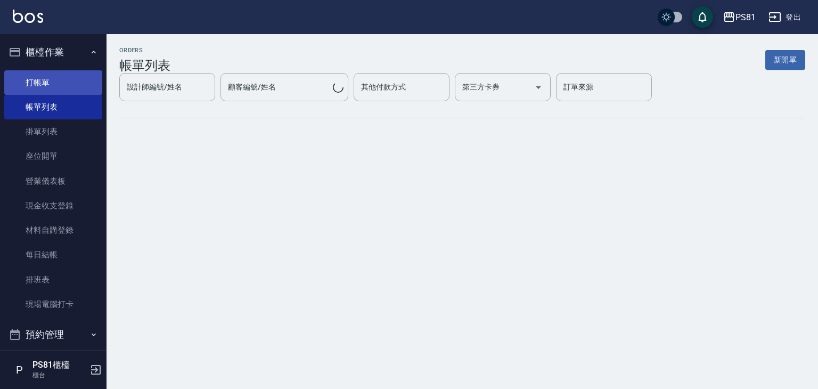
click at [50, 82] on link "打帳單" at bounding box center [53, 82] width 98 height 25
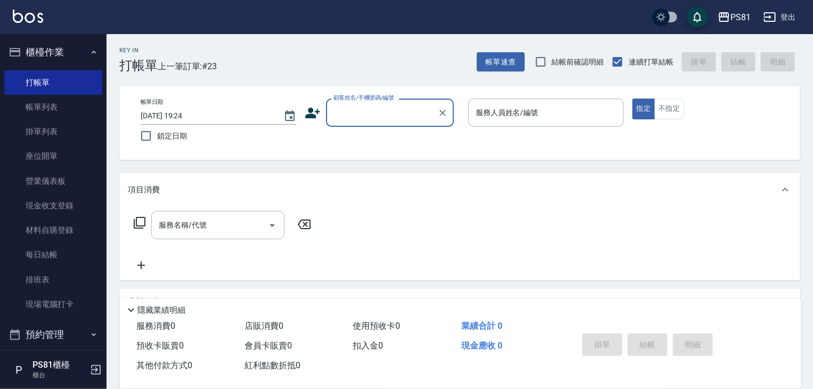
click at [350, 101] on label "顧客姓名/手機號碼/編號" at bounding box center [363, 98] width 61 height 8
click at [350, 103] on input "顧客姓名/手機號碼/編號" at bounding box center [382, 112] width 102 height 19
click at [352, 104] on div "顧客姓名/手機號碼/編號" at bounding box center [390, 113] width 128 height 28
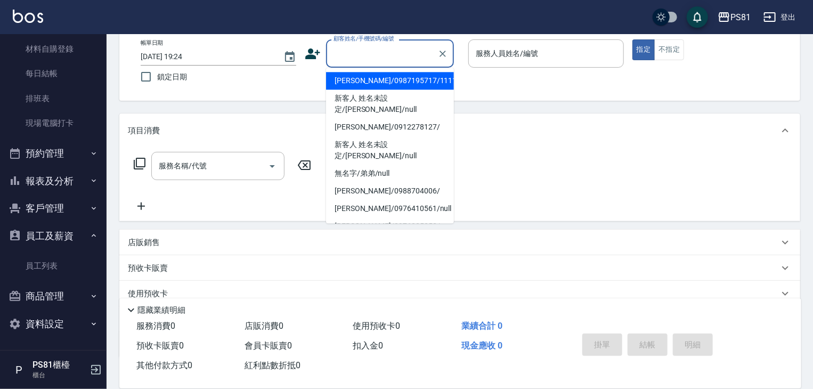
scroll to position [129, 0]
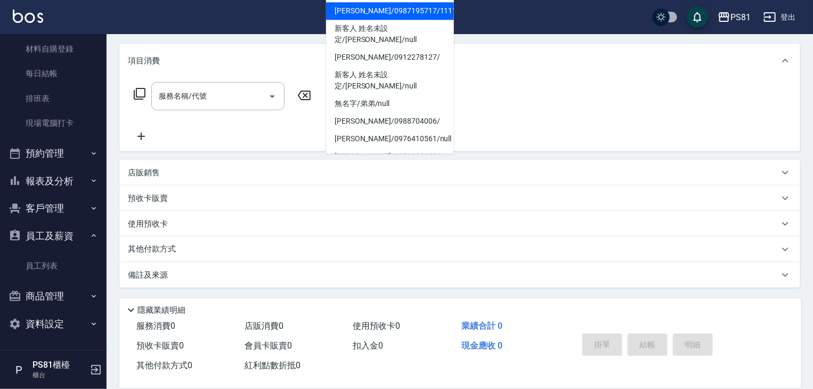
click at [60, 155] on button "預約管理" at bounding box center [53, 154] width 98 height 28
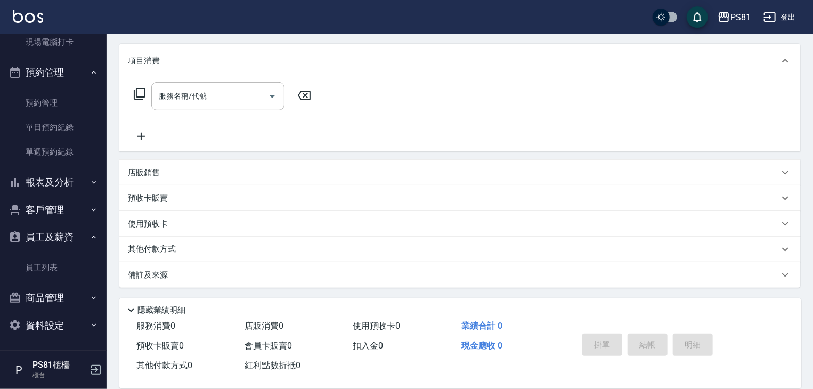
click at [71, 192] on button "報表及分析" at bounding box center [53, 182] width 98 height 28
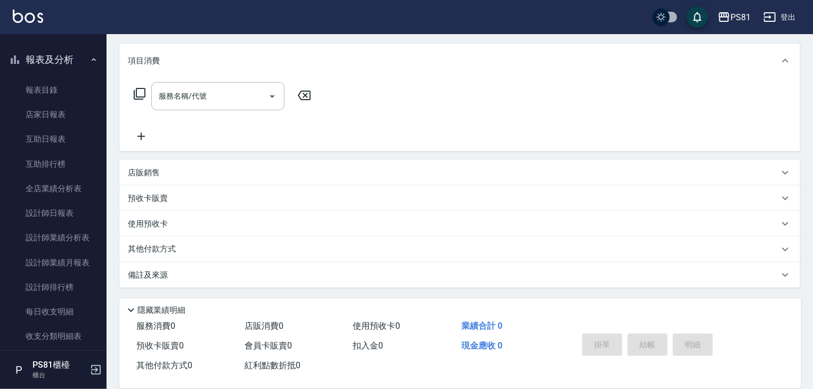
scroll to position [541, 0]
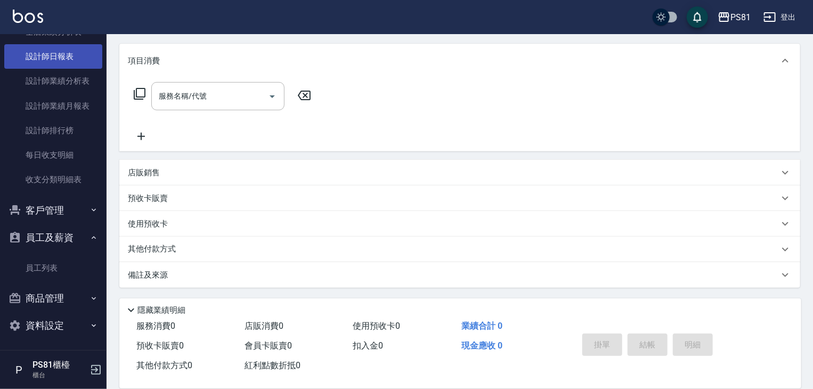
click at [66, 62] on link "設計師日報表" at bounding box center [53, 56] width 98 height 25
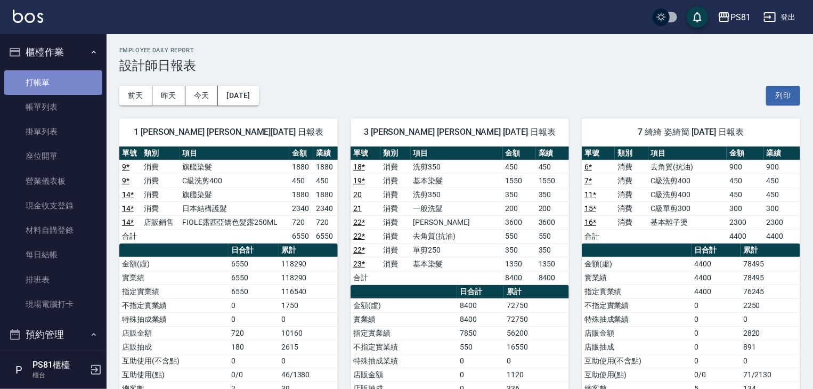
click at [54, 77] on link "打帳單" at bounding box center [53, 82] width 98 height 25
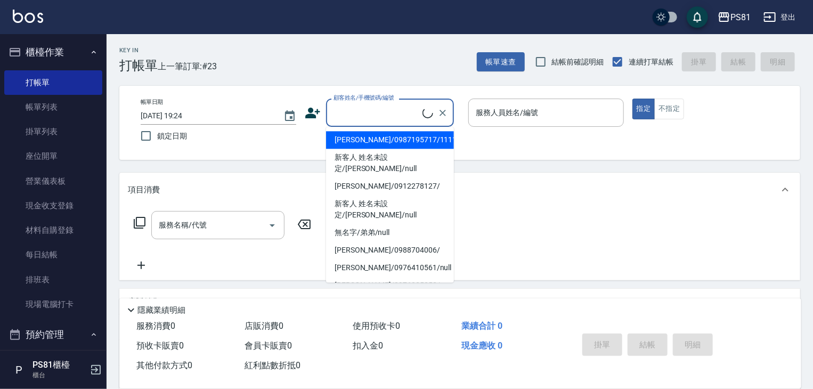
click at [392, 112] on input "顧客姓名/手機號碼/編號" at bounding box center [377, 112] width 92 height 19
click at [392, 139] on li "[PERSON_NAME]/0987195717/111111" at bounding box center [390, 140] width 128 height 18
type input "[PERSON_NAME]/0987195717/111111"
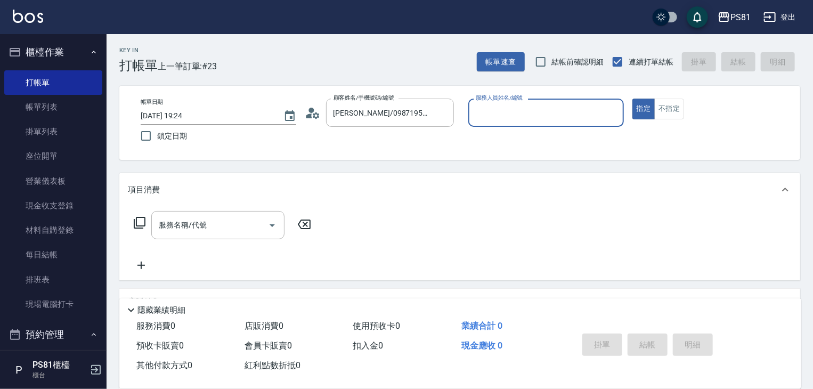
drag, startPoint x: 505, startPoint y: 106, endPoint x: 506, endPoint y: 111, distance: 5.4
click at [503, 112] on input "服務人員姓名/編號" at bounding box center [546, 112] width 146 height 19
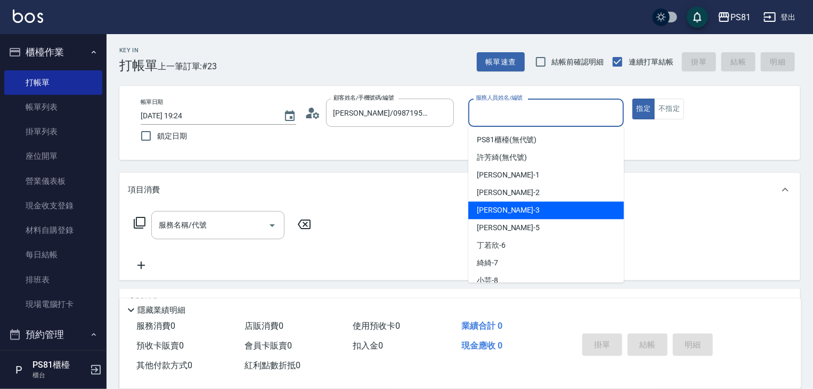
click at [496, 205] on span "[PERSON_NAME] -3" at bounding box center [508, 210] width 63 height 11
type input "[PERSON_NAME]-3"
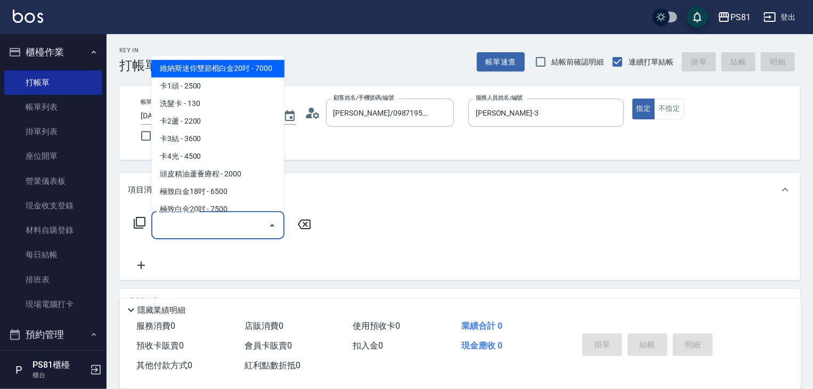
click at [229, 221] on input "服務名稱/代號" at bounding box center [210, 225] width 108 height 19
type input "ㄖ"
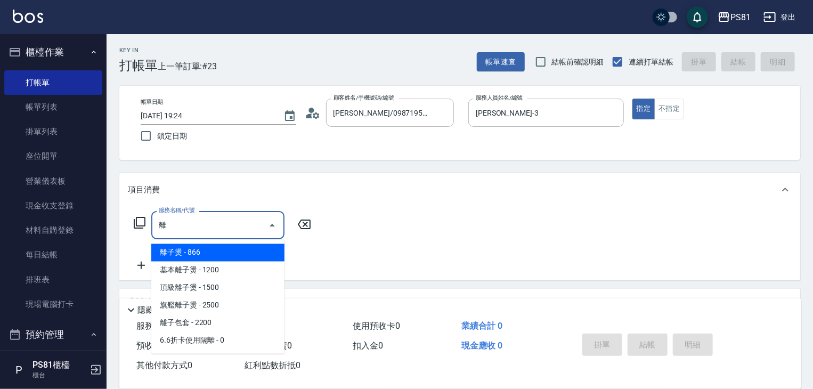
click at [266, 271] on span "基本離子燙 - 1200" at bounding box center [217, 271] width 133 height 18
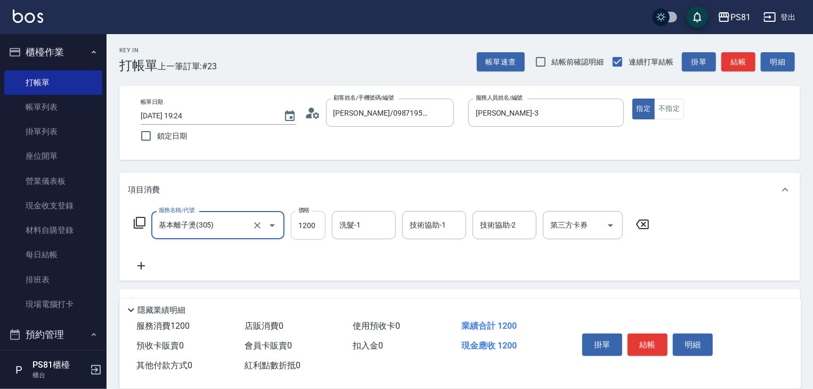
type input "基本離子燙(305)"
click at [319, 224] on input "1200" at bounding box center [308, 225] width 35 height 29
type input "3600"
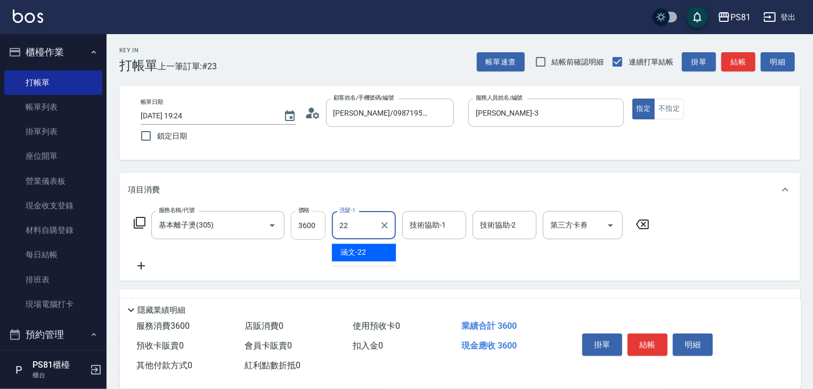
type input "涵文-22"
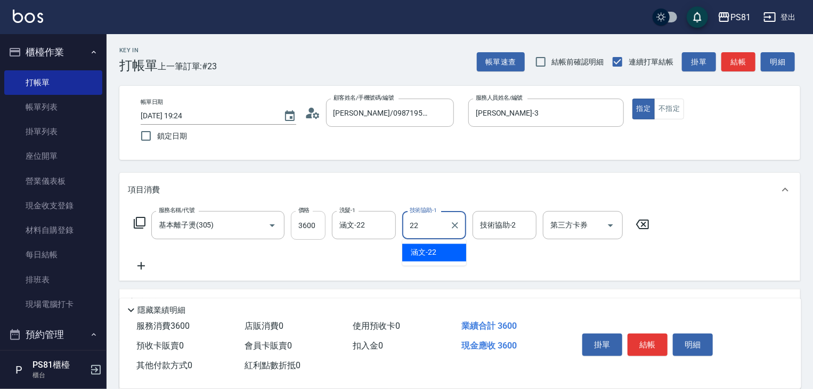
type input "涵文-22"
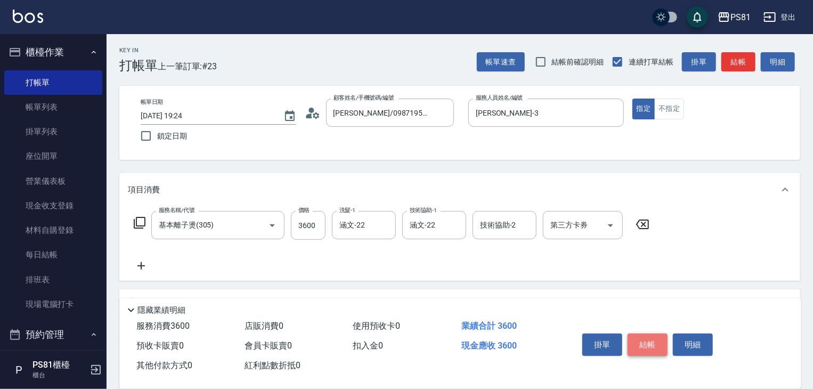
click at [654, 339] on button "結帳" at bounding box center [647, 344] width 40 height 22
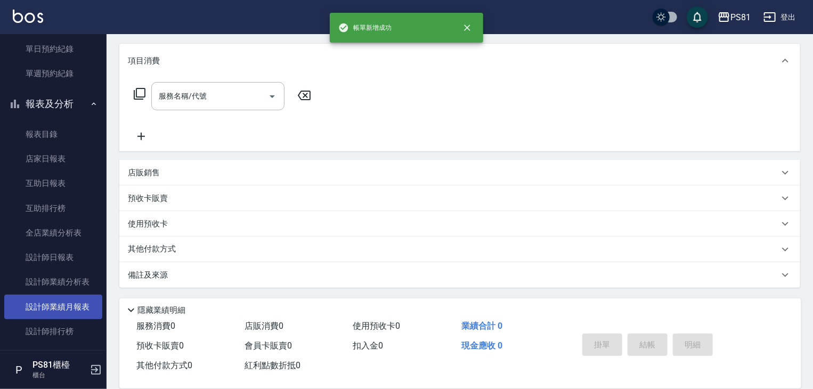
scroll to position [426, 0]
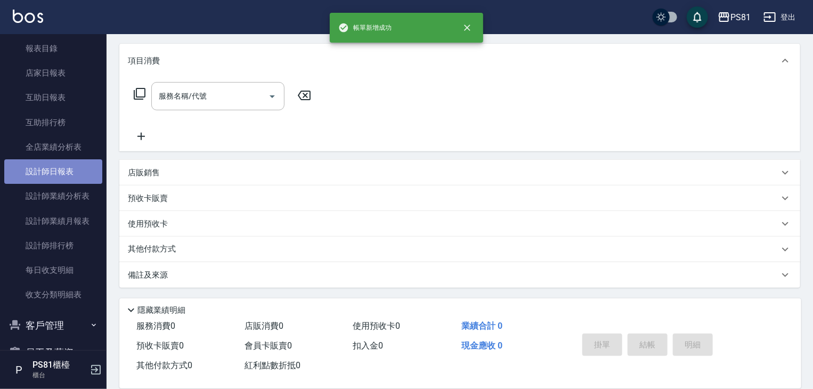
click at [57, 171] on link "設計師日報表" at bounding box center [53, 171] width 98 height 25
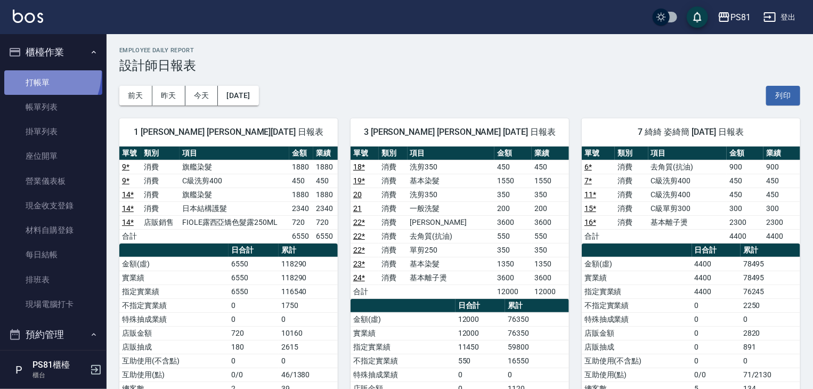
click at [22, 70] on link "打帳單" at bounding box center [53, 82] width 98 height 25
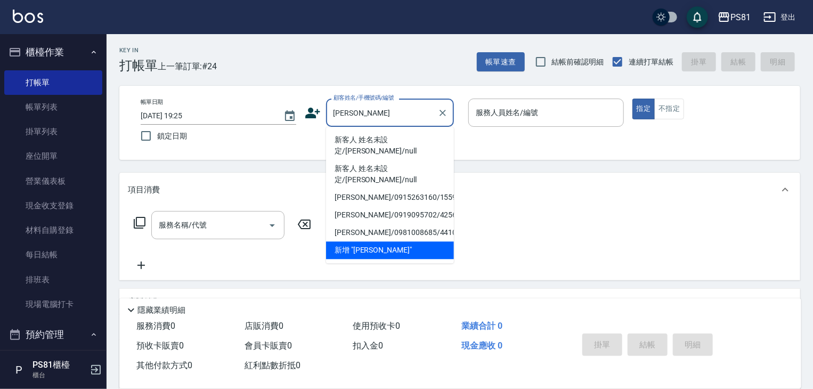
click at [426, 137] on li "新客人 姓名未設定/[PERSON_NAME]/null" at bounding box center [390, 145] width 128 height 29
type input "新客人 姓名未設定/[PERSON_NAME]/null"
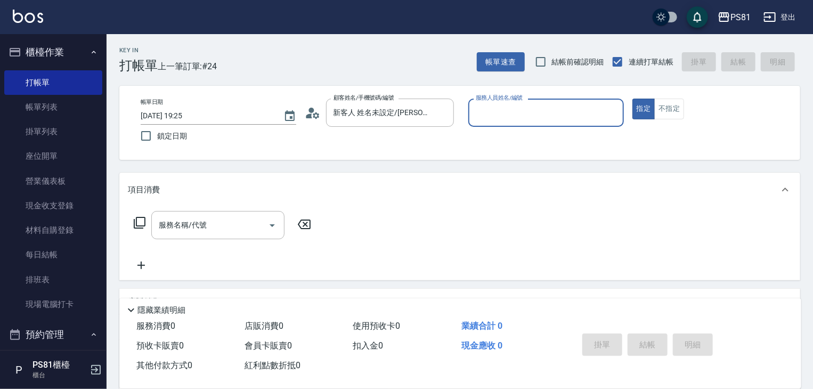
click at [496, 112] on input "服務人員姓名/編號" at bounding box center [546, 112] width 146 height 19
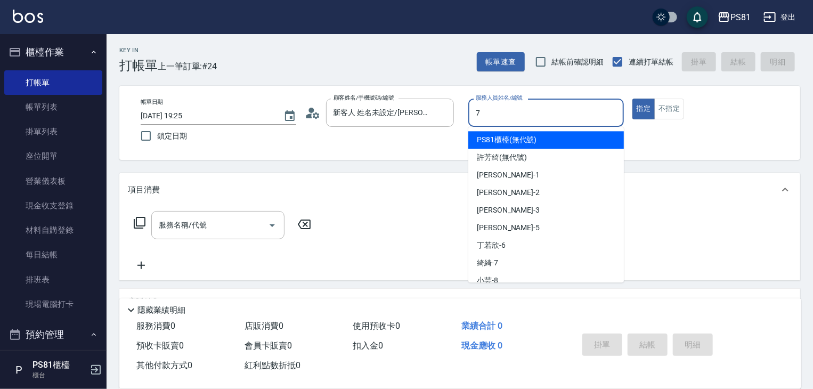
type input "綺綺-7"
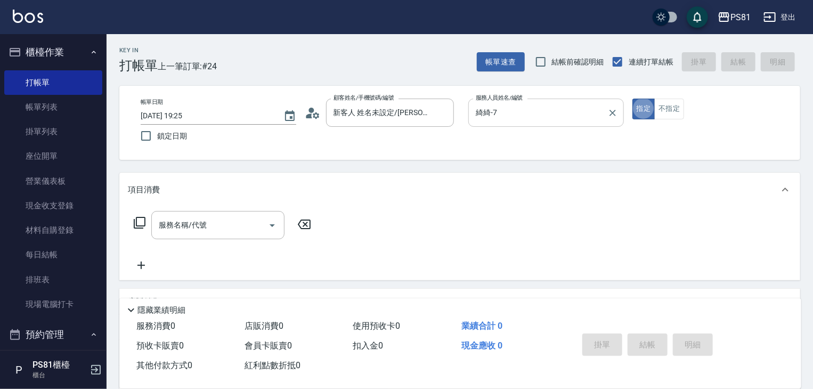
type button "true"
click at [177, 224] on input "服務名稱/代號" at bounding box center [210, 225] width 108 height 19
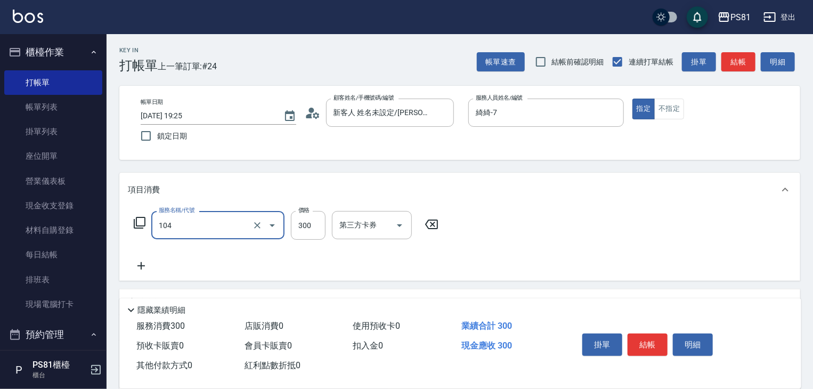
type input "C級單剪300(104)"
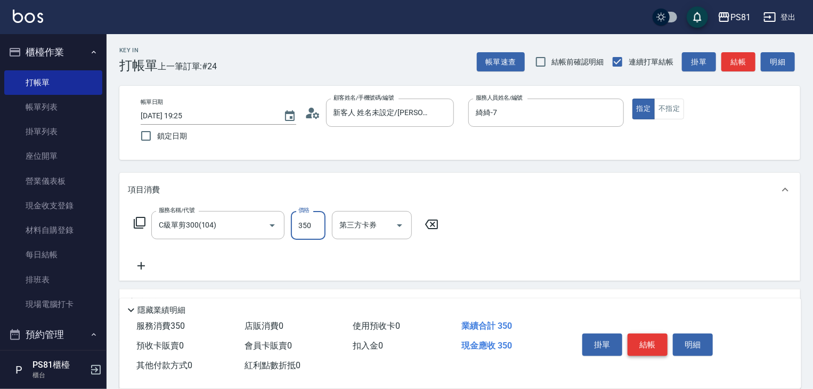
type input "350"
click at [650, 341] on button "結帳" at bounding box center [647, 344] width 40 height 22
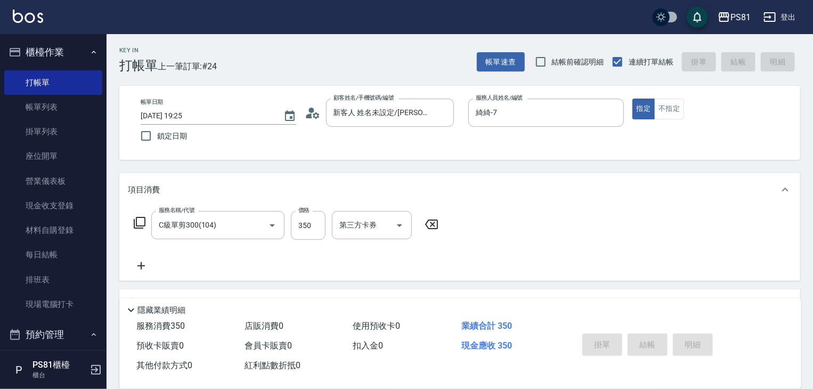
type input "[DATE] 19:38"
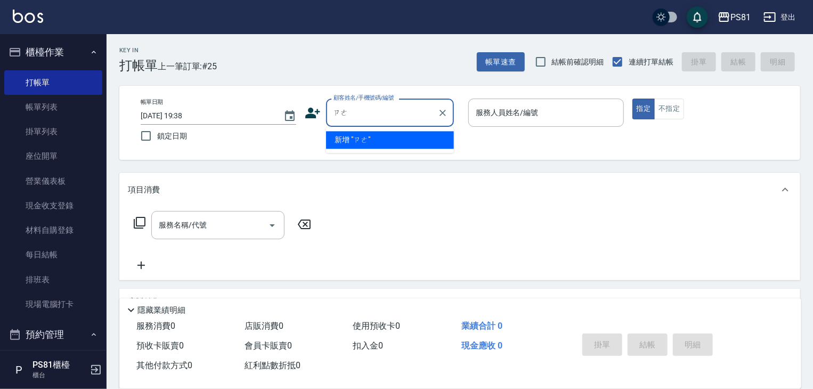
type input "ㄗㄥ"
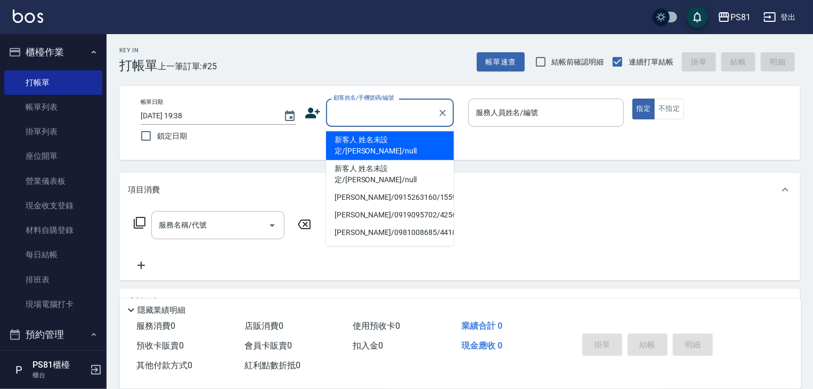
type input "j"
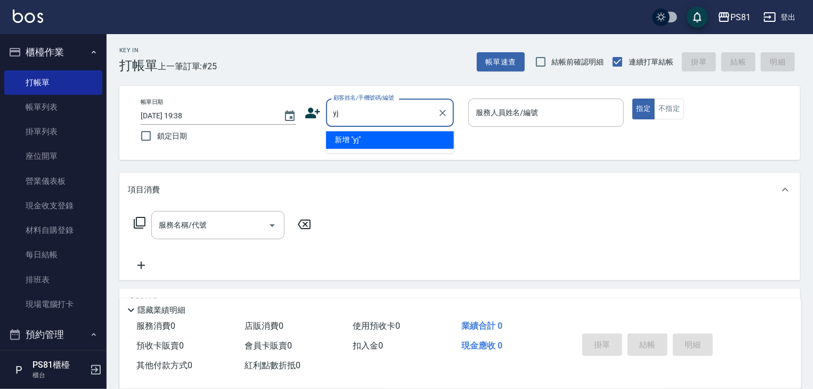
type input "y"
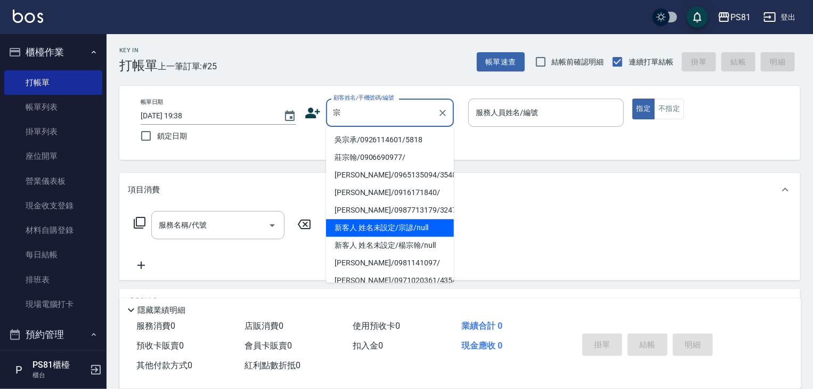
click at [424, 230] on li "新客人 姓名未設定/宗諺/null" at bounding box center [390, 228] width 128 height 18
type input "新客人 姓名未設定/宗諺/null"
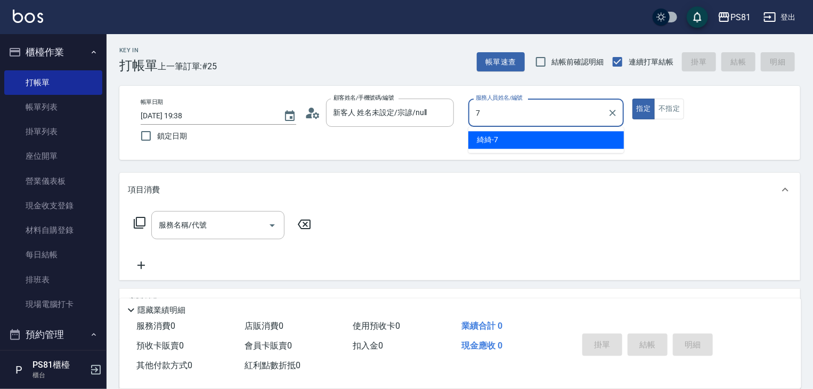
type input "綺綺-7"
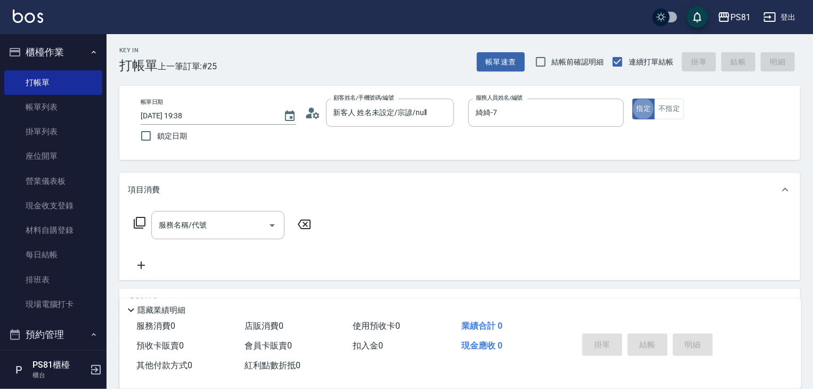
click at [207, 208] on div "服務名稱/代號 服務名稱/代號" at bounding box center [459, 244] width 681 height 74
click at [211, 218] on input "服務名稱/代號" at bounding box center [210, 225] width 108 height 19
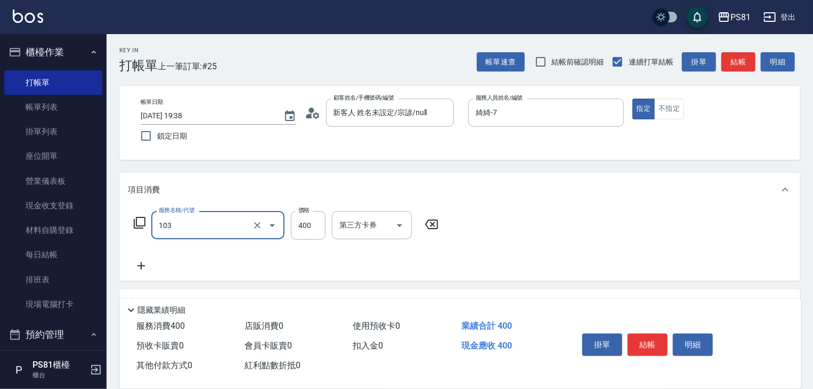
type input "C級洗剪400(103)"
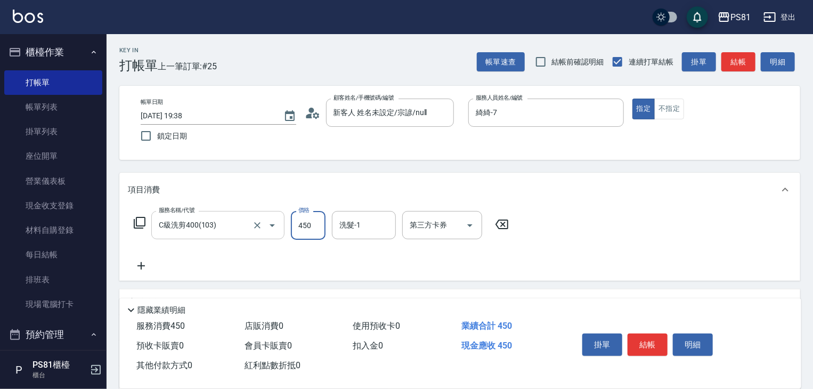
type input "450"
type input "[PERSON_NAME]-20"
click at [638, 333] on button "結帳" at bounding box center [647, 344] width 40 height 22
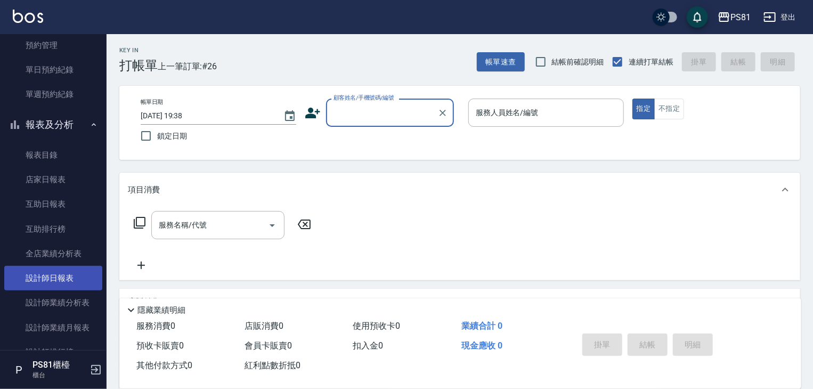
scroll to position [426, 0]
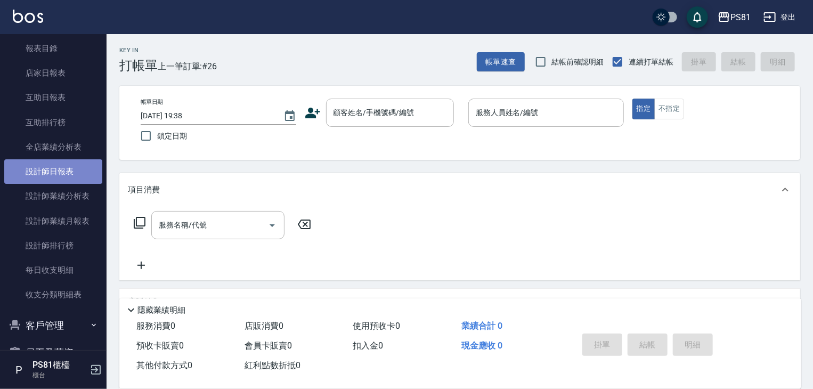
click at [60, 174] on link "設計師日報表" at bounding box center [53, 171] width 98 height 25
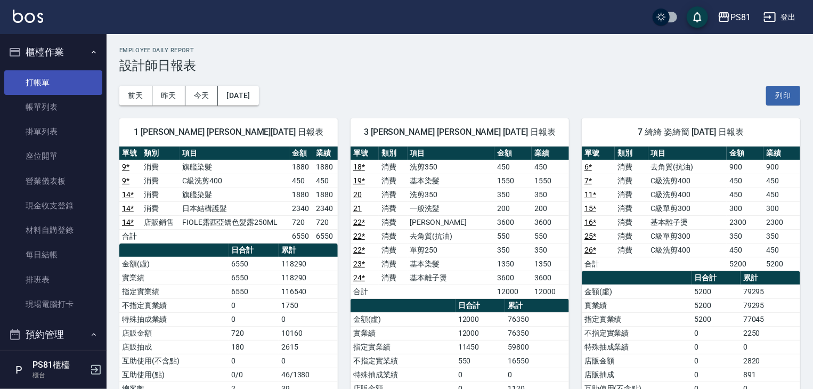
click at [67, 86] on link "打帳單" at bounding box center [53, 82] width 98 height 25
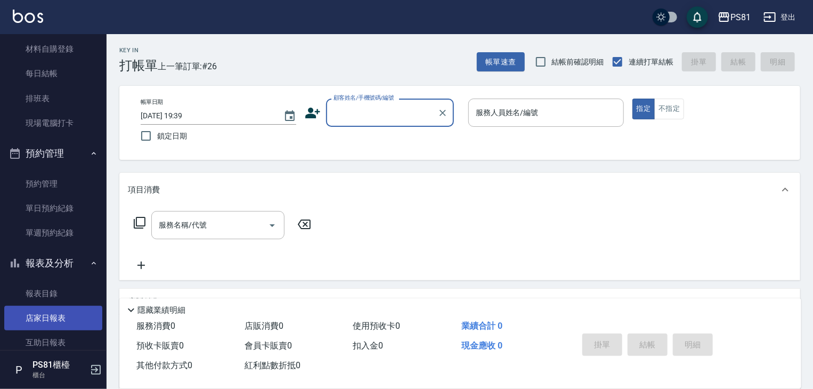
scroll to position [213, 0]
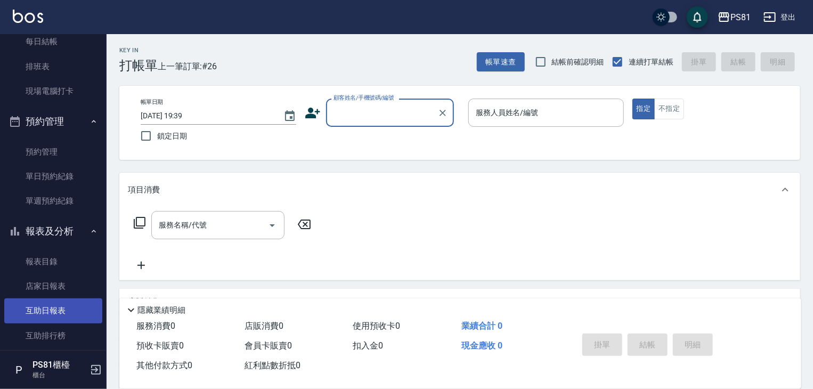
click at [59, 313] on link "互助日報表" at bounding box center [53, 310] width 98 height 25
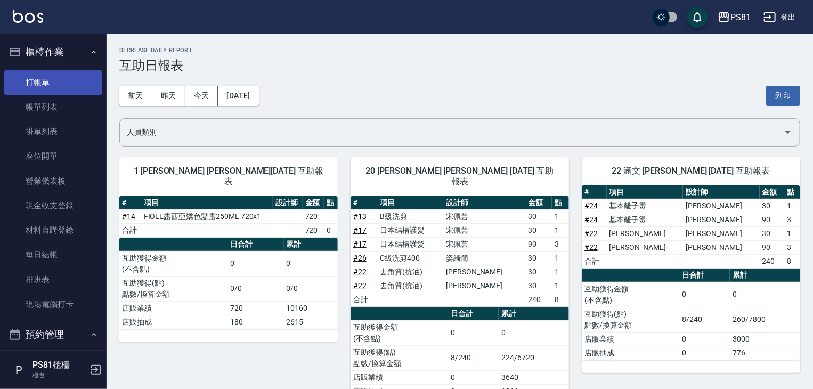
click at [52, 90] on link "打帳單" at bounding box center [53, 82] width 98 height 25
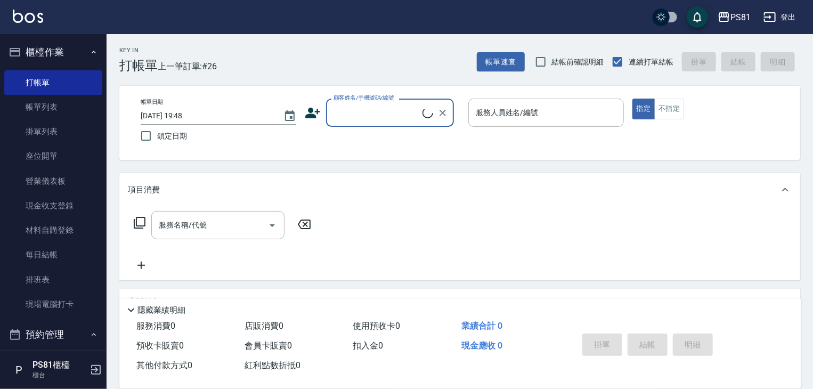
click at [348, 121] on div "顧客姓名/手機號碼/編號" at bounding box center [390, 113] width 128 height 28
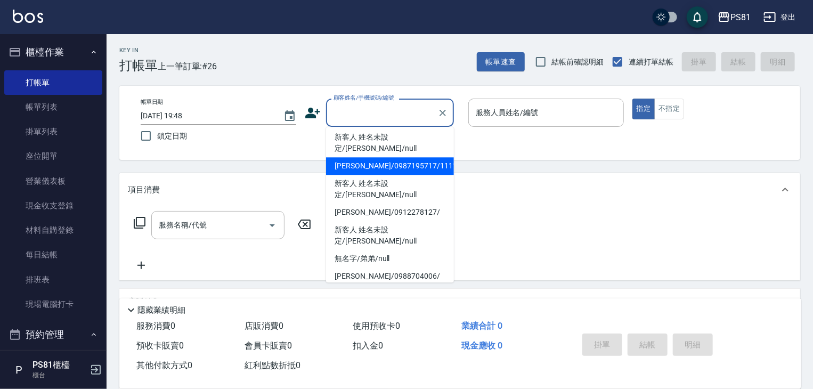
scroll to position [53, 0]
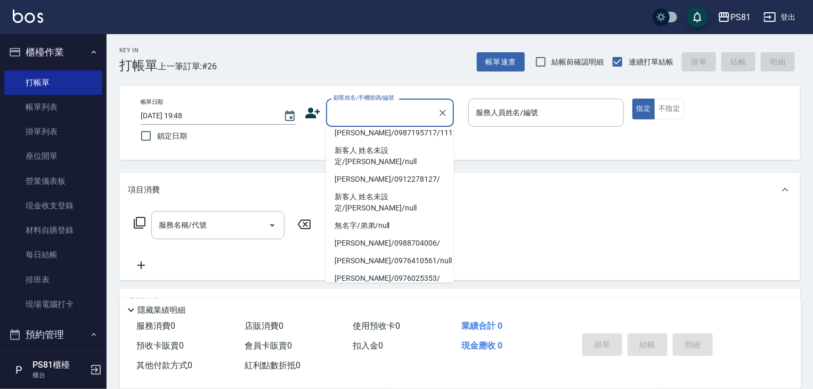
click at [403, 305] on li "翁自賢/0938602315/" at bounding box center [390, 314] width 128 height 18
type input "翁自賢/0938602315/"
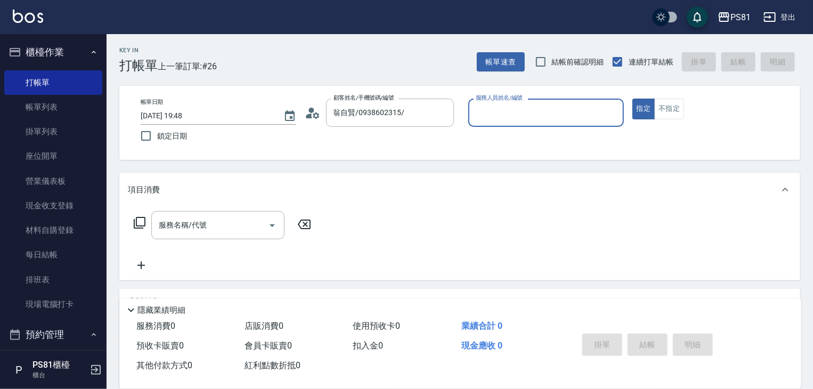
type input "小芸-8"
click at [667, 118] on button "不指定" at bounding box center [669, 109] width 30 height 21
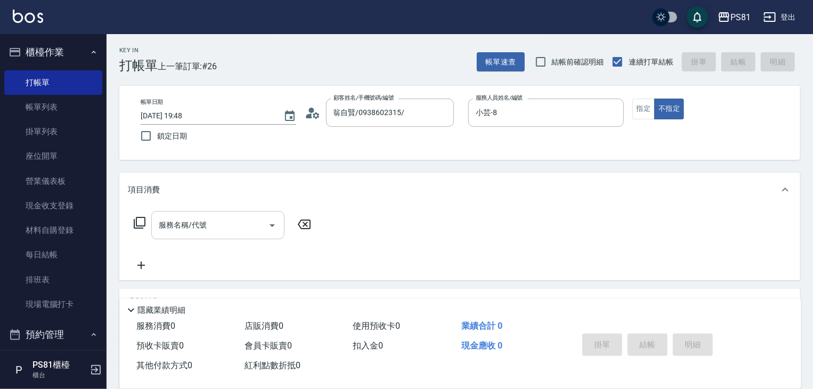
click at [202, 235] on div "服務名稱/代號" at bounding box center [217, 225] width 133 height 28
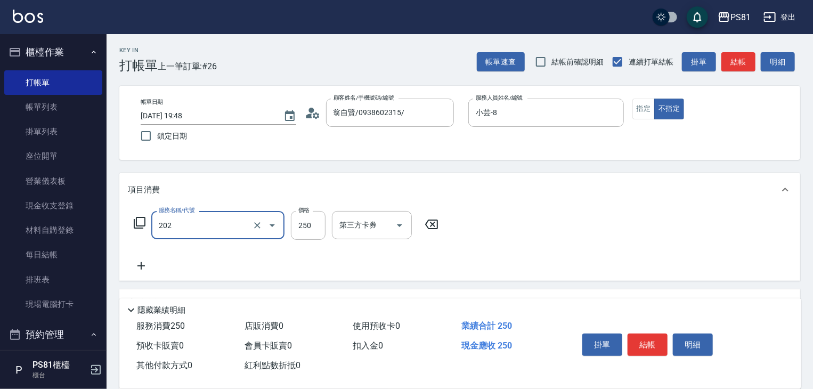
type input "單剪250(202)"
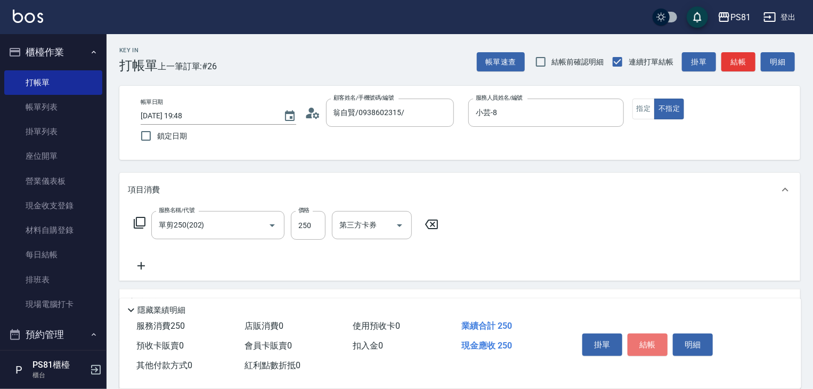
click at [654, 348] on button "結帳" at bounding box center [647, 344] width 40 height 22
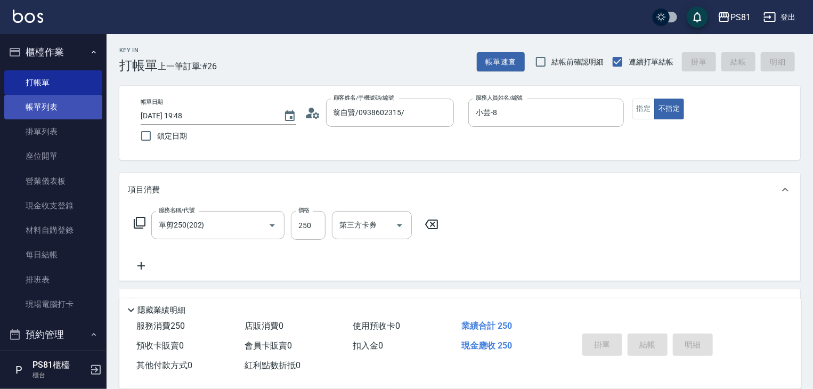
type input "[DATE] 19:49"
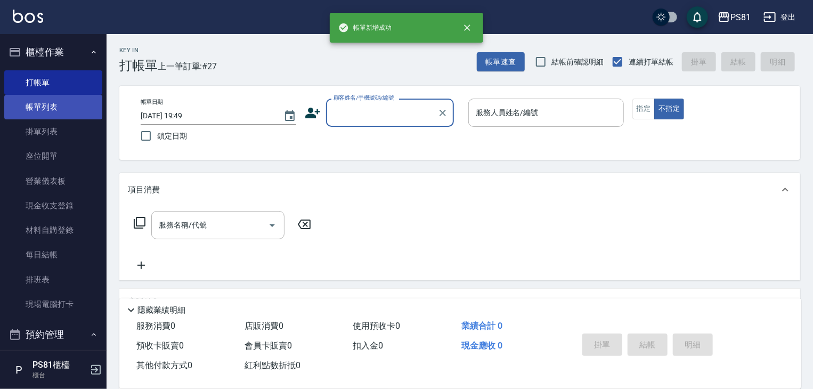
click at [43, 110] on link "帳單列表" at bounding box center [53, 107] width 98 height 25
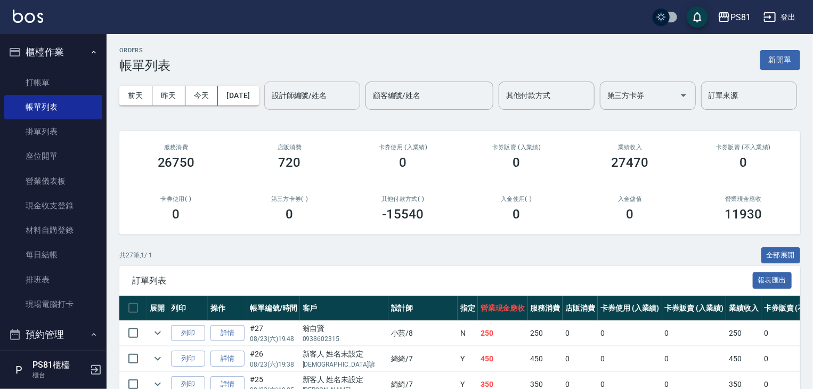
click at [269, 105] on input "設計師編號/姓名" at bounding box center [312, 95] width 86 height 19
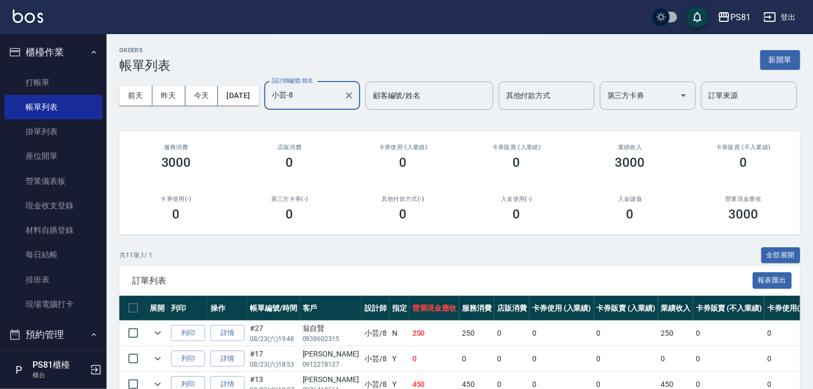
scroll to position [294, 0]
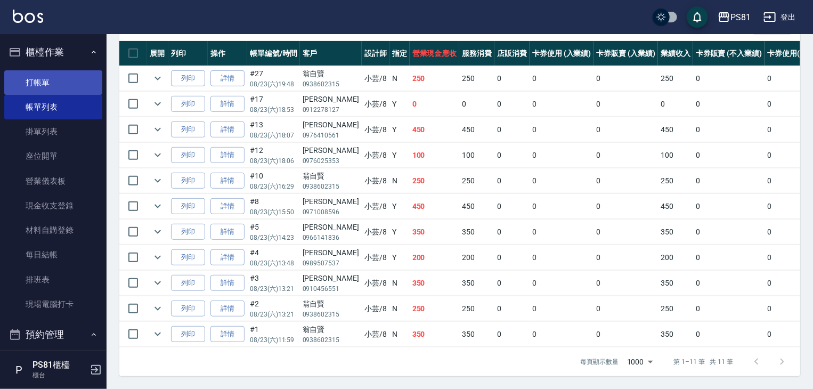
type input "小芸-8"
click at [50, 84] on link "打帳單" at bounding box center [53, 82] width 98 height 25
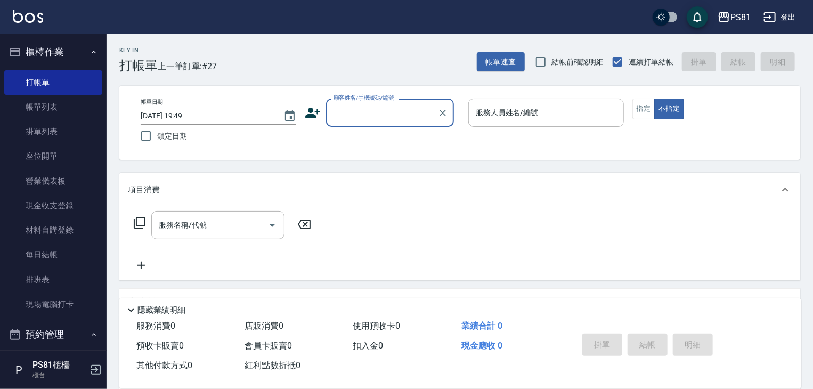
click at [307, 112] on icon at bounding box center [313, 113] width 16 height 16
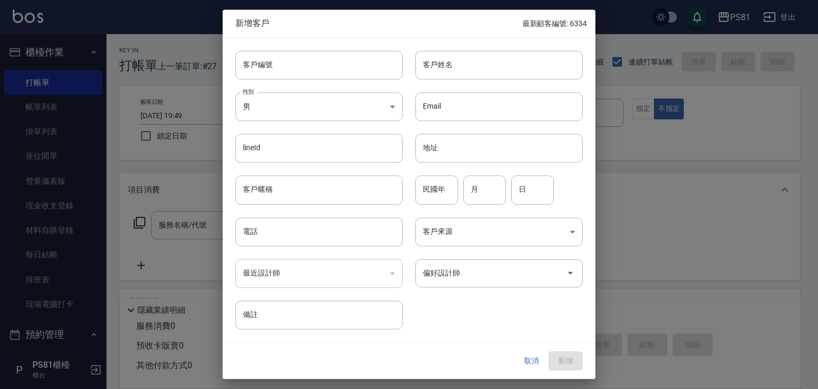
click at [520, 355] on button "取消" at bounding box center [532, 361] width 34 height 20
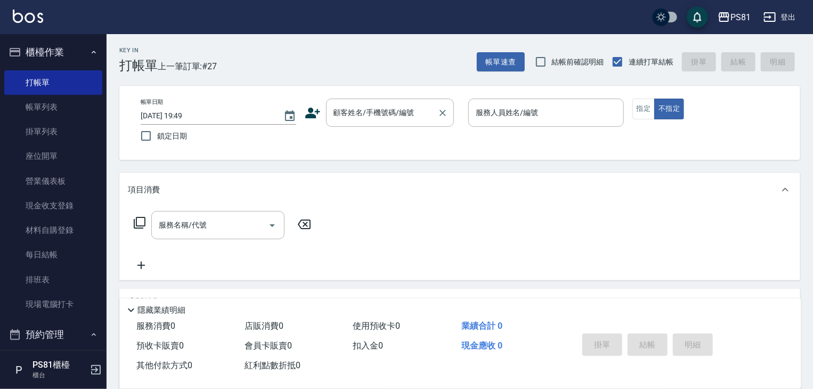
click at [372, 100] on div "顧客姓名/手機號碼/編號" at bounding box center [390, 113] width 128 height 28
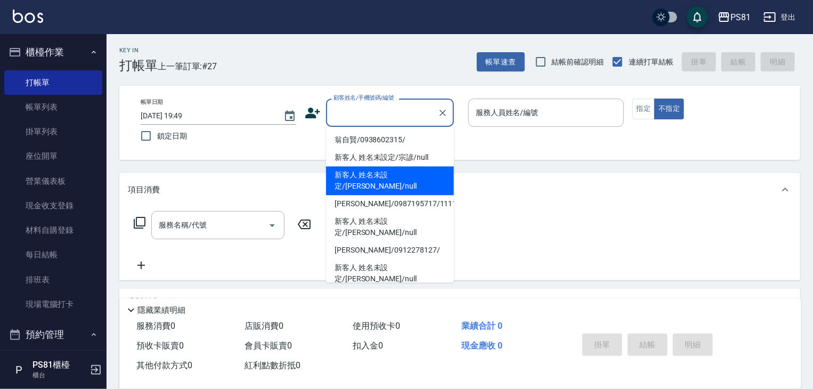
click at [391, 181] on li "新客人 姓名未設定/[PERSON_NAME]/null" at bounding box center [390, 180] width 128 height 29
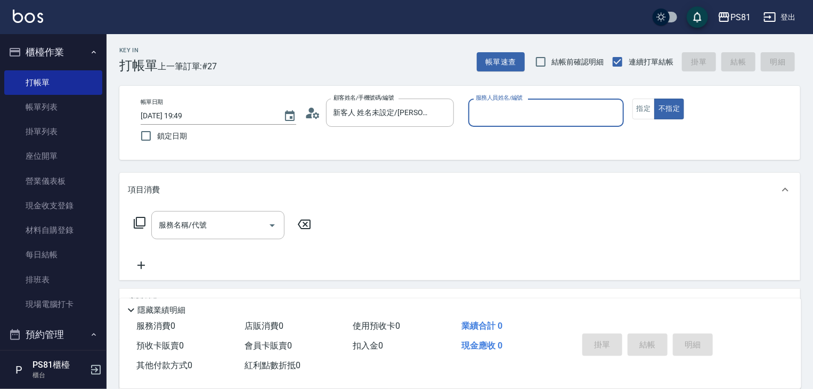
type input "新客人 姓名未設定/[PERSON_NAME]/null"
click at [494, 102] on div "服務人員姓名/編號" at bounding box center [546, 113] width 156 height 28
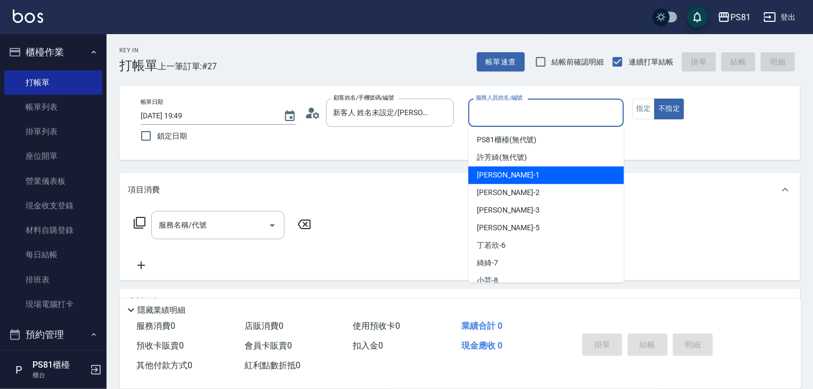
click at [507, 180] on div "[PERSON_NAME] -1" at bounding box center [546, 175] width 156 height 18
type input "[PERSON_NAME]-1"
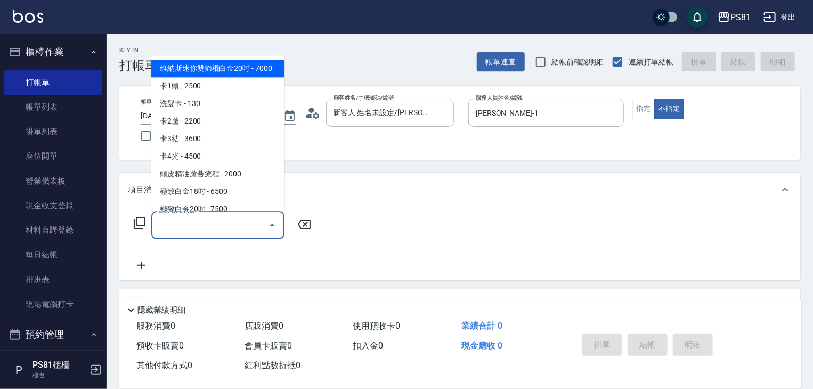
click at [229, 229] on input "服務名稱/代號" at bounding box center [210, 225] width 108 height 19
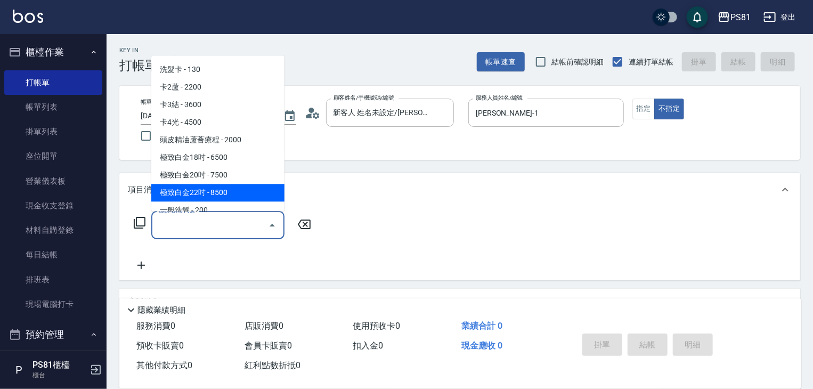
scroll to position [53, 0]
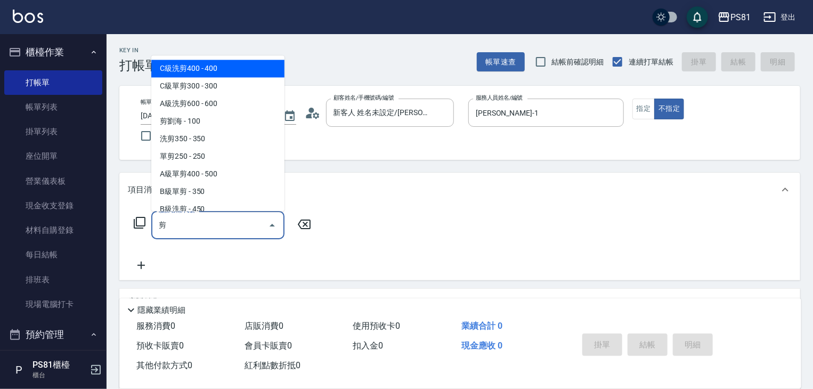
click at [173, 62] on span "C級洗剪400 - 400" at bounding box center [217, 69] width 133 height 18
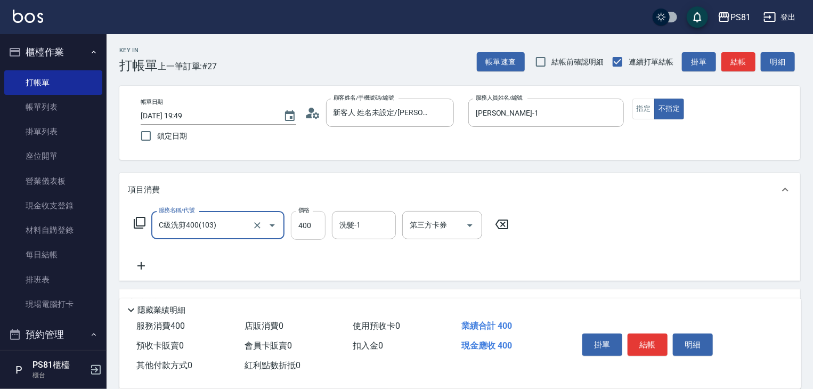
type input "C級洗剪400(103)"
click at [320, 228] on input "400" at bounding box center [308, 225] width 35 height 29
type input "500"
click at [648, 345] on button "結帳" at bounding box center [647, 344] width 40 height 22
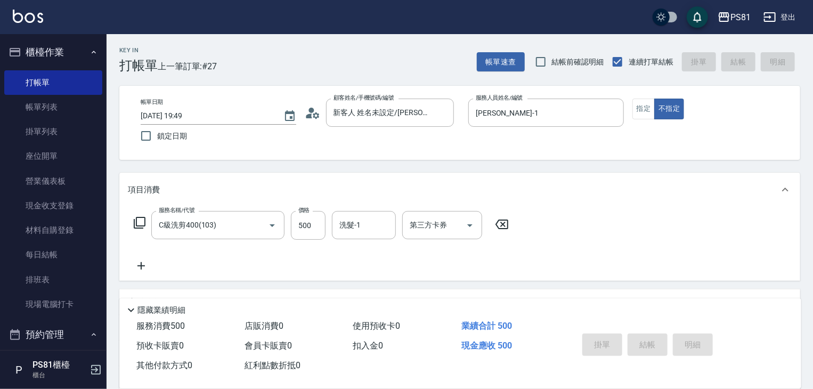
type input "[DATE] 19:54"
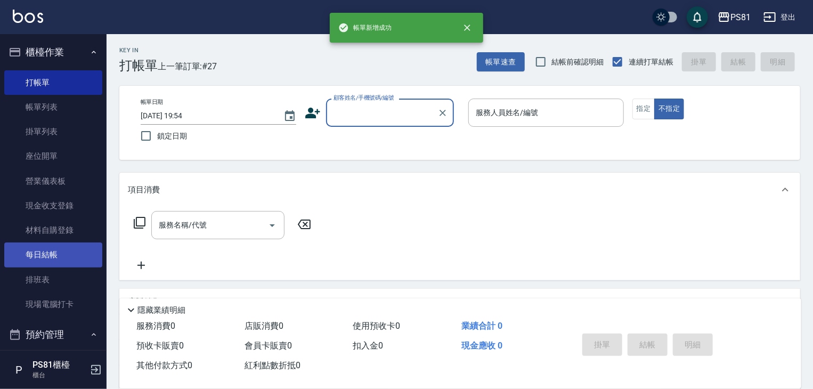
scroll to position [0, 0]
click at [56, 113] on link "帳單列表" at bounding box center [53, 107] width 98 height 25
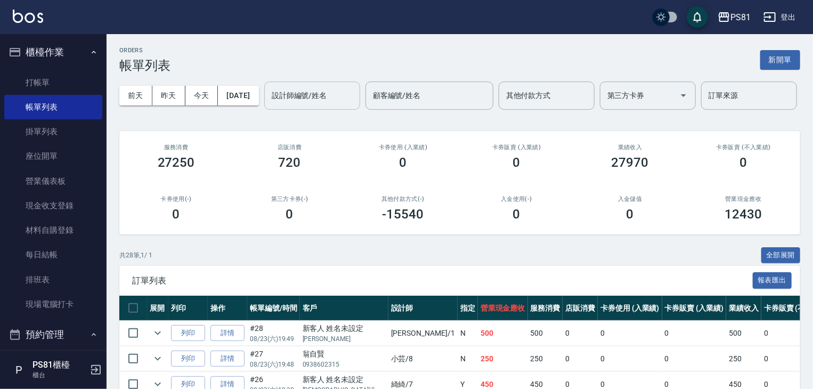
click at [269, 105] on input "設計師編號/姓名" at bounding box center [312, 95] width 86 height 19
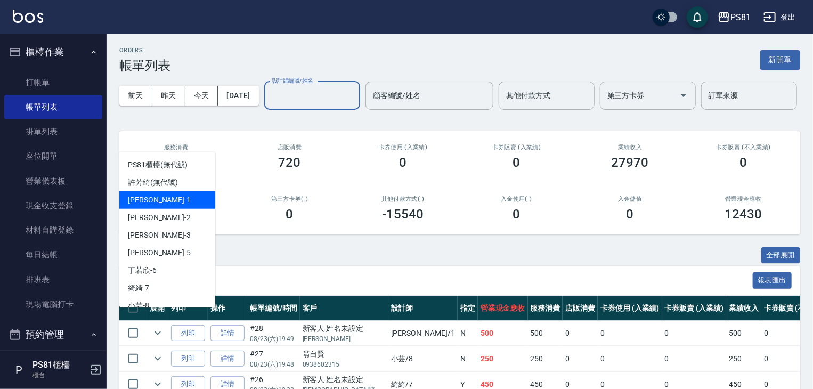
click at [160, 197] on div "[PERSON_NAME] -1" at bounding box center [167, 200] width 96 height 18
type input "[PERSON_NAME]-1"
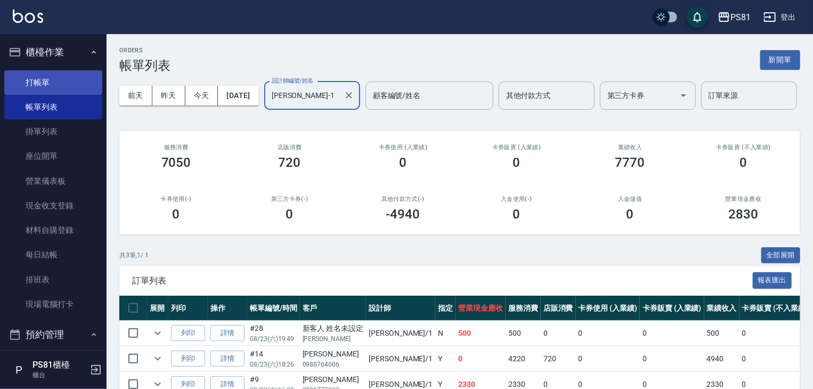
click at [43, 80] on link "打帳單" at bounding box center [53, 82] width 98 height 25
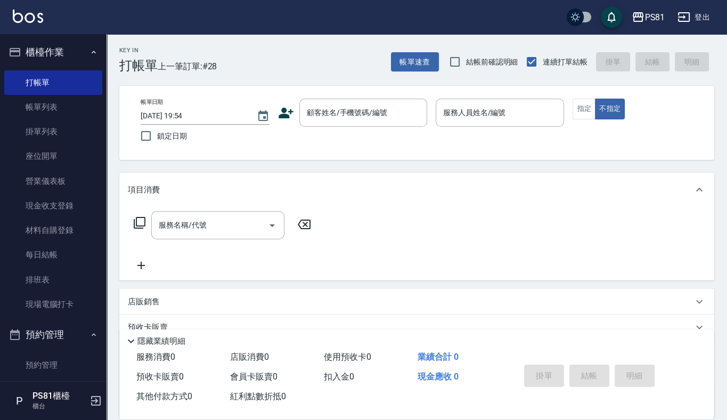
drag, startPoint x: 309, startPoint y: 148, endPoint x: 197, endPoint y: 154, distance: 112.6
click at [224, 160] on div "PS81 登出 櫃檯作業 打帳單 帳單列表 掛單列表 座位開單 營業儀表板 現金收支登錄 材料自購登錄 每日結帳 排班表 現場電腦打卡 預約管理 預約管理 單…" at bounding box center [363, 259] width 727 height 518
drag, startPoint x: 213, startPoint y: 248, endPoint x: 88, endPoint y: 221, distance: 127.6
click at [164, 254] on div "項目消費 服務名稱/代號 服務名稱/代號" at bounding box center [416, 227] width 595 height 108
drag, startPoint x: 90, startPoint y: 248, endPoint x: 9, endPoint y: 228, distance: 83.8
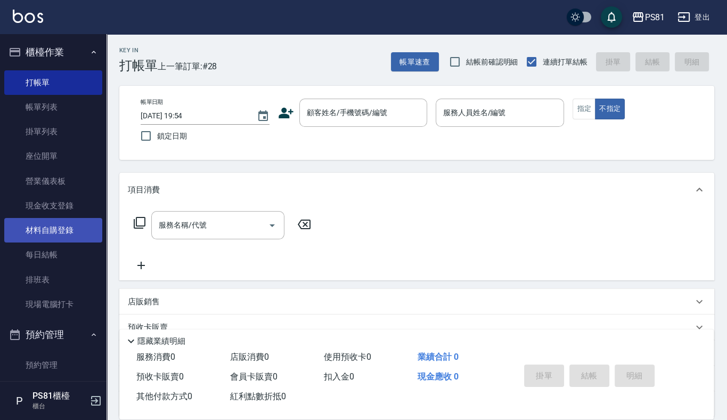
click at [0, 239] on html "PS81 登出 櫃檯作業 打帳單 帳單列表 掛單列表 座位開單 營業儀表板 現金收支登錄 材料自購登錄 每日結帳 排班表 現場電腦打卡 預約管理 預約管理 單…" at bounding box center [363, 259] width 727 height 518
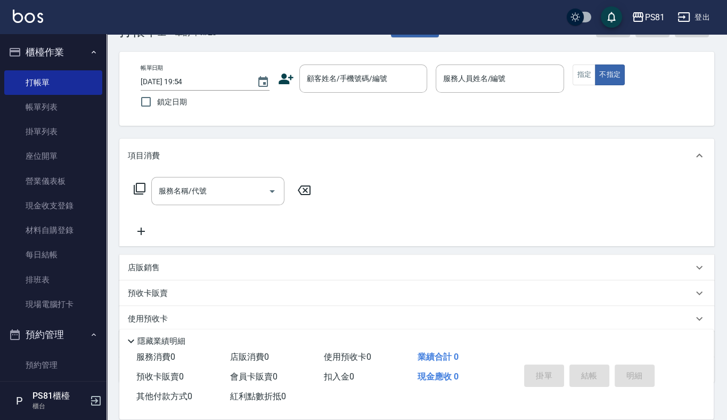
scroll to position [53, 0]
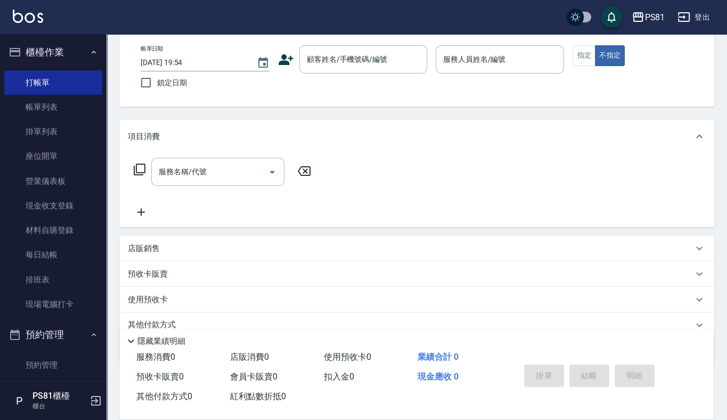
drag, startPoint x: 202, startPoint y: 323, endPoint x: 219, endPoint y: 328, distance: 17.7
click at [161, 369] on div "Key In 打帳單 上一筆訂單:#28 帳單速查 結帳前確認明細 連續打單結帳 掛單 結帳 明細 帳單日期 [DATE] 19:54 鎖定日期 顧客姓名/手…" at bounding box center [417, 223] width 620 height 484
drag, startPoint x: 219, startPoint y: 328, endPoint x: 202, endPoint y: 318, distance: 19.1
click at [217, 329] on div "隱藏業績明細" at bounding box center [416, 338] width 594 height 18
drag, startPoint x: 199, startPoint y: 312, endPoint x: 247, endPoint y: 290, distance: 52.5
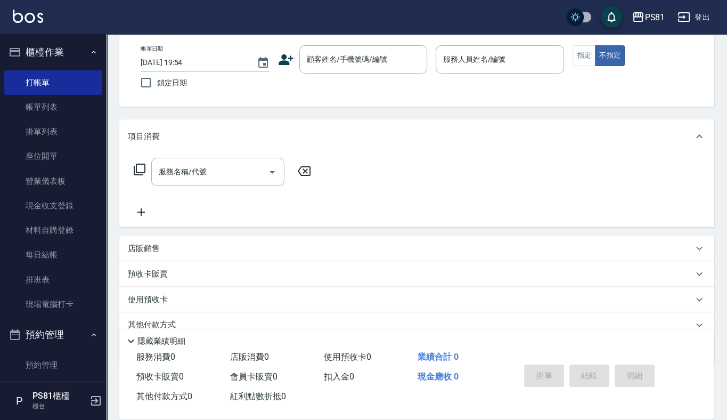
click at [205, 308] on div "項目消費 服務名稱/代號 服務名稱/代號 店販銷售 服務人員姓名/編號 服務人員姓名/編號 商品代號/名稱 商品代號/名稱 預收卡販賣 卡券名稱/代號 卡券名…" at bounding box center [416, 241] width 595 height 244
click at [246, 290] on div "使用預收卡" at bounding box center [416, 300] width 595 height 26
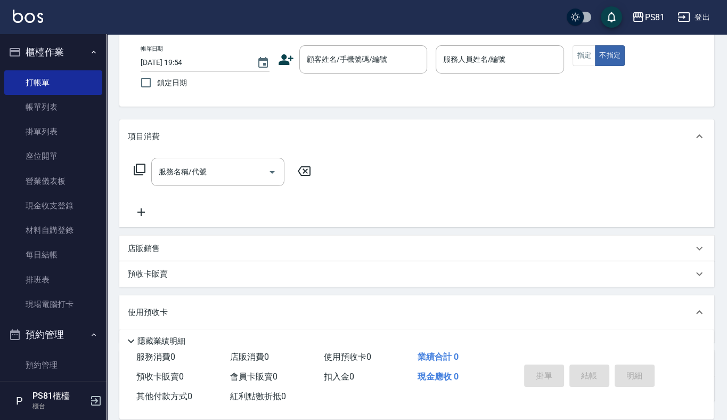
click at [249, 290] on div "項目消費 服務名稱/代號 服務名稱/代號 店販銷售 服務人員姓名/編號 服務人員姓名/編號 商品代號/名稱 商品代號/名稱 預收卡販賣 卡券名稱/代號 卡券名…" at bounding box center [416, 260] width 595 height 282
click at [346, 50] on input "顧客姓名/手機號碼/編號" at bounding box center [355, 59] width 102 height 19
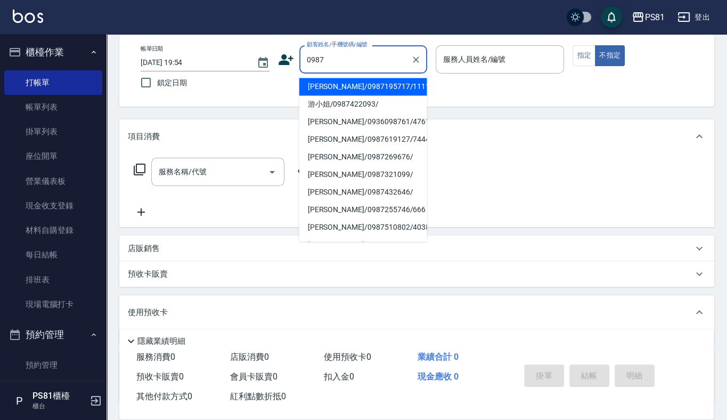
drag, startPoint x: 357, startPoint y: 87, endPoint x: 432, endPoint y: 67, distance: 78.3
click at [357, 88] on li "[PERSON_NAME]/0987195717/111111" at bounding box center [363, 87] width 128 height 18
type input "[PERSON_NAME]/0987195717/111111"
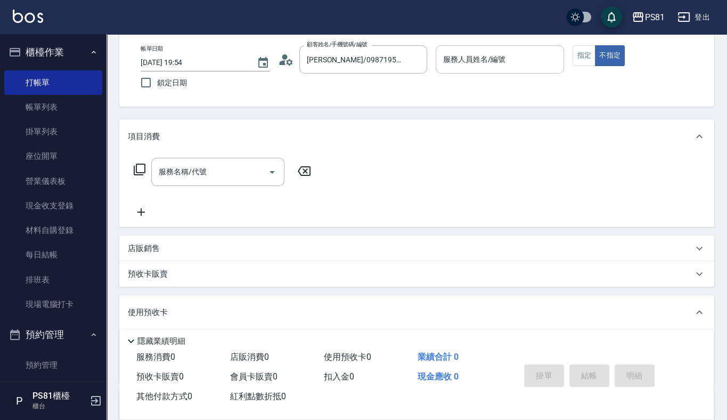
click at [446, 53] on input "服務人員姓名/編號" at bounding box center [499, 59] width 119 height 19
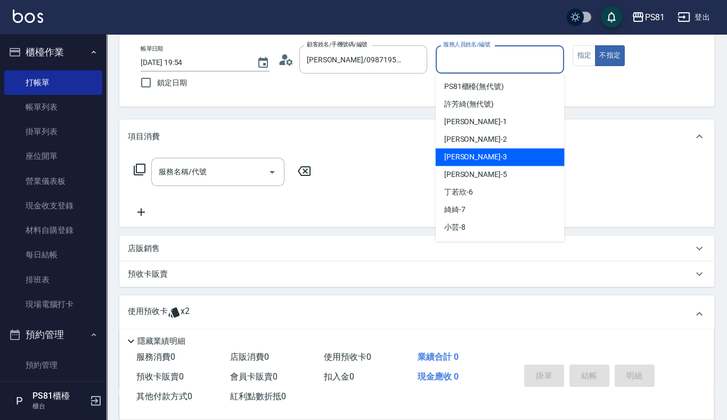
click at [479, 150] on div "[PERSON_NAME] -3" at bounding box center [500, 157] width 129 height 18
type input "[PERSON_NAME]-3"
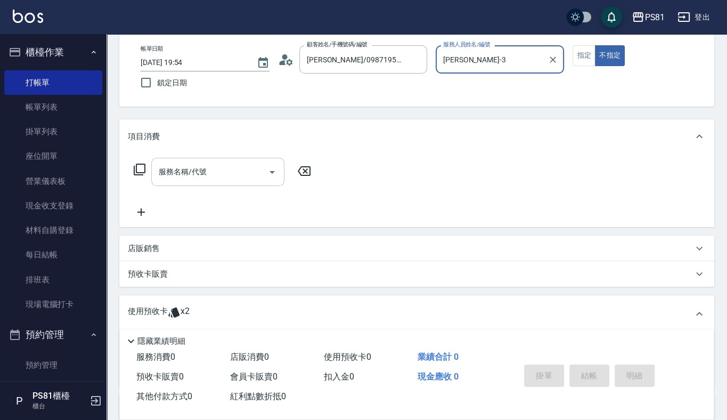
click at [198, 179] on input "服務名稱/代號" at bounding box center [210, 171] width 108 height 19
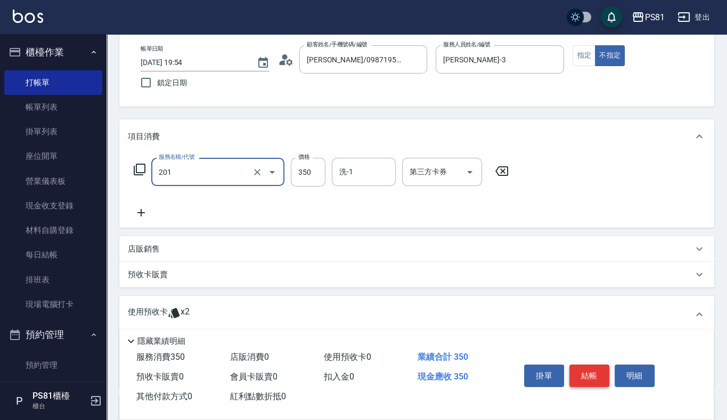
type input "洗剪350(201)"
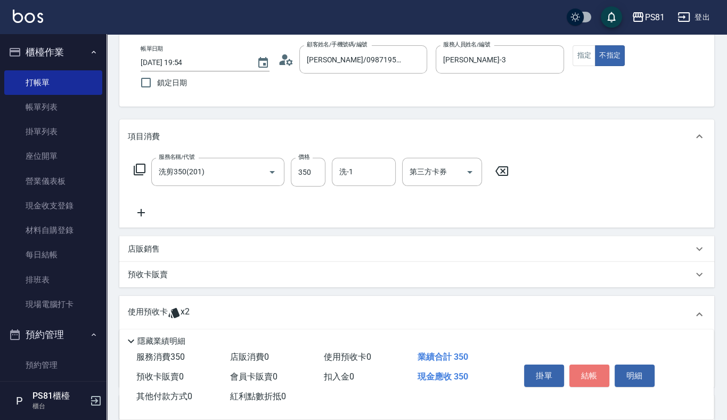
click at [582, 379] on button "結帳" at bounding box center [589, 375] width 40 height 22
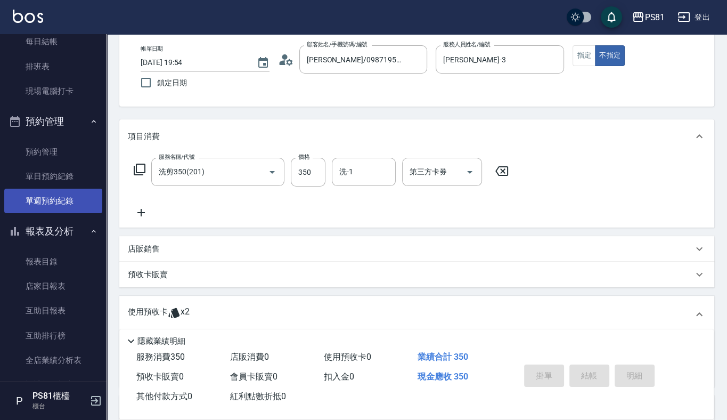
type input "[DATE] 20:05"
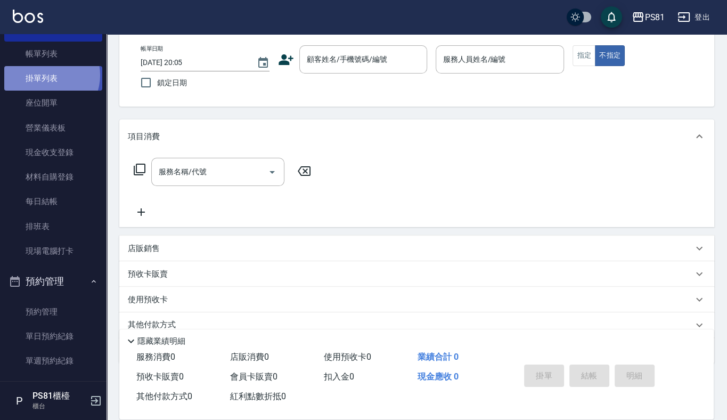
click at [47, 75] on link "掛單列表" at bounding box center [53, 78] width 98 height 25
